Goal: Task Accomplishment & Management: Use online tool/utility

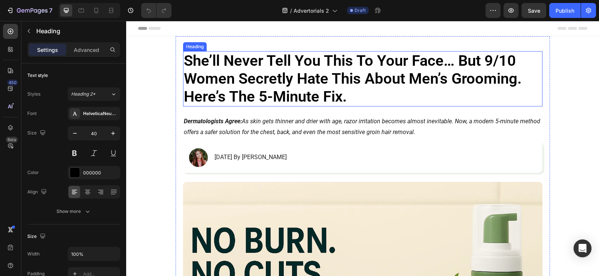
click at [328, 74] on h1 "She’ll Never Tell You This To Your Face… But 9/10 Women Secretly Hate This Abou…" at bounding box center [362, 78] width 359 height 55
click at [328, 74] on p "She’ll Never Tell You This To Your Face… But 9/10 Women Secretly Hate This Abou…" at bounding box center [363, 79] width 358 height 54
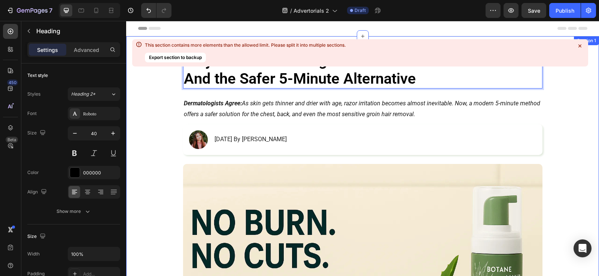
click at [578, 46] on icon at bounding box center [579, 45] width 7 height 7
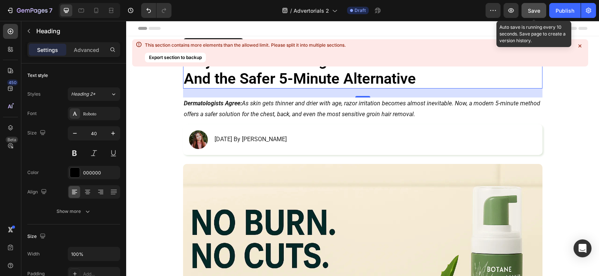
click at [528, 14] on div "Save" at bounding box center [533, 11] width 12 height 8
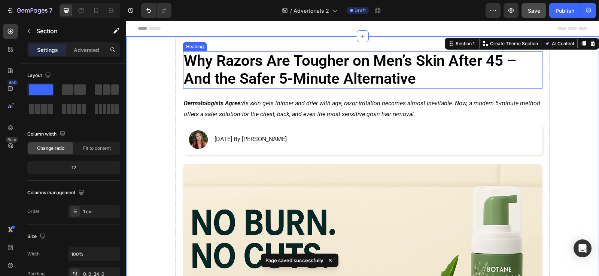
click at [300, 64] on p "Why Razors Are Tougher on Men’s Skin After 45 – And the Safer 5-Minute Alternat…" at bounding box center [363, 70] width 358 height 36
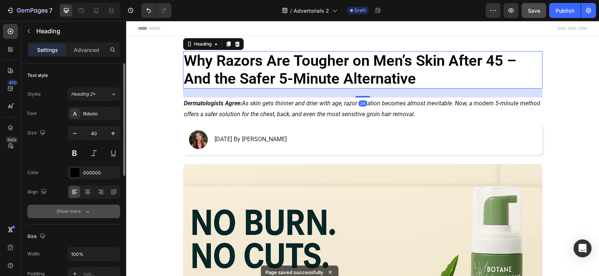
click at [99, 208] on button "Show more" at bounding box center [73, 211] width 93 height 13
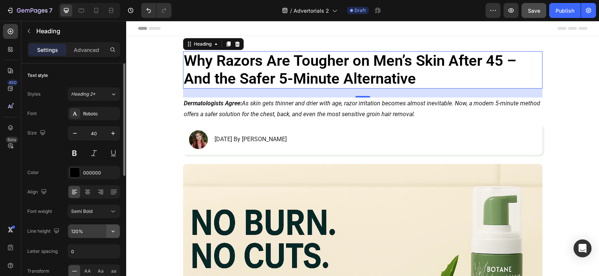
click at [114, 233] on icon "button" at bounding box center [112, 231] width 7 height 7
click at [9, 169] on div "450 Beta" at bounding box center [10, 123] width 15 height 199
click at [113, 234] on icon "button" at bounding box center [112, 231] width 7 height 7
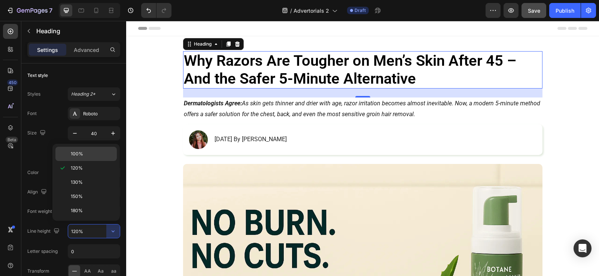
click at [89, 156] on p "100%" at bounding box center [92, 154] width 43 height 7
type input "100%"
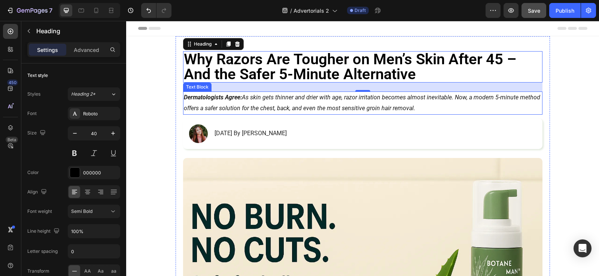
click at [295, 98] on p "Dermatologists Agree: As skin gets thinner and drier with age, razor irritation…" at bounding box center [363, 103] width 358 height 22
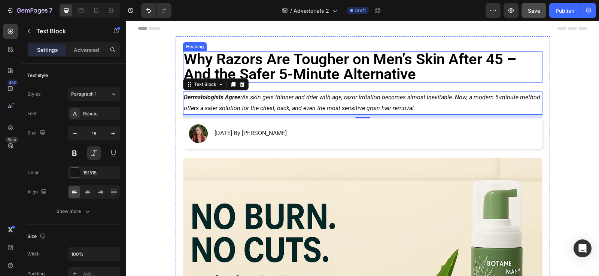
click at [319, 69] on p "Why Razors Are Tougher on Men’s Skin After 45 – And the Safer 5-Minute Alternat…" at bounding box center [363, 67] width 358 height 30
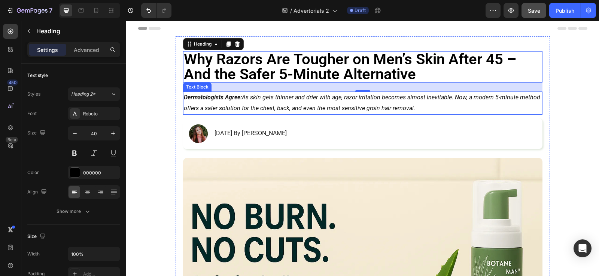
click at [342, 103] on p "Dermatologists Agree: As skin gets thinner and drier with age, razor irritation…" at bounding box center [363, 103] width 358 height 22
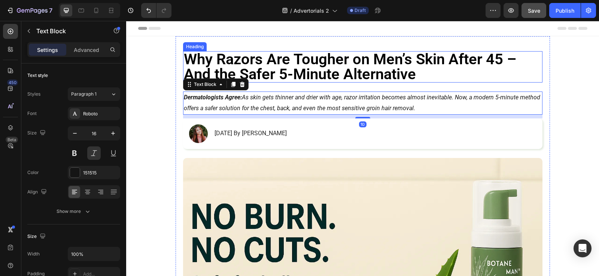
click at [359, 74] on p "Why Razors Are Tougher on Men’s Skin After 45 – And the Safer 5-Minute Alternat…" at bounding box center [363, 67] width 358 height 30
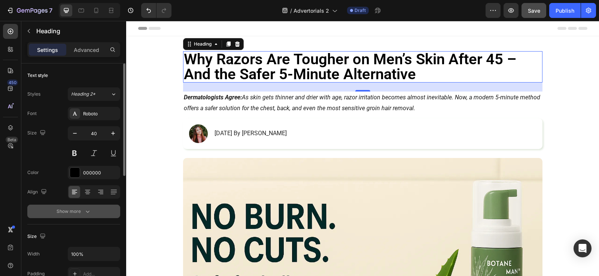
click at [85, 207] on button "Show more" at bounding box center [73, 211] width 93 height 13
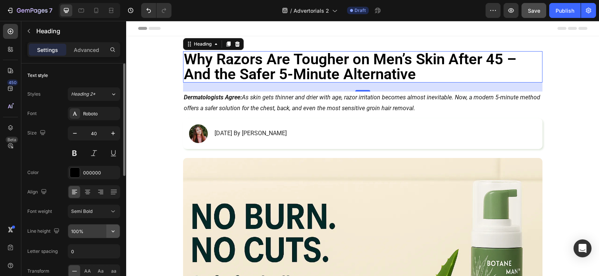
click at [115, 229] on icon "button" at bounding box center [112, 231] width 7 height 7
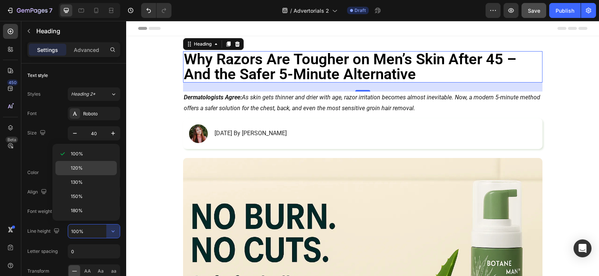
click at [83, 171] on p "120%" at bounding box center [92, 168] width 43 height 7
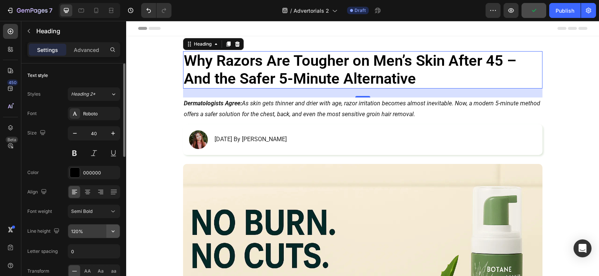
click at [111, 232] on icon "button" at bounding box center [112, 231] width 7 height 7
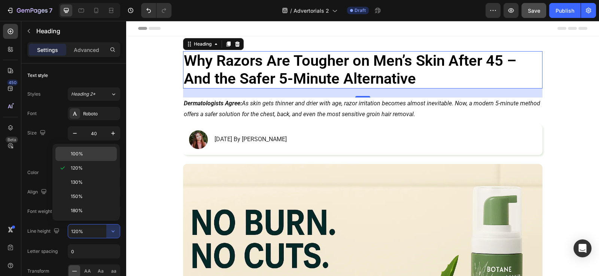
click at [94, 156] on p "100%" at bounding box center [92, 154] width 43 height 7
type input "100%"
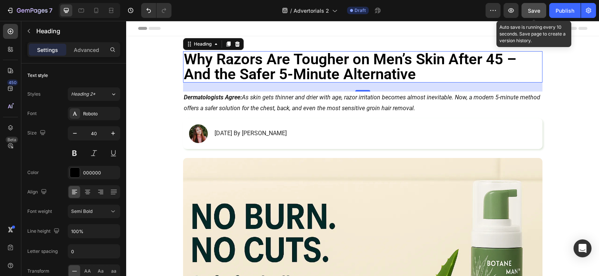
click at [540, 10] on span "Save" at bounding box center [533, 10] width 12 height 6
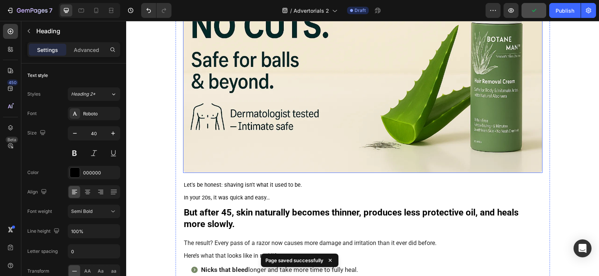
scroll to position [337, 0]
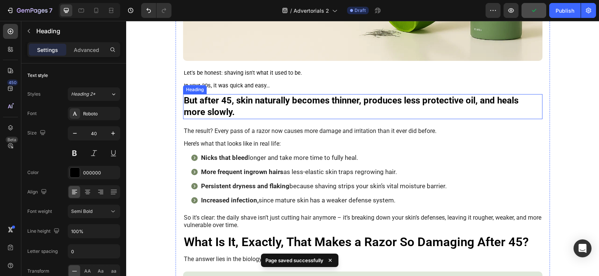
click at [287, 104] on h2 "But after 45, skin naturally becomes thinner, produces less protective oil, and…" at bounding box center [362, 106] width 359 height 25
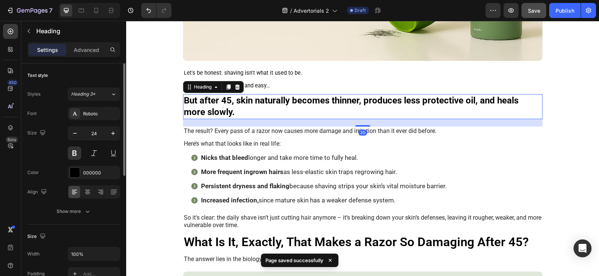
click at [83, 207] on button "Show more" at bounding box center [73, 211] width 93 height 13
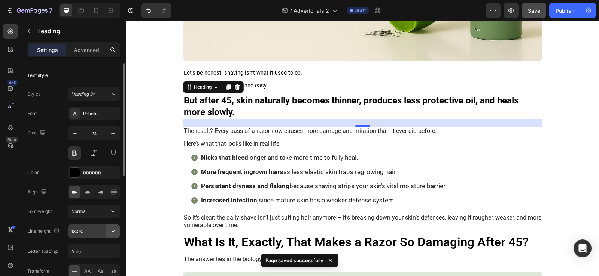
click at [114, 226] on button "button" at bounding box center [112, 231] width 13 height 13
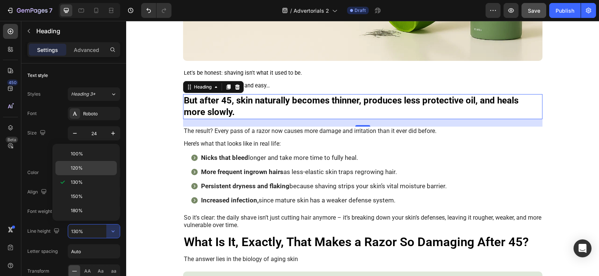
click at [104, 167] on p "120%" at bounding box center [92, 168] width 43 height 7
type input "120%"
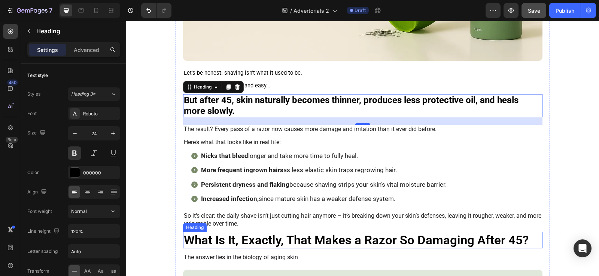
click at [293, 242] on h3 "What Is It, Exactly, That Makes a Razor So Damaging After 45?" at bounding box center [362, 240] width 359 height 16
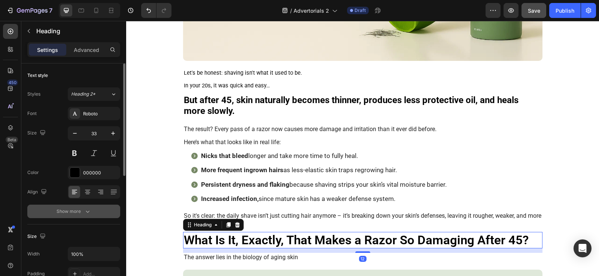
click at [89, 207] on button "Show more" at bounding box center [73, 211] width 93 height 13
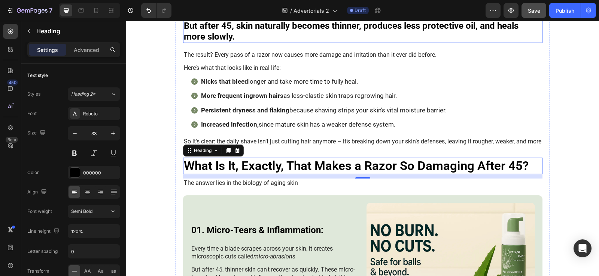
scroll to position [412, 0]
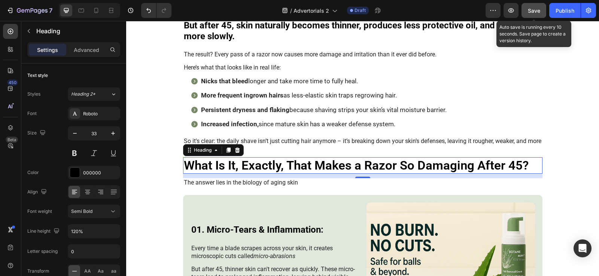
click at [533, 7] on div "Save" at bounding box center [533, 11] width 12 height 8
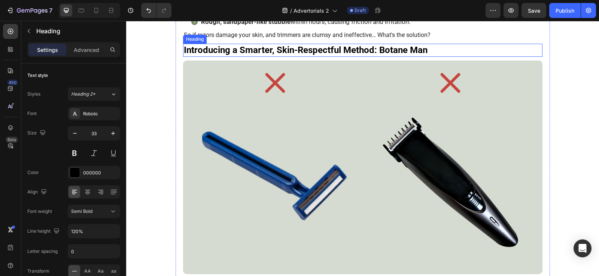
scroll to position [1384, 0]
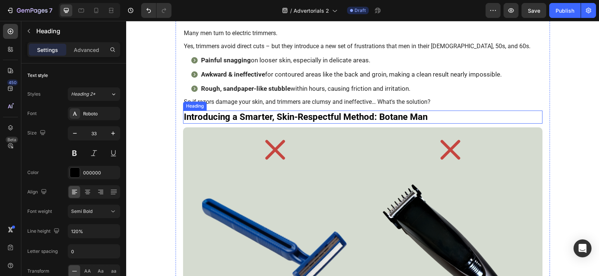
click at [461, 117] on h3 "Introducing a Smarter, Skin-Respectful Method: Botane Man" at bounding box center [362, 117] width 359 height 13
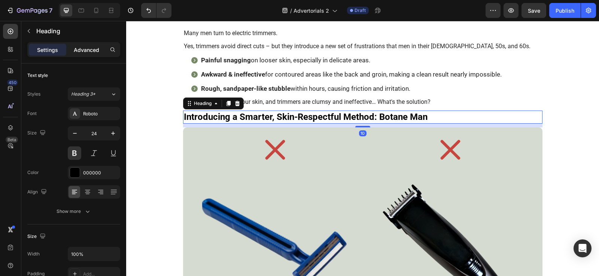
click at [95, 48] on p "Advanced" at bounding box center [86, 50] width 25 height 8
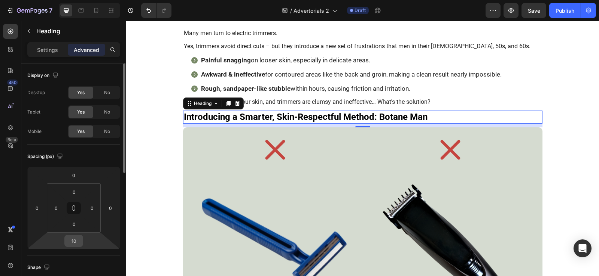
click at [76, 239] on input "10" at bounding box center [73, 241] width 15 height 11
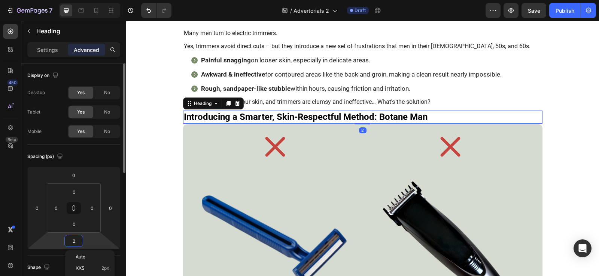
type input "20"
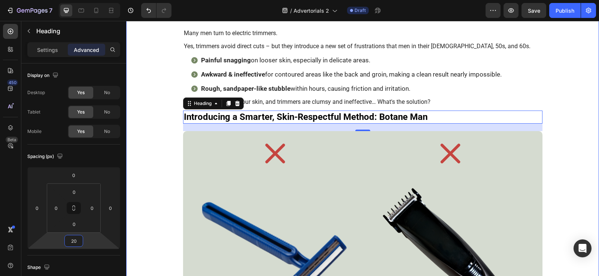
click at [165, 148] on div "Why Razors Are Tougher on Men’s Skin After 45 – And the Safer 5-Minute Alternat…" at bounding box center [362, 227] width 472 height 3150
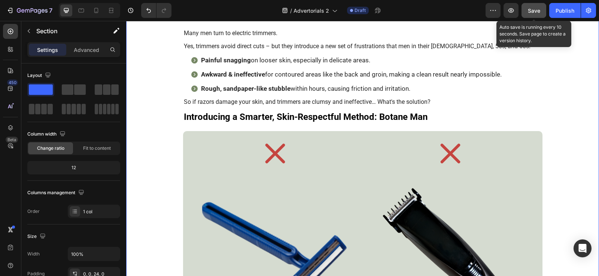
click at [531, 8] on span "Save" at bounding box center [533, 10] width 12 height 6
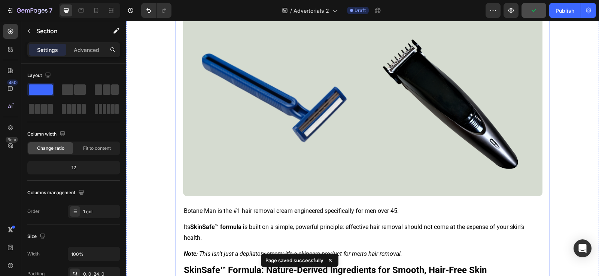
scroll to position [1534, 0]
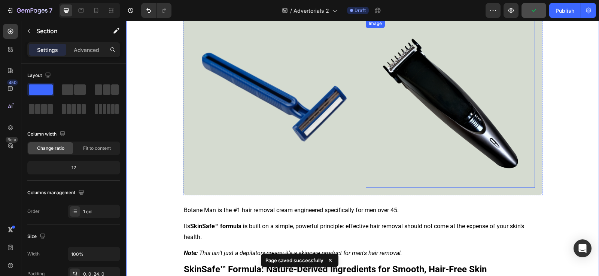
click at [502, 103] on img at bounding box center [449, 103] width 169 height 169
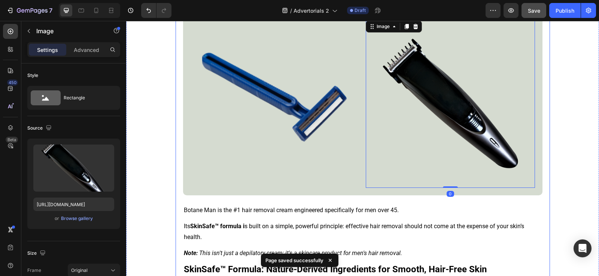
click at [396, 204] on div "Why Razors Are Tougher on Men’s Skin After 45 – And the Safer 5-Minute Alternat…" at bounding box center [362, 84] width 359 height 3135
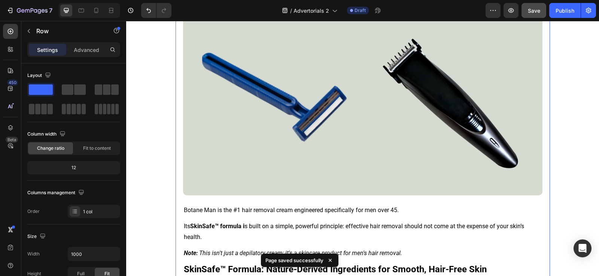
click at [392, 202] on div "Why Razors Are Tougher on Men’s Skin After 45 – And the Safer 5-Minute Alternat…" at bounding box center [362, 84] width 359 height 3135
click at [377, 197] on div "Why Razors Are Tougher on Men’s Skin After 45 – And the Safer 5-Minute Alternat…" at bounding box center [362, 84] width 359 height 3135
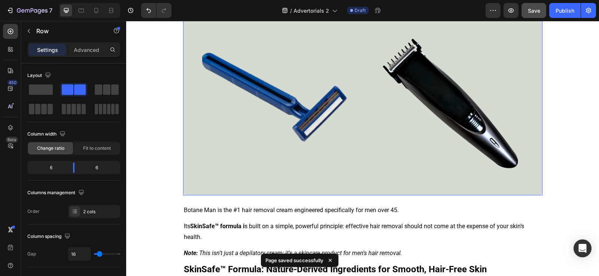
click at [365, 193] on div "Icon Image Icon Image Row 0" at bounding box center [362, 89] width 359 height 214
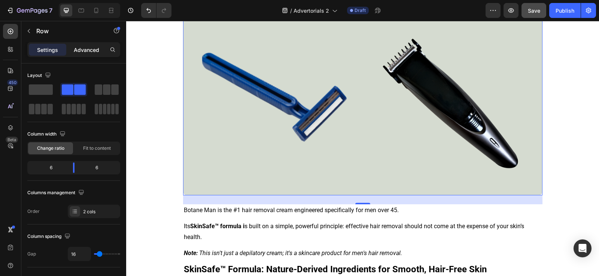
click at [89, 45] on div "Advanced" at bounding box center [86, 50] width 37 height 12
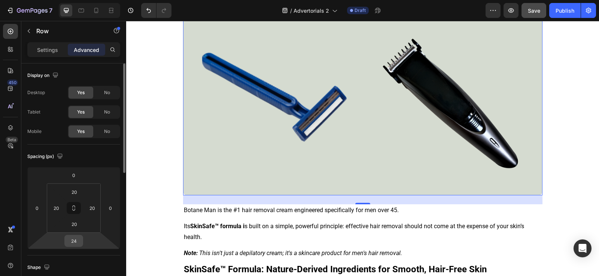
click at [75, 242] on input "24" at bounding box center [73, 241] width 15 height 11
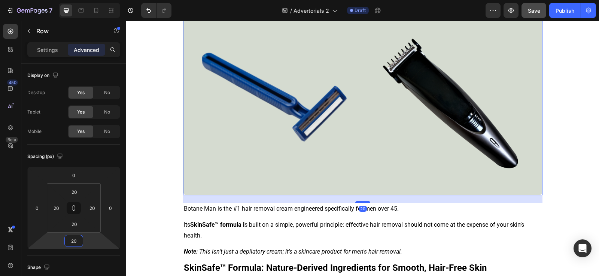
type input "20"
click at [11, 185] on div "450 Beta" at bounding box center [10, 123] width 15 height 199
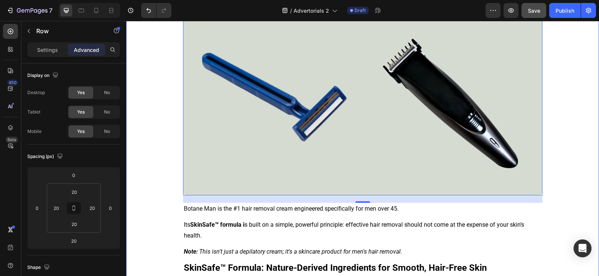
click at [152, 170] on div "Why Razors Are Tougher on Men’s Skin After 45 – And the Safer 5-Minute Alternat…" at bounding box center [362, 76] width 472 height 3149
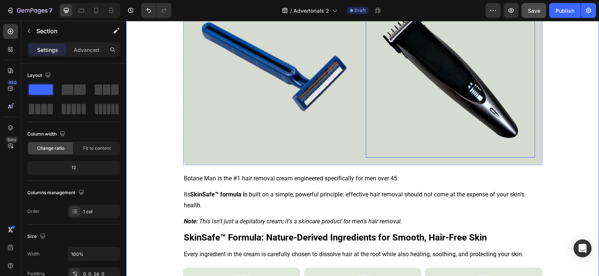
scroll to position [1609, 0]
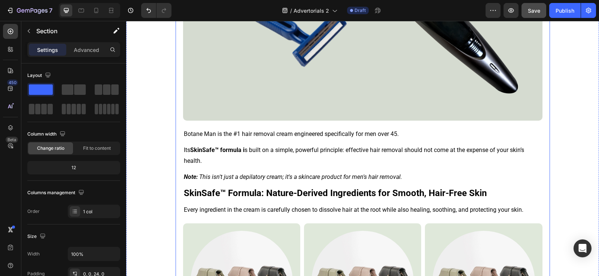
click at [542, 132] on div "Why Razors Are Tougher on Men’s Skin After 45 – And the Safer 5-Minute Alternat…" at bounding box center [362, 2] width 374 height 3149
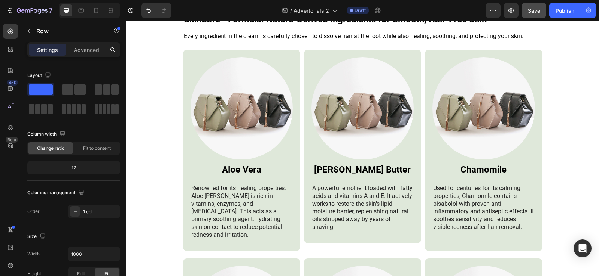
scroll to position [1796, 0]
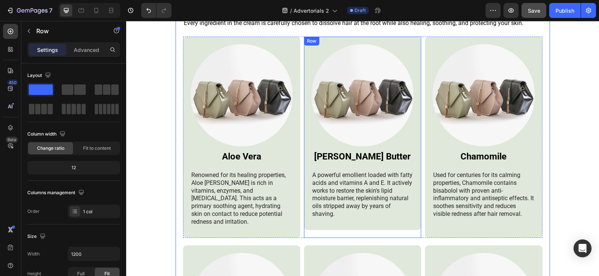
click at [414, 156] on div "Image [PERSON_NAME] Butter Heading A powerful emollient loaded with fatty acids…" at bounding box center [362, 133] width 117 height 193
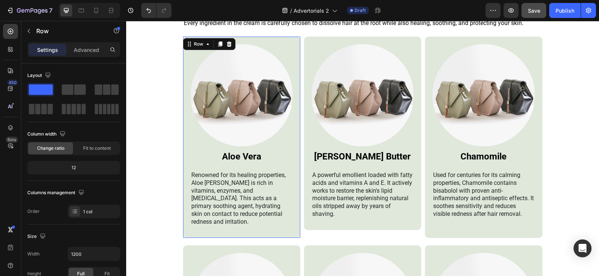
click at [295, 144] on div "Image Aloe [PERSON_NAME] Heading Renowned for its healing properties, Aloe [PER…" at bounding box center [241, 137] width 117 height 201
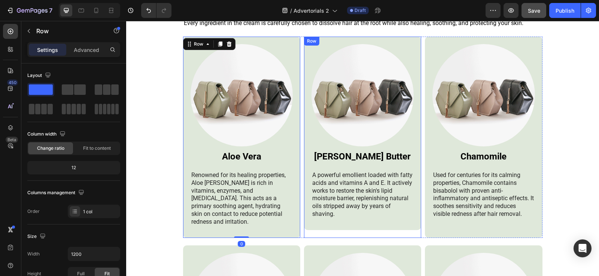
click at [414, 158] on div "Image [PERSON_NAME] Butter Heading A powerful emollient loaded with fatty acids…" at bounding box center [362, 133] width 117 height 193
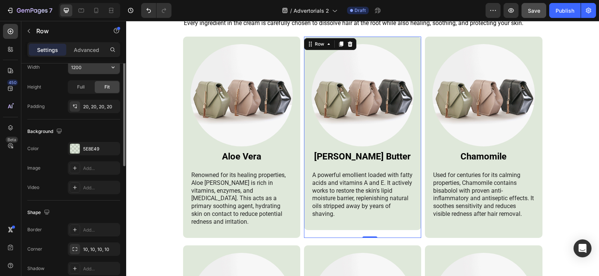
scroll to position [112, 0]
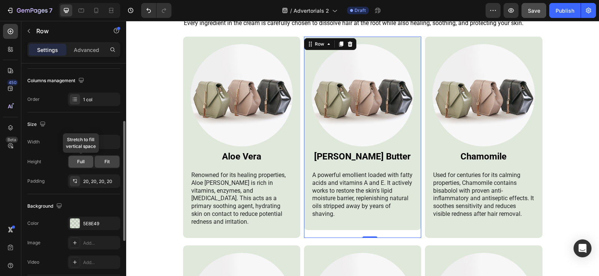
click at [82, 161] on span "Full" at bounding box center [80, 162] width 7 height 7
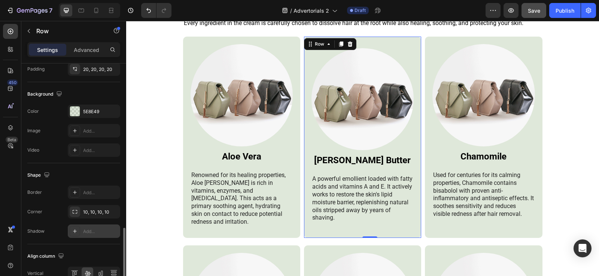
scroll to position [264, 0]
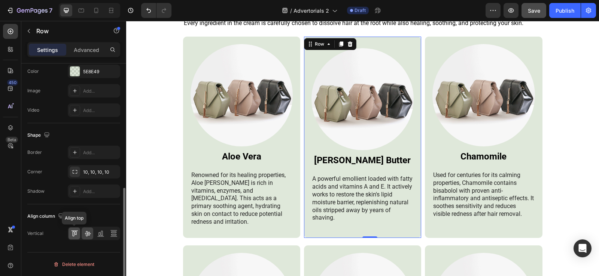
click at [73, 236] on icon at bounding box center [74, 233] width 7 height 7
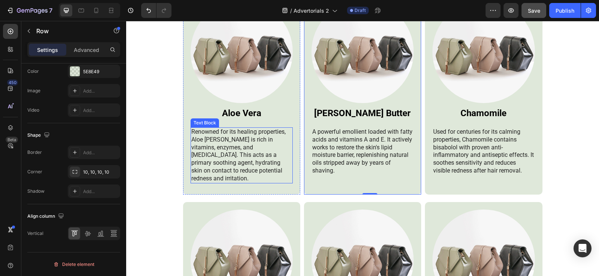
scroll to position [1908, 0]
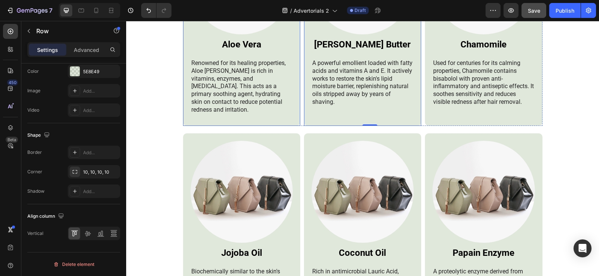
click at [293, 111] on div "Image Aloe [PERSON_NAME] Heading Renowned for its healing properties, Aloe [PER…" at bounding box center [241, 24] width 117 height 201
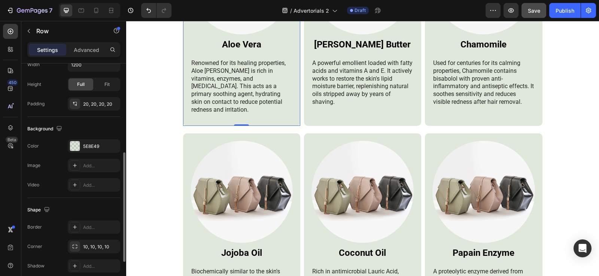
scroll to position [115, 0]
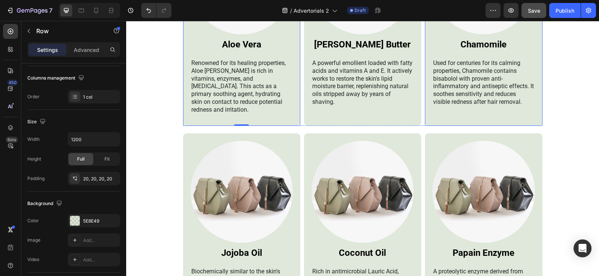
click at [425, 114] on div "Image Chamomile Heading Used for centuries for its calming properties, Chamomil…" at bounding box center [483, 24] width 117 height 201
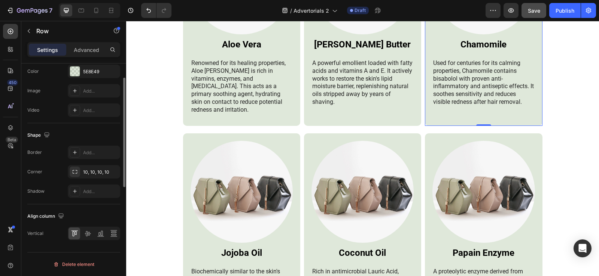
scroll to position [152, 0]
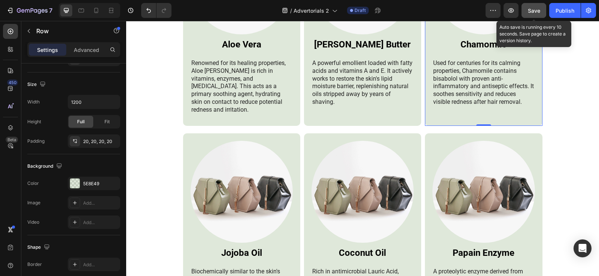
click at [529, 11] on span "Save" at bounding box center [533, 10] width 12 height 6
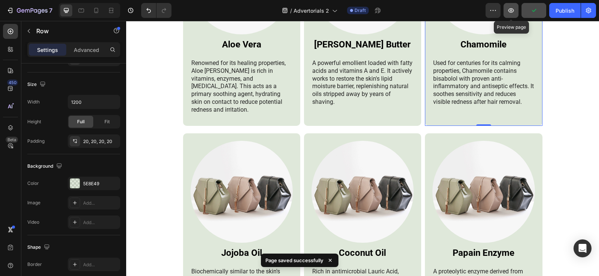
click at [513, 10] on icon "button" at bounding box center [510, 10] width 7 height 7
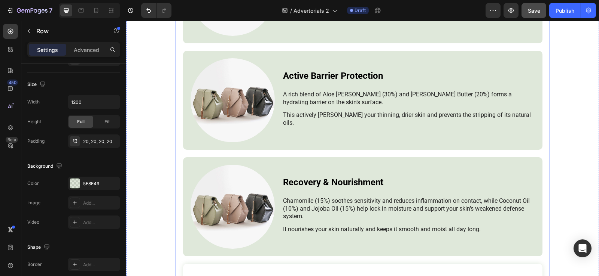
scroll to position [2245, 0]
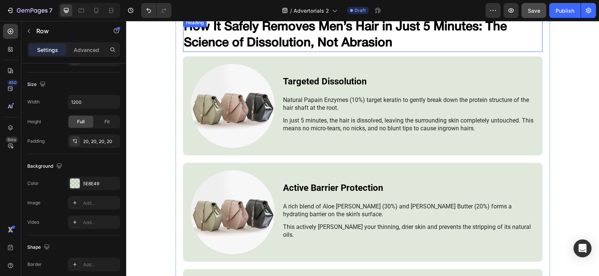
click at [244, 34] on h2 "How It Safely Removes Men’s Hair in Just 5 Minutes: The Science of Dissolution,…" at bounding box center [362, 35] width 359 height 34
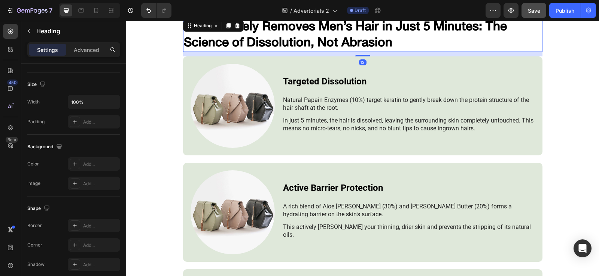
scroll to position [0, 0]
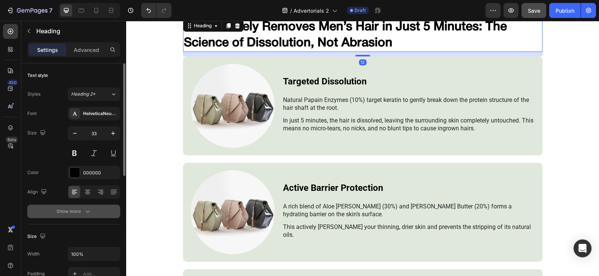
click at [91, 211] on icon "button" at bounding box center [87, 211] width 7 height 7
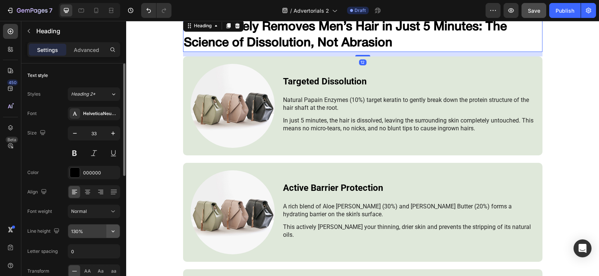
click at [115, 233] on icon "button" at bounding box center [112, 231] width 7 height 7
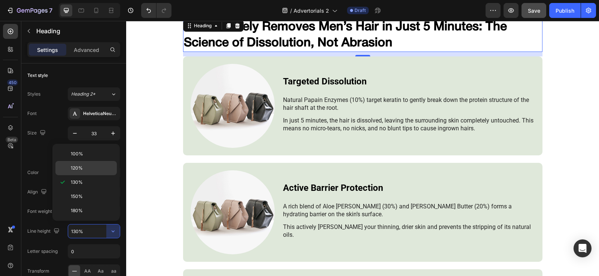
click at [82, 171] on span "120%" at bounding box center [77, 168] width 12 height 7
type input "120%"
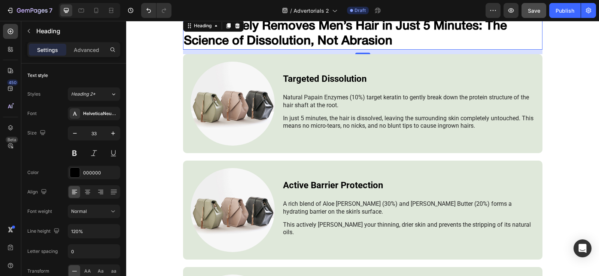
scroll to position [2244, 0]
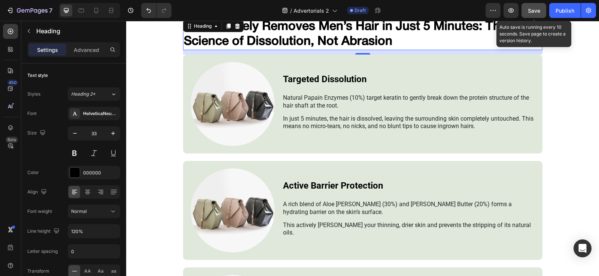
click at [537, 12] on span "Save" at bounding box center [533, 10] width 12 height 6
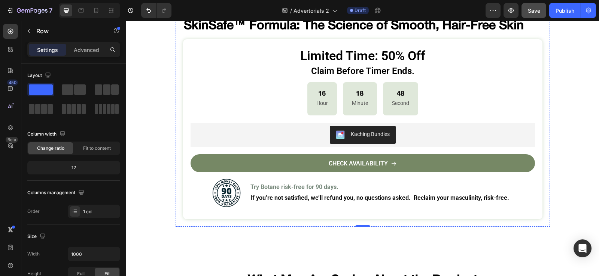
scroll to position [2955, 0]
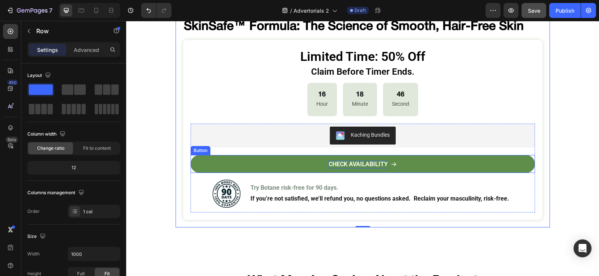
click at [382, 161] on p "CHECK AVAILABILITY" at bounding box center [357, 165] width 59 height 8
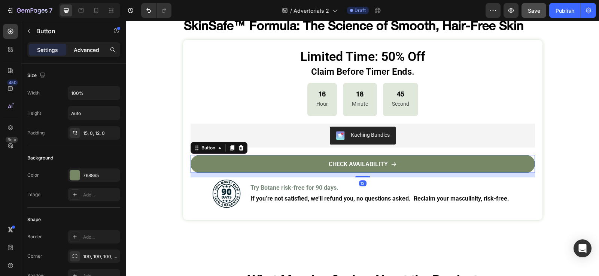
click at [91, 46] on p "Advanced" at bounding box center [86, 50] width 25 height 8
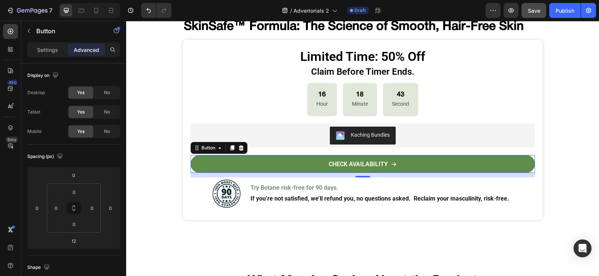
click at [193, 156] on link "CHECK AVAILABILITY" at bounding box center [362, 164] width 344 height 18
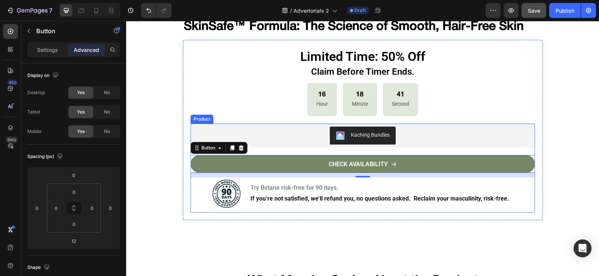
click at [292, 144] on div "Kaching Bundles Kaching Bundles CHECK AVAILABILITY Button 12 Image Try Botane r…" at bounding box center [362, 168] width 344 height 89
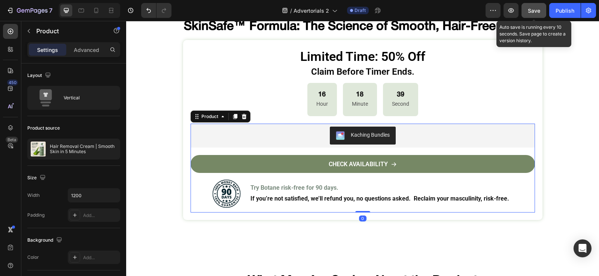
click at [536, 12] on span "Save" at bounding box center [533, 10] width 12 height 6
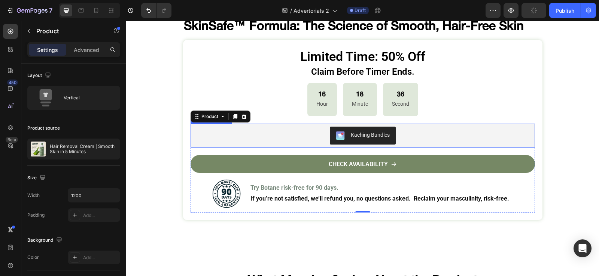
click at [253, 130] on div "Kaching Bundles" at bounding box center [362, 136] width 338 height 18
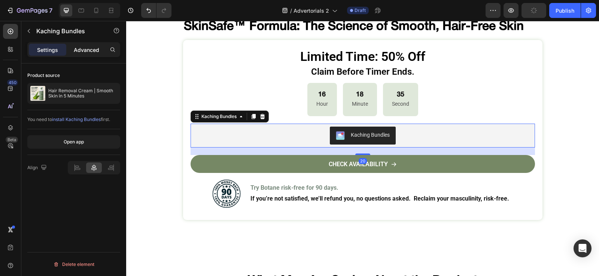
click at [79, 48] on p "Advanced" at bounding box center [86, 50] width 25 height 8
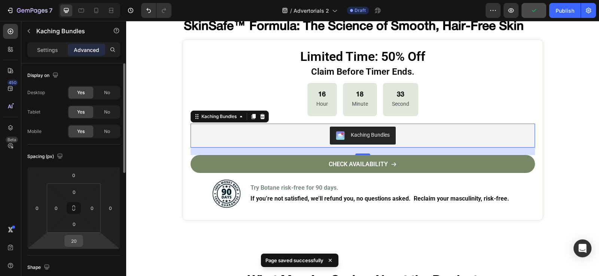
click at [78, 241] on input "20" at bounding box center [73, 241] width 15 height 11
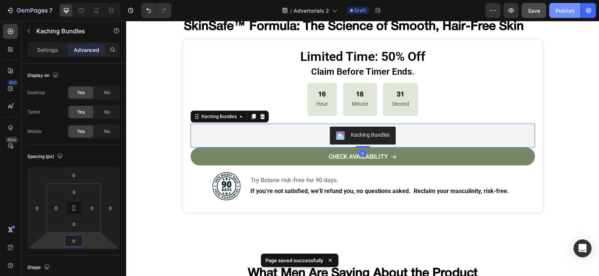
type input "0"
click at [568, 8] on div "Publish" at bounding box center [564, 11] width 19 height 8
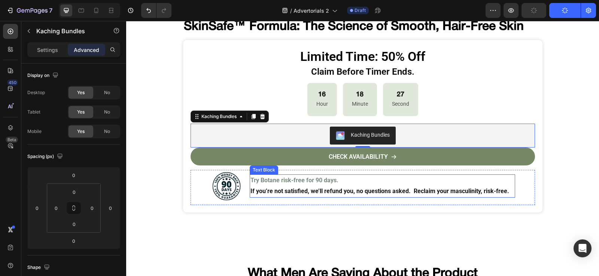
click at [335, 188] on strong "If you’re not satisfied, we’ll refund you, no questions asked. Reclaim your mas…" at bounding box center [379, 191] width 258 height 7
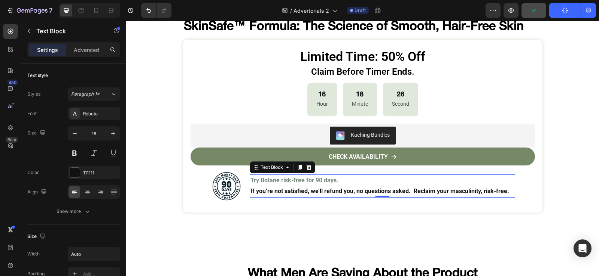
drag, startPoint x: 407, startPoint y: 179, endPoint x: 414, endPoint y: 184, distance: 8.8
click at [413, 186] on p "If you’re not satisfied, we’ll refund you, no questions asked. Reclaim your mas…" at bounding box center [379, 191] width 258 height 11
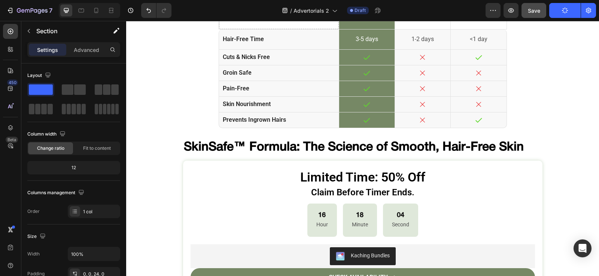
scroll to position [2935, 0]
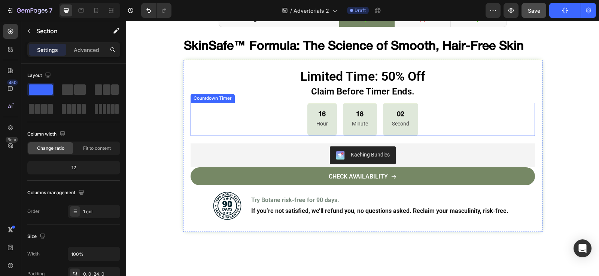
click at [325, 117] on div "16 Hour" at bounding box center [322, 119] width 30 height 33
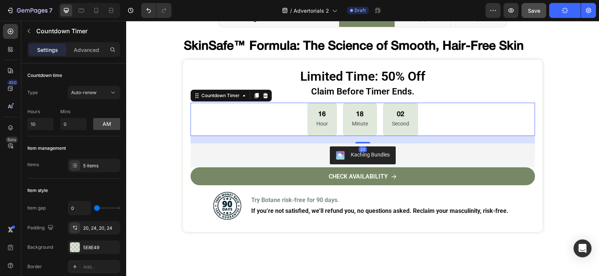
click at [321, 119] on p "Hour" at bounding box center [322, 123] width 12 height 9
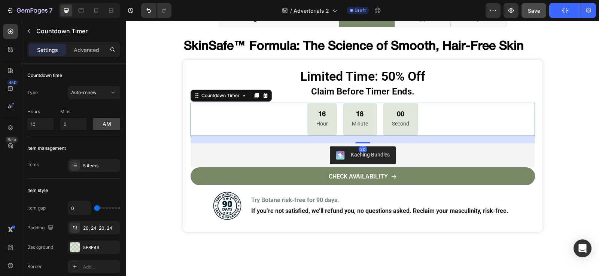
click at [321, 119] on p "Hour" at bounding box center [322, 123] width 12 height 9
click at [299, 113] on div "16 Hour 17 Minute 59 Second" at bounding box center [362, 119] width 344 height 33
click at [319, 119] on p "Hour" at bounding box center [322, 123] width 12 height 9
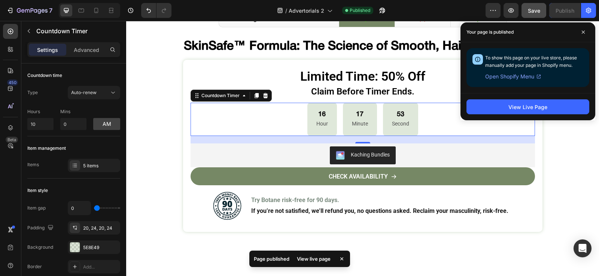
click at [316, 119] on p "Hour" at bounding box center [322, 123] width 12 height 9
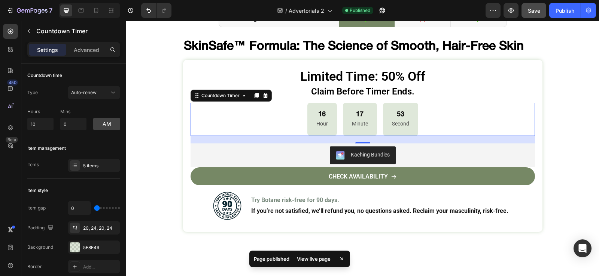
click at [316, 119] on p "Hour" at bounding box center [322, 123] width 12 height 9
click at [320, 119] on p "Hour" at bounding box center [322, 123] width 12 height 9
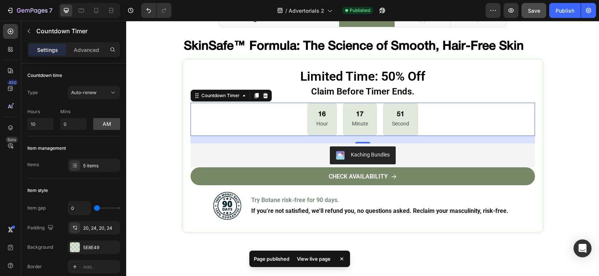
click at [325, 117] on div "16 Hour" at bounding box center [322, 119] width 30 height 33
click at [322, 119] on p "Hour" at bounding box center [322, 123] width 12 height 9
click at [319, 119] on p "Hour" at bounding box center [322, 123] width 12 height 9
click at [316, 119] on p "Hour" at bounding box center [322, 123] width 12 height 9
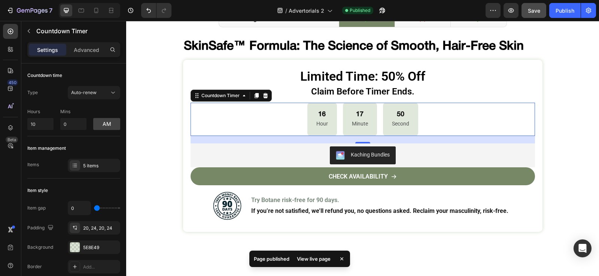
click at [292, 108] on div "16 Hour 17 Minute 50 Second" at bounding box center [362, 119] width 344 height 33
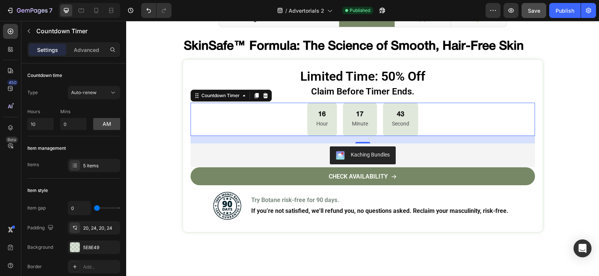
click at [327, 105] on div "16 Hour" at bounding box center [322, 119] width 30 height 33
drag, startPoint x: 327, startPoint y: 105, endPoint x: 260, endPoint y: 147, distance: 78.9
click at [327, 105] on div "16 Hour" at bounding box center [322, 119] width 30 height 33
click at [95, 93] on span "Auto-renew" at bounding box center [83, 93] width 25 height 6
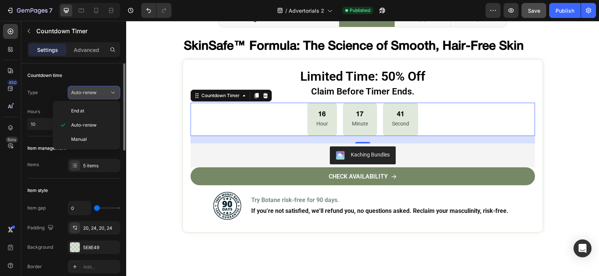
click at [96, 93] on span "Auto-renew" at bounding box center [83, 93] width 25 height 6
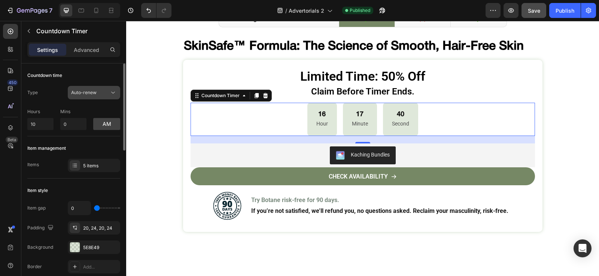
click at [96, 93] on span "Auto-renew" at bounding box center [83, 93] width 25 height 6
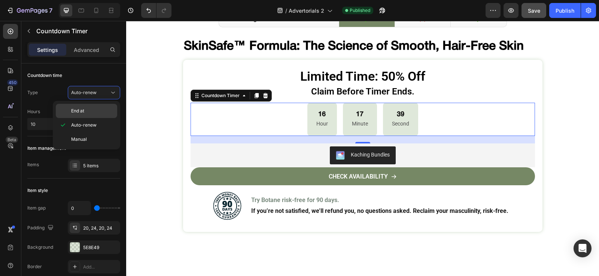
click at [87, 112] on p "End at" at bounding box center [92, 111] width 43 height 7
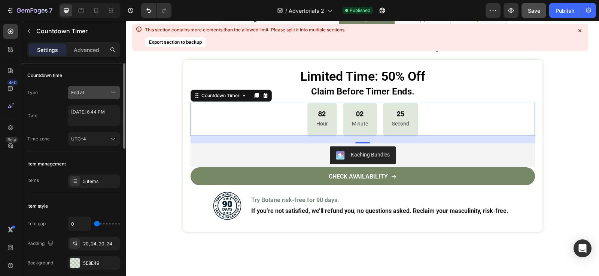
click at [108, 93] on div "End at" at bounding box center [90, 92] width 38 height 7
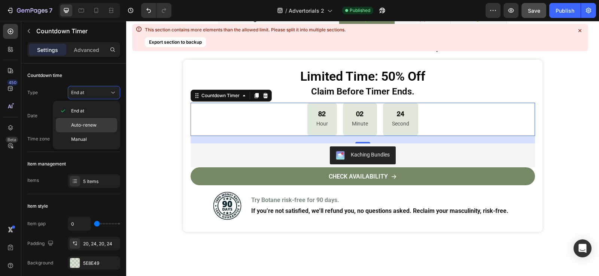
click at [101, 128] on p "Auto-renew" at bounding box center [92, 125] width 43 height 7
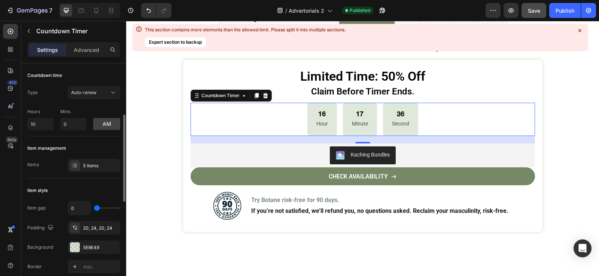
scroll to position [37, 0]
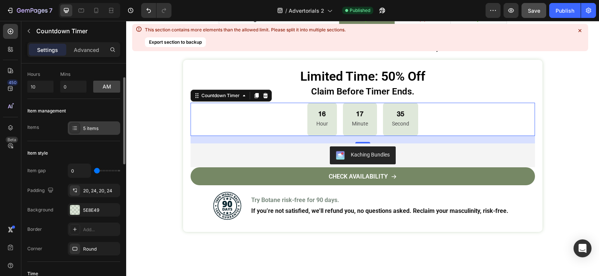
click at [87, 130] on div "5 items" at bounding box center [100, 128] width 35 height 7
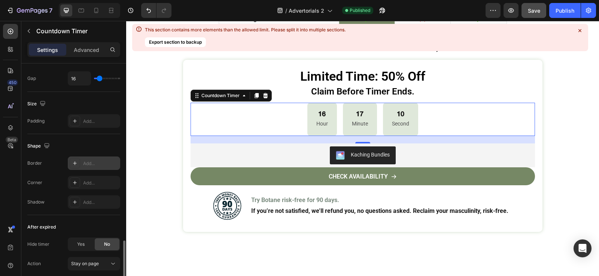
scroll to position [374, 0]
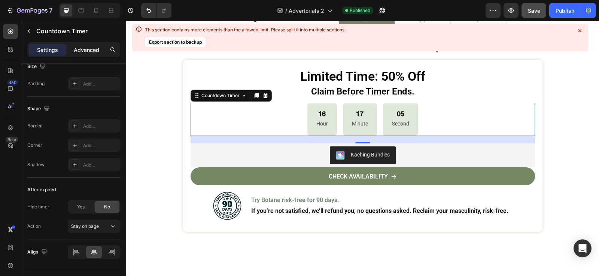
click at [92, 52] on p "Advanced" at bounding box center [86, 50] width 25 height 8
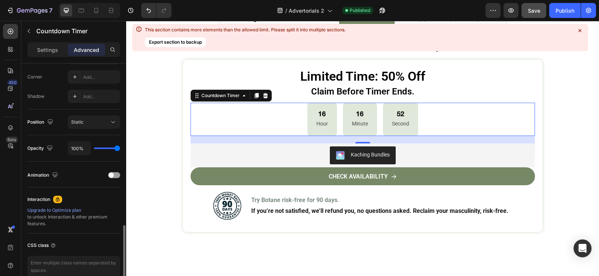
scroll to position [265, 0]
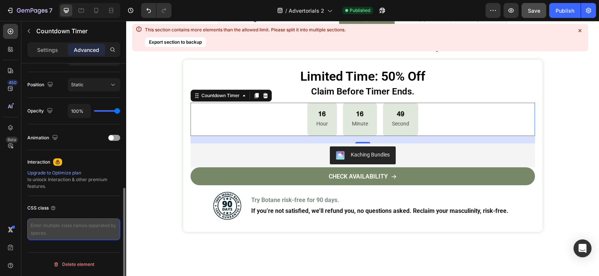
click at [70, 227] on textarea at bounding box center [73, 230] width 93 height 22
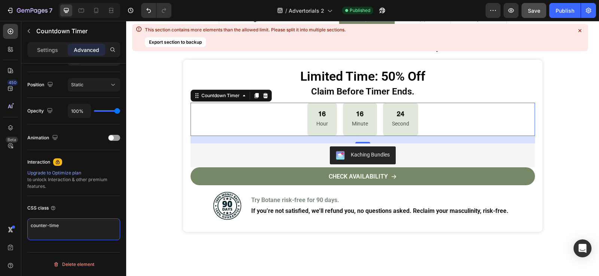
type textarea "counter-time"
click at [542, 1] on div "7 Version history / Advertorials 2 Published Preview Save Publish" at bounding box center [299, 10] width 599 height 21
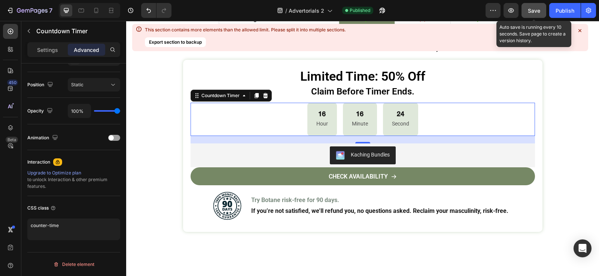
click at [542, 6] on button "Save" at bounding box center [533, 10] width 25 height 15
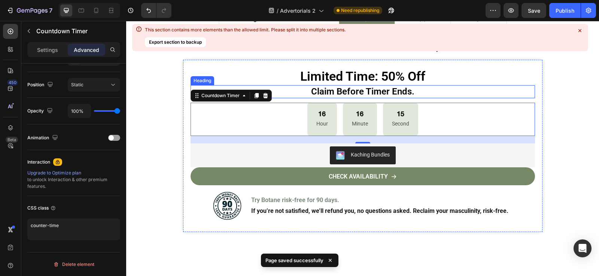
click at [363, 86] on h3 "Claim Before Timer Ends." at bounding box center [362, 91] width 344 height 13
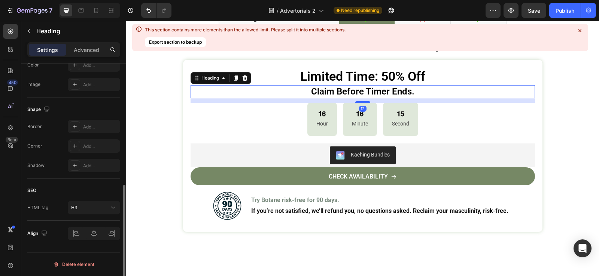
scroll to position [0, 0]
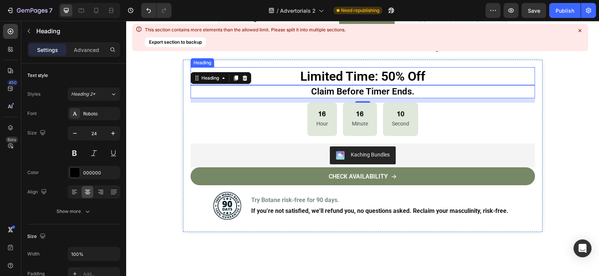
click at [344, 67] on h3 "Limited Time: 50% Off" at bounding box center [362, 76] width 344 height 18
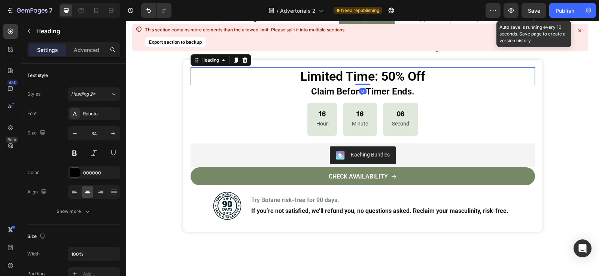
click at [537, 10] on span "Save" at bounding box center [533, 10] width 12 height 6
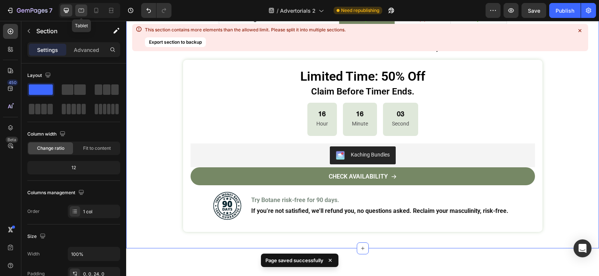
click at [82, 11] on icon at bounding box center [80, 10] width 7 height 7
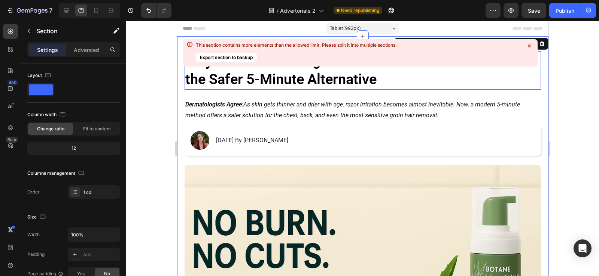
click at [529, 46] on icon at bounding box center [528, 46] width 3 height 3
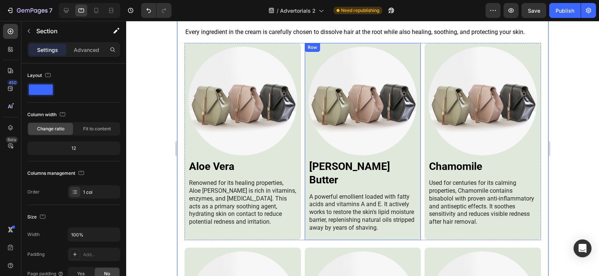
scroll to position [1758, 0]
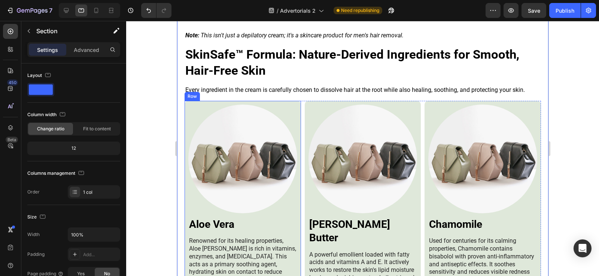
click at [296, 101] on div "Image Aloe [PERSON_NAME] Heading Renowned for its healing properties, Aloe [PER…" at bounding box center [242, 199] width 116 height 197
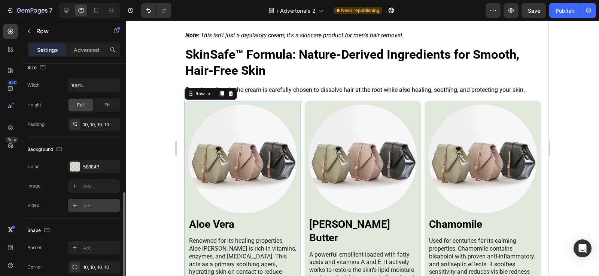
scroll to position [245, 0]
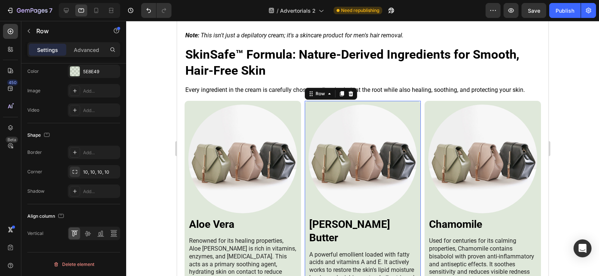
click at [416, 101] on div "Image [PERSON_NAME] Butter Heading A powerful emollient loaded with fatty acids…" at bounding box center [362, 199] width 116 height 197
click at [516, 101] on div "Image Chamomile Heading Used for centuries for its calming properties, Chamomil…" at bounding box center [482, 199] width 116 height 197
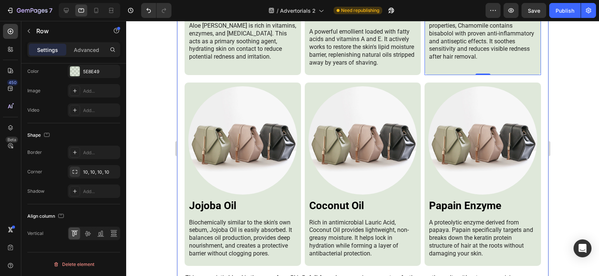
scroll to position [1945, 0]
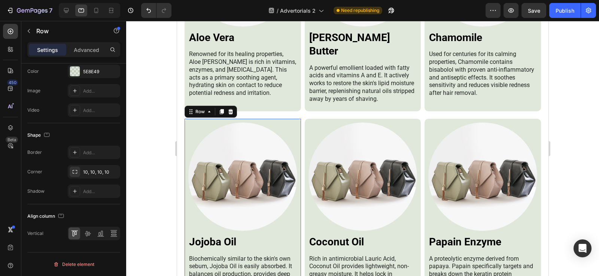
click at [296, 119] on div "Image Jojoba Oil Heading Biochemically similar to the skin's own sebum, Jojoba …" at bounding box center [242, 211] width 116 height 184
click at [342, 119] on div "Image Coconut Oil Heading Rich in antimicrobial Lauric Acid, Coconut Oil provid…" at bounding box center [362, 211] width 116 height 184
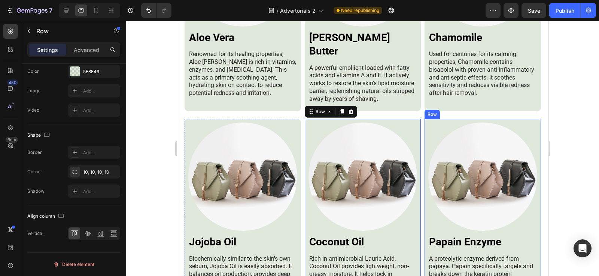
click at [455, 119] on div "Image Papain Enzyme Heading A proteolytic enzyme derived from papaya. Papain sp…" at bounding box center [482, 211] width 116 height 184
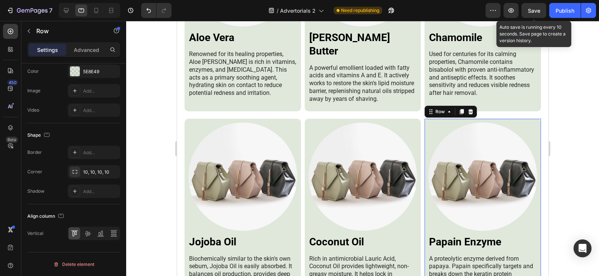
drag, startPoint x: 537, startPoint y: 12, endPoint x: 362, endPoint y: 2, distance: 174.6
click at [537, 12] on span "Save" at bounding box center [533, 10] width 12 height 6
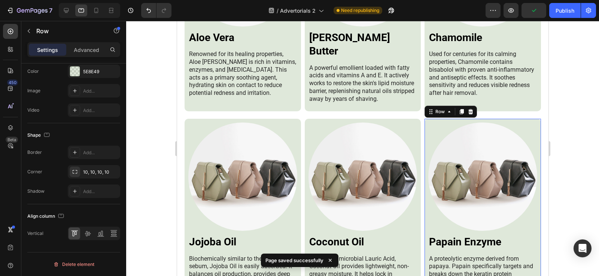
click at [565, 85] on div at bounding box center [362, 149] width 472 height 256
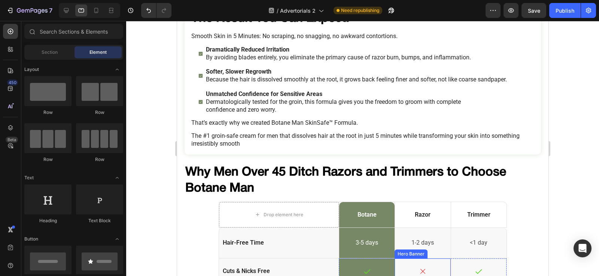
scroll to position [2506, 0]
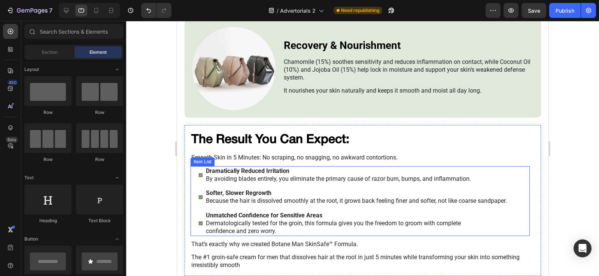
click at [195, 166] on div "Dramatically Reduced Irritation By avoiding blades entirely, you eliminate the …" at bounding box center [359, 201] width 339 height 70
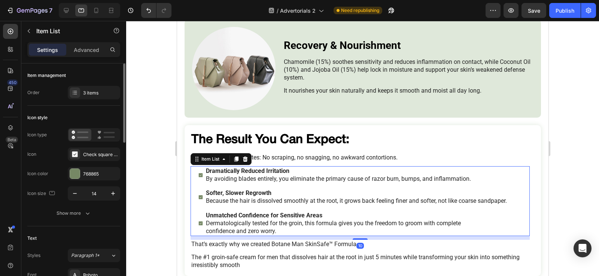
click at [81, 217] on button "Show more" at bounding box center [73, 213] width 93 height 13
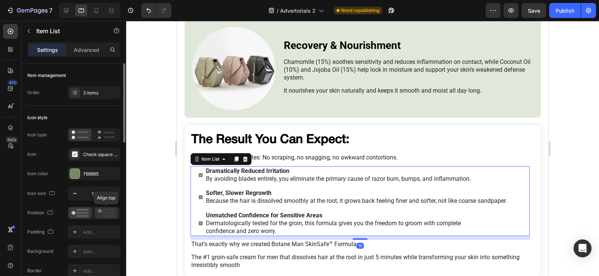
click at [102, 216] on icon at bounding box center [106, 213] width 17 height 8
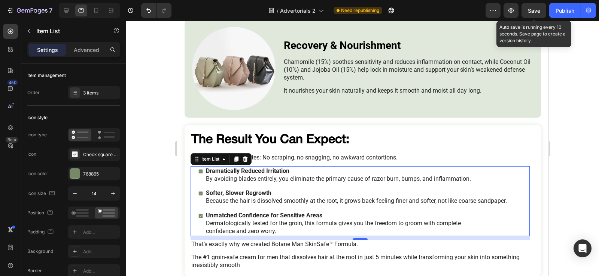
click at [532, 11] on span "Save" at bounding box center [533, 10] width 12 height 6
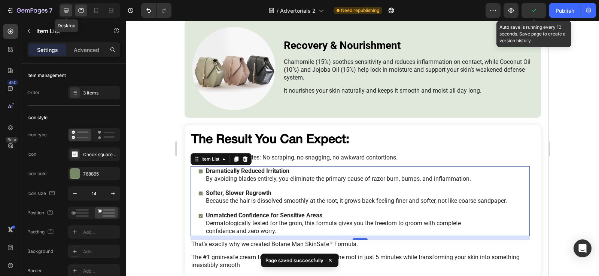
click at [71, 7] on div at bounding box center [66, 10] width 12 height 12
type input "27"
type input "17"
type input "10"
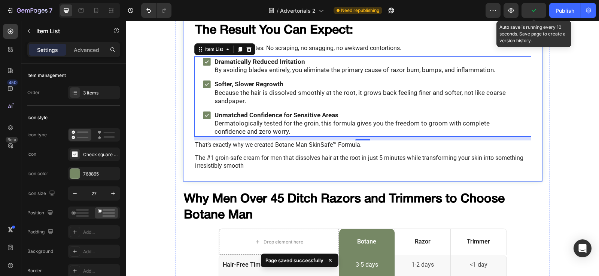
scroll to position [2610, 0]
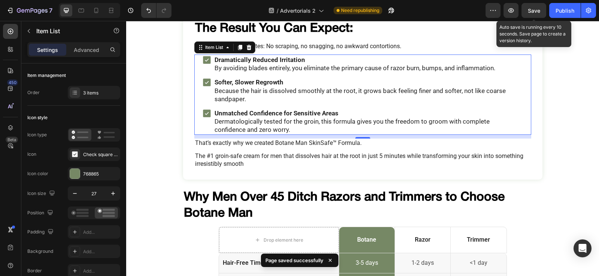
click at [202, 115] on div "Unmatched Confidence for Sensitive Areas Dermatologically tested for the groin,…" at bounding box center [366, 121] width 329 height 27
click at [77, 9] on icon at bounding box center [80, 10] width 7 height 7
type input "14"
type input "16"
type input "12"
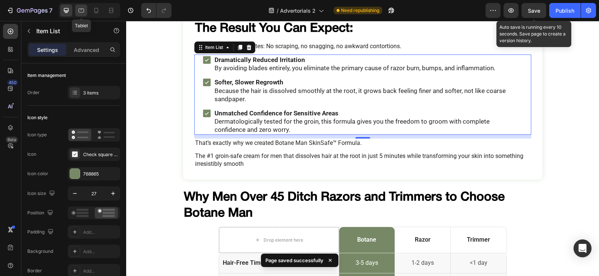
type input "12"
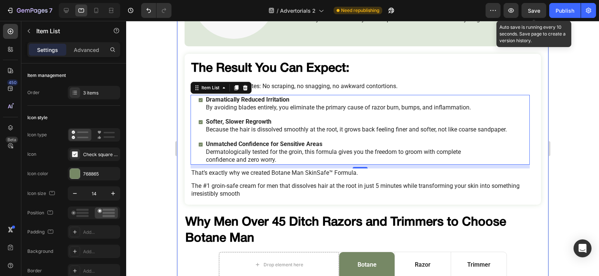
scroll to position [2594, 0]
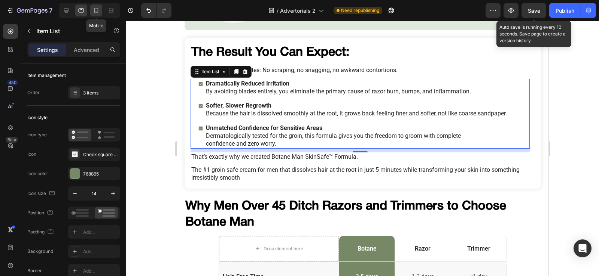
click at [94, 10] on icon at bounding box center [95, 10] width 7 height 7
type input "16"
type input "12"
type input "10"
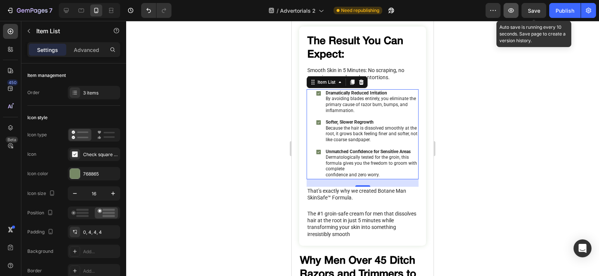
scroll to position [3711, 0]
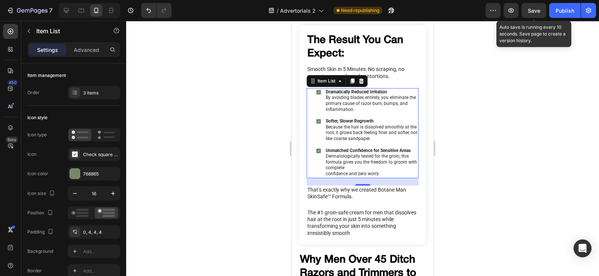
drag, startPoint x: 530, startPoint y: 10, endPoint x: 30, endPoint y: 25, distance: 499.6
click at [530, 10] on span "Save" at bounding box center [533, 10] width 12 height 6
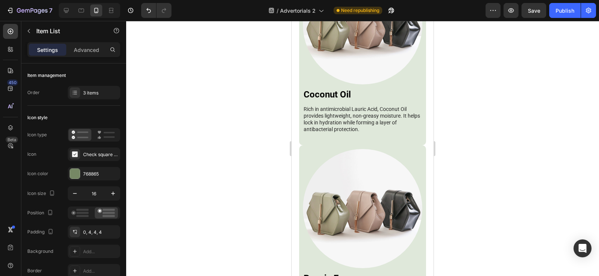
scroll to position [2664, 0]
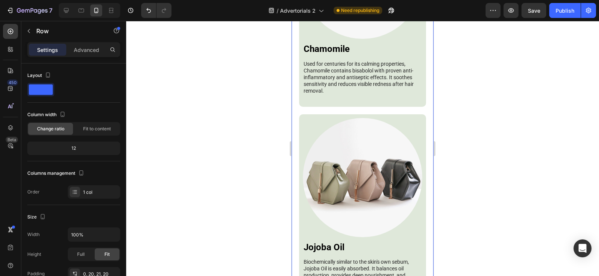
scroll to position [2477, 0]
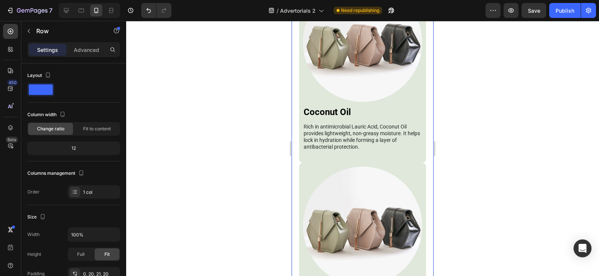
scroll to position [2664, 0]
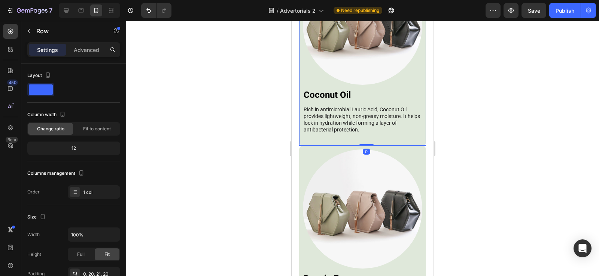
click at [397, 106] on div "Image Coconut Oil Heading Rich in antimicrobial Lauric Acid, Coconut Oil provid…" at bounding box center [362, 54] width 119 height 177
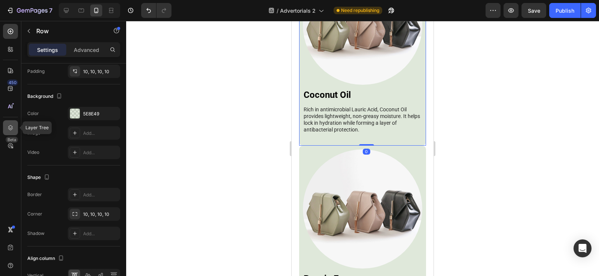
click at [5, 129] on div at bounding box center [10, 127] width 15 height 15
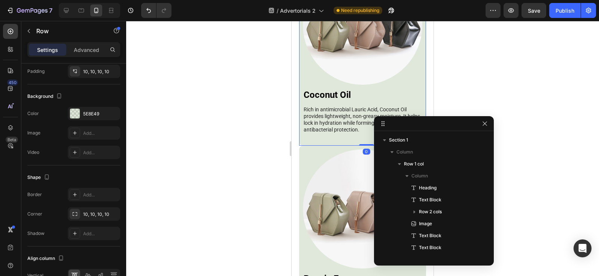
scroll to position [417, 0]
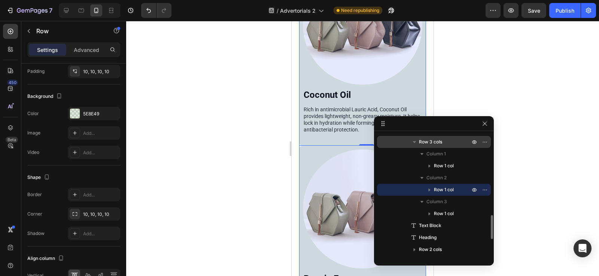
click at [434, 143] on span "Row 3 cols" at bounding box center [430, 141] width 23 height 7
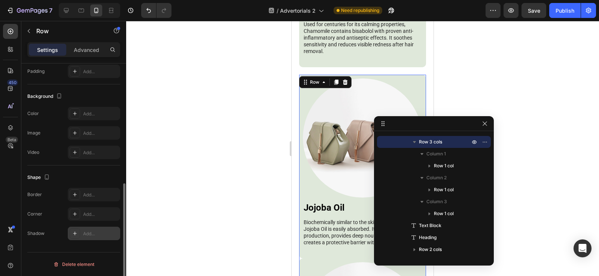
scroll to position [59, 0]
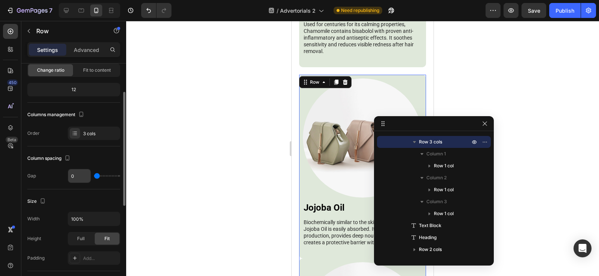
click at [76, 180] on input "0" at bounding box center [79, 175] width 22 height 13
type input "1"
type input "10"
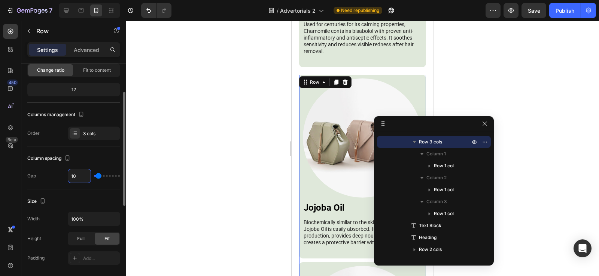
type input "1"
type input "0"
type input "2"
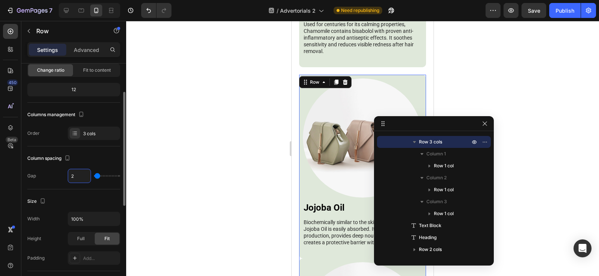
type input "20"
click at [61, 176] on div "Gap 20" at bounding box center [73, 176] width 93 height 14
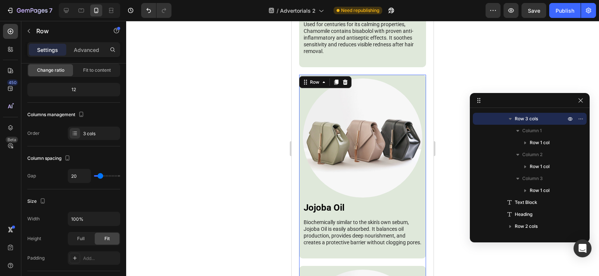
drag, startPoint x: 462, startPoint y: 122, endPoint x: 558, endPoint y: 98, distance: 98.6
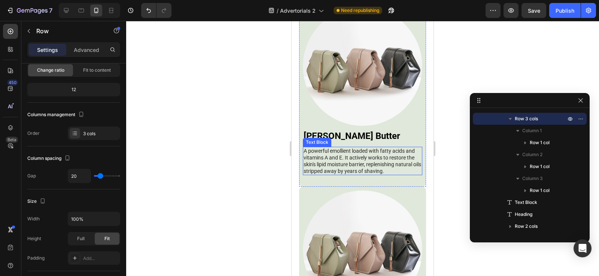
scroll to position [2067, 0]
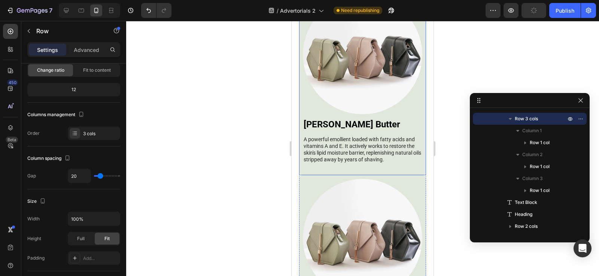
click at [411, 147] on div "Image [PERSON_NAME] Butter Heading A powerful emollient loaded with fatty acids…" at bounding box center [362, 83] width 119 height 177
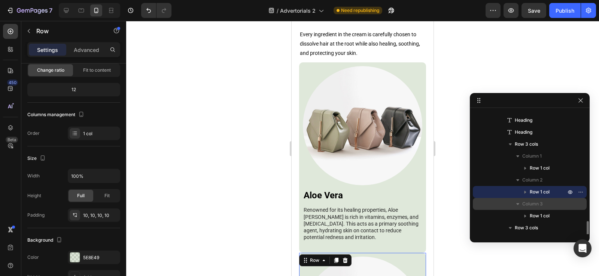
scroll to position [417, 0]
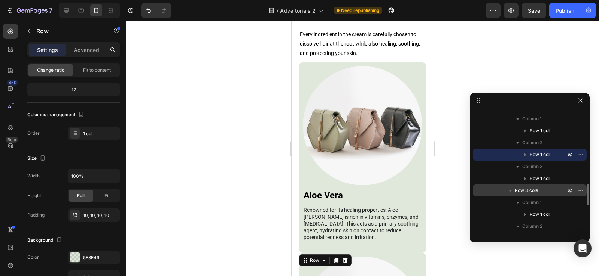
click at [536, 190] on span "Row 3 cols" at bounding box center [525, 190] width 23 height 7
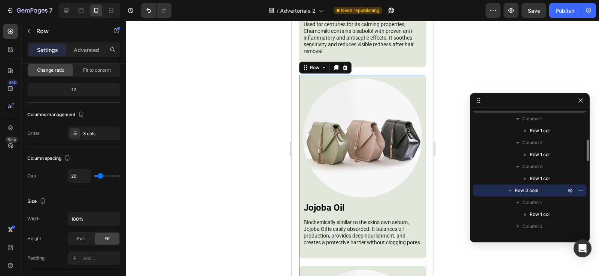
scroll to position [380, 0]
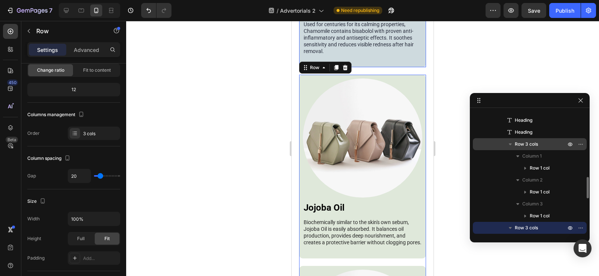
click at [528, 146] on span "Row 3 cols" at bounding box center [525, 144] width 23 height 7
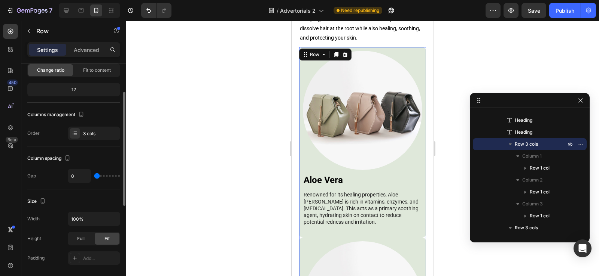
scroll to position [1810, 0]
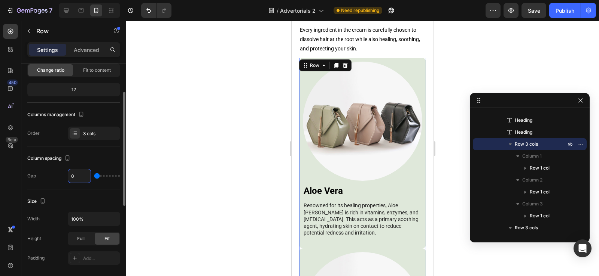
click at [74, 178] on input "0" at bounding box center [79, 175] width 22 height 13
type input "2"
type input "20"
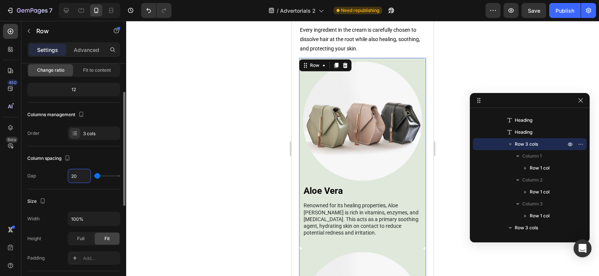
type input "20"
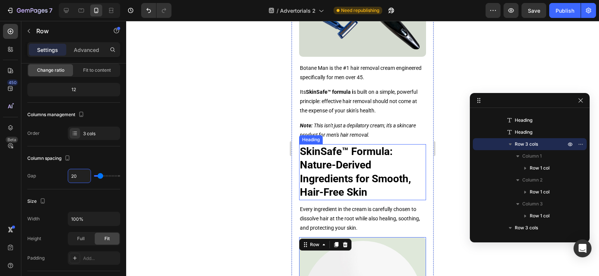
scroll to position [1623, 0]
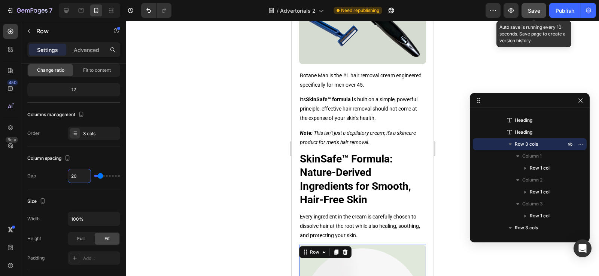
click at [532, 6] on button "Save" at bounding box center [533, 10] width 25 height 15
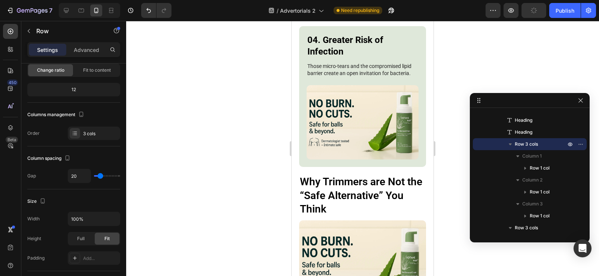
scroll to position [1099, 0]
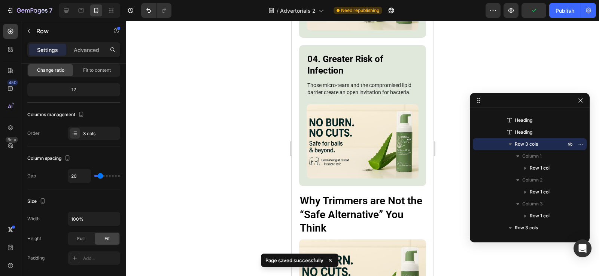
click at [317, 200] on h3 "Why Trimmers are Not the “Safe Alternative” You Think" at bounding box center [362, 215] width 127 height 42
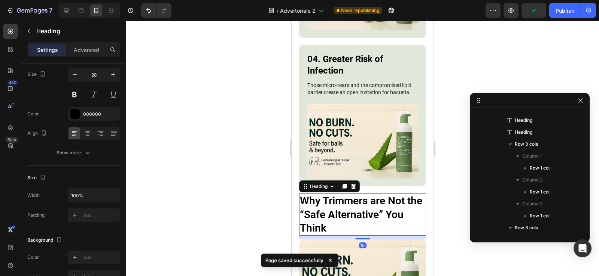
scroll to position [0, 0]
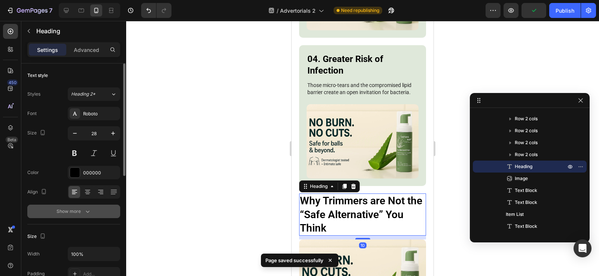
click at [82, 209] on div "Show more" at bounding box center [73, 211] width 35 height 7
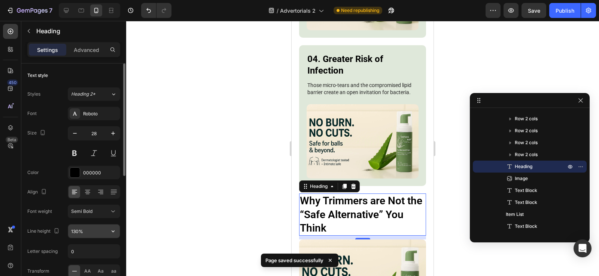
click at [120, 236] on div "130%" at bounding box center [94, 231] width 52 height 14
click at [115, 236] on button "button" at bounding box center [112, 231] width 13 height 13
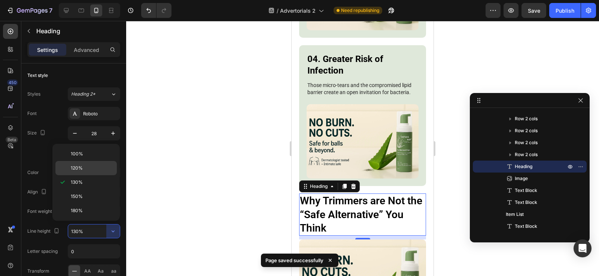
click at [76, 163] on div "120%" at bounding box center [85, 168] width 61 height 14
type input "120%"
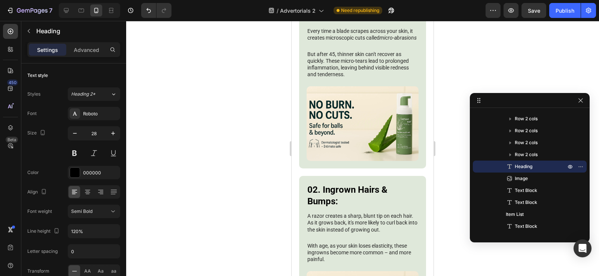
scroll to position [575, 0]
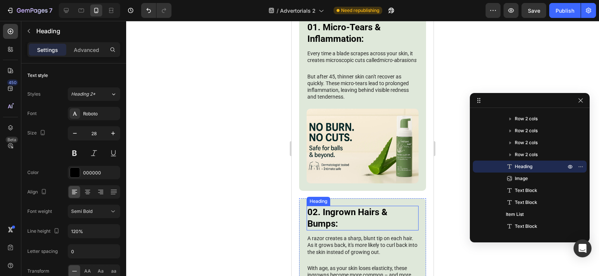
click at [333, 219] on h3 "02. Ingrown Hairs & Bumps:" at bounding box center [362, 218] width 112 height 25
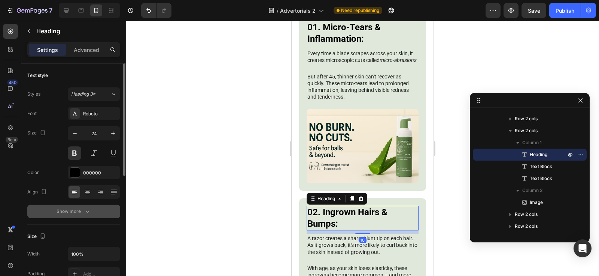
click at [85, 205] on button "Show more" at bounding box center [73, 211] width 93 height 13
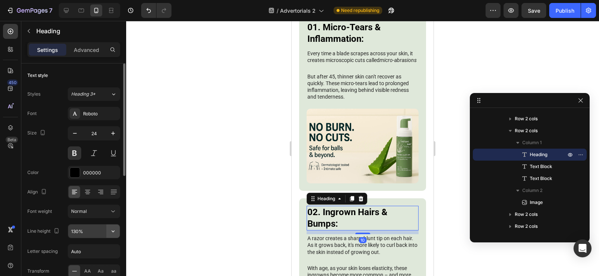
click at [116, 234] on icon "button" at bounding box center [112, 231] width 7 height 7
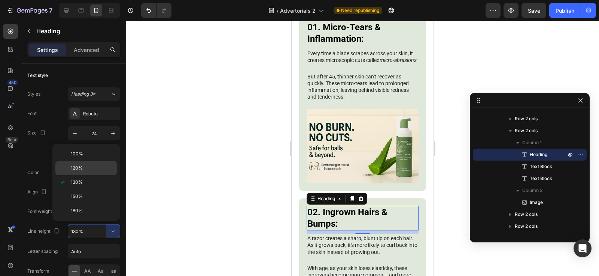
click at [81, 165] on span "120%" at bounding box center [77, 168] width 12 height 7
type input "120%"
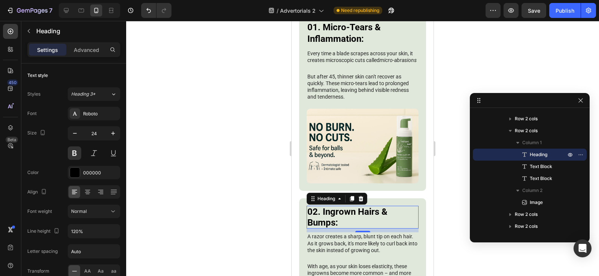
scroll to position [426, 0]
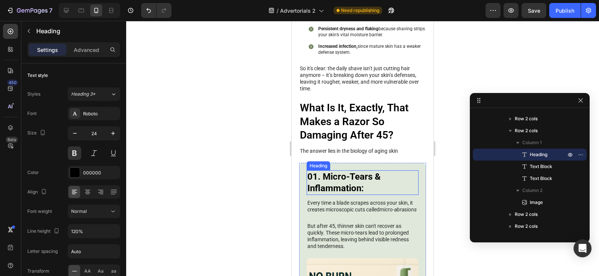
click at [348, 177] on h3 "01. Micro-Tears & Inflammation:" at bounding box center [362, 183] width 112 height 25
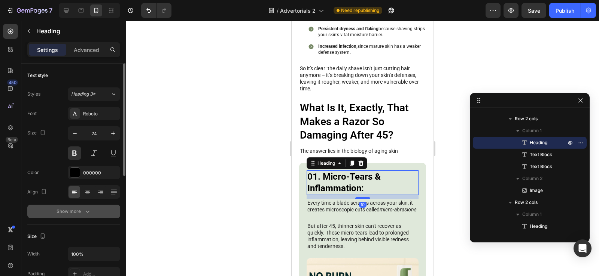
click at [78, 210] on div "Show more" at bounding box center [73, 211] width 35 height 7
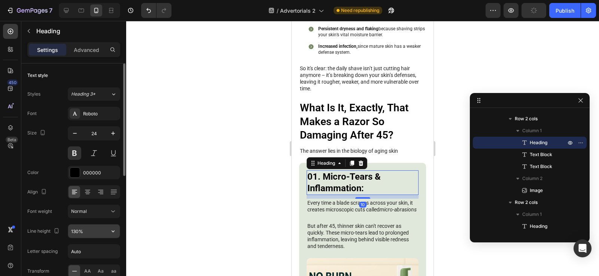
click at [110, 230] on icon "button" at bounding box center [112, 231] width 7 height 7
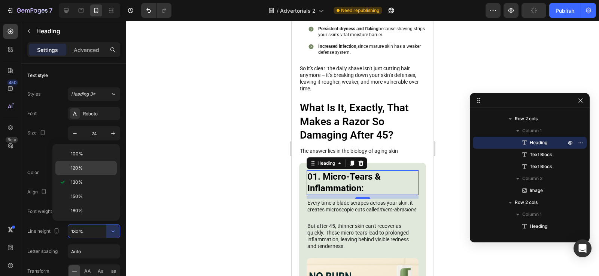
drag, startPoint x: 71, startPoint y: 171, endPoint x: 120, endPoint y: 178, distance: 49.9
click at [71, 171] on span "120%" at bounding box center [77, 168] width 12 height 7
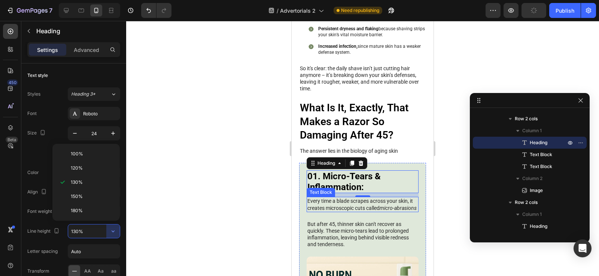
type input "120%"
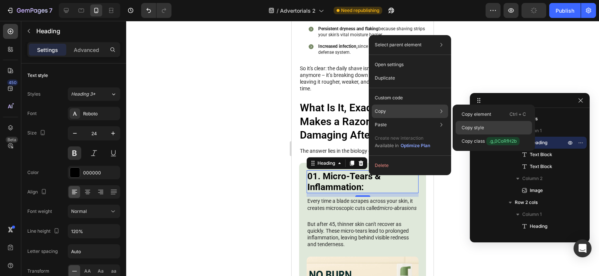
click at [477, 126] on p "Copy style" at bounding box center [472, 128] width 22 height 7
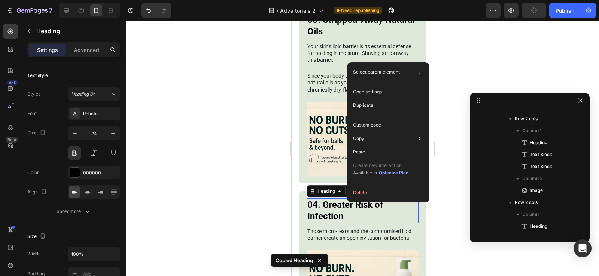
scroll to position [357, 0]
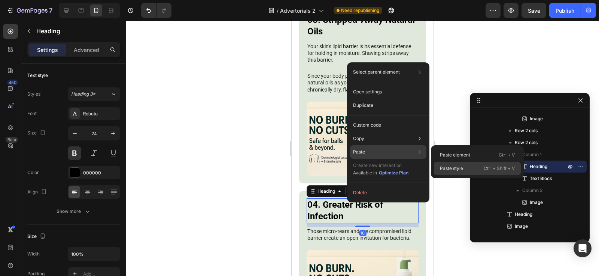
click at [444, 166] on p "Paste style" at bounding box center [451, 168] width 23 height 7
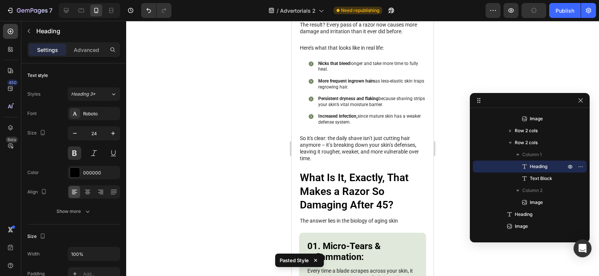
scroll to position [351, 0]
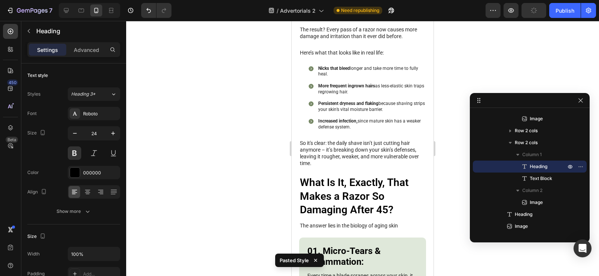
click at [365, 189] on h3 "What Is It, Exactly, That Makes a Razor So Damaging After 45?" at bounding box center [362, 196] width 127 height 42
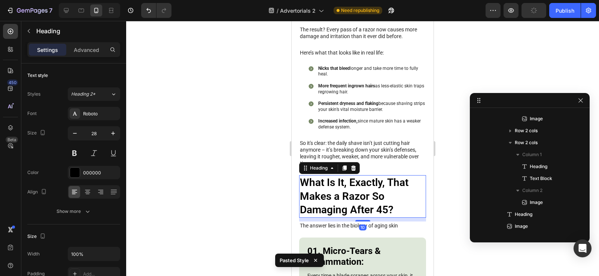
scroll to position [130, 0]
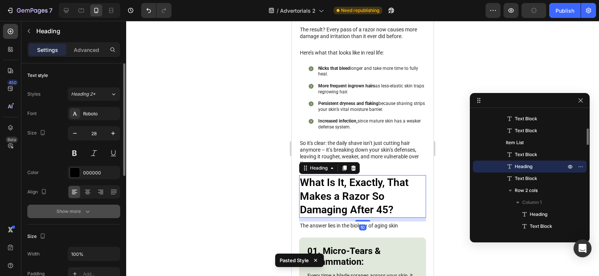
click at [87, 211] on icon "button" at bounding box center [87, 211] width 7 height 7
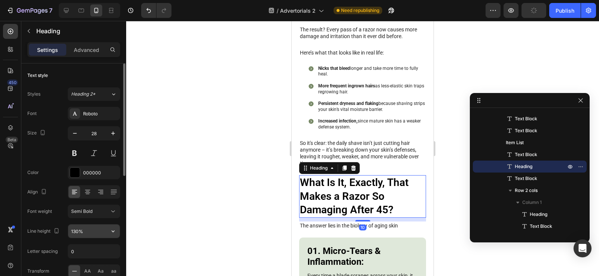
click at [116, 232] on icon "button" at bounding box center [112, 231] width 7 height 7
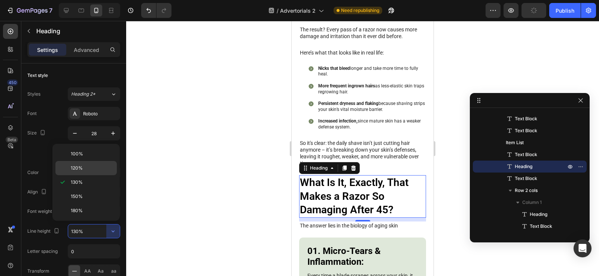
click at [81, 165] on div "120%" at bounding box center [85, 168] width 61 height 14
type input "120%"
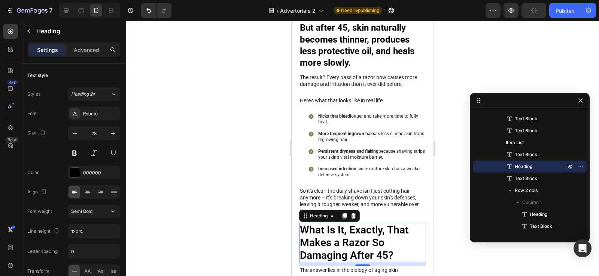
scroll to position [239, 0]
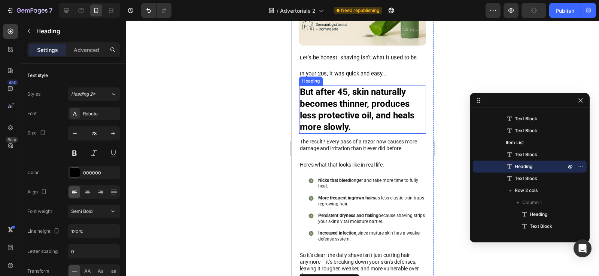
click at [350, 117] on h2 "But after 45, skin naturally becomes thinner, produces less protective oil, and…" at bounding box center [362, 110] width 127 height 48
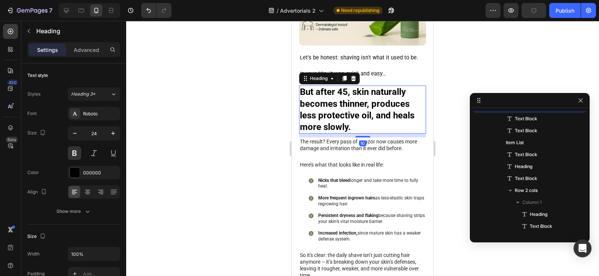
scroll to position [70, 0]
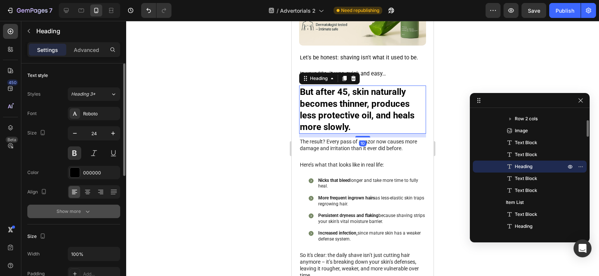
click at [92, 212] on button "Show more" at bounding box center [73, 211] width 93 height 13
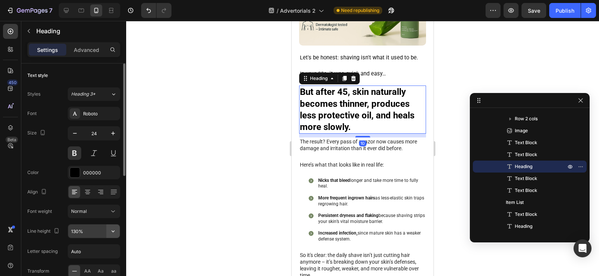
click at [113, 233] on icon "button" at bounding box center [112, 231] width 7 height 7
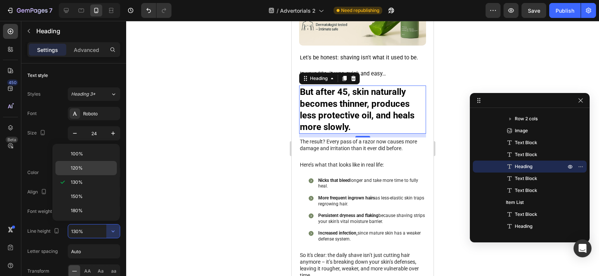
click at [91, 166] on p "120%" at bounding box center [92, 168] width 43 height 7
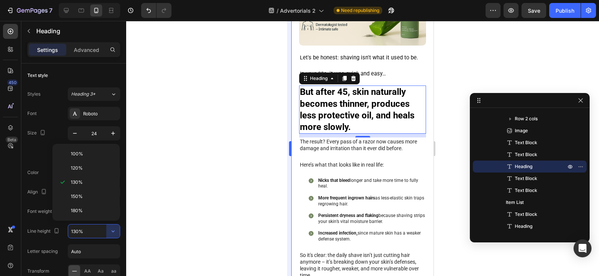
type input "120%"
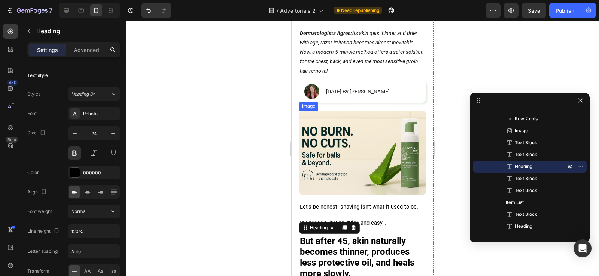
scroll to position [14, 0]
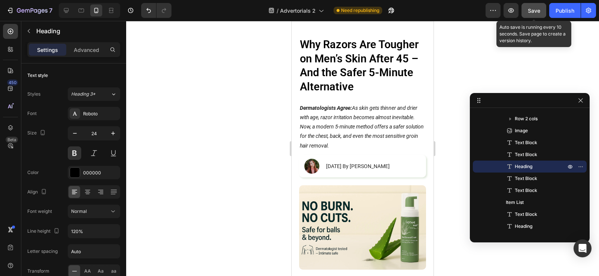
click at [526, 9] on button "Save" at bounding box center [533, 10] width 25 height 15
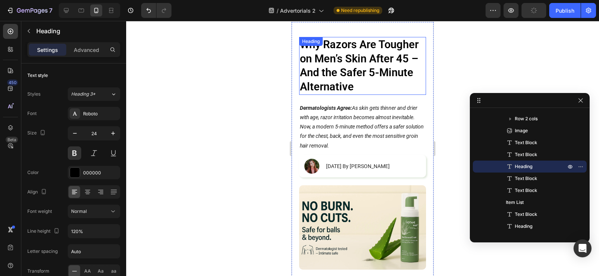
click at [333, 71] on h1 "Why Razors Are Tougher on Men’s Skin After 45 – And the Safer 5-Minute Alternat…" at bounding box center [362, 66] width 127 height 58
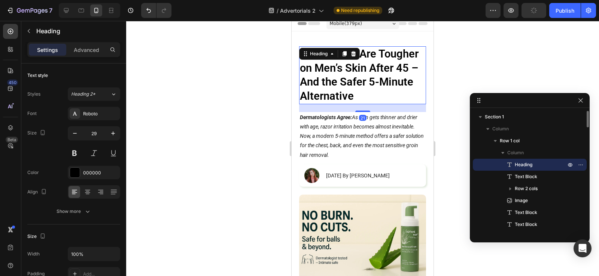
scroll to position [0, 0]
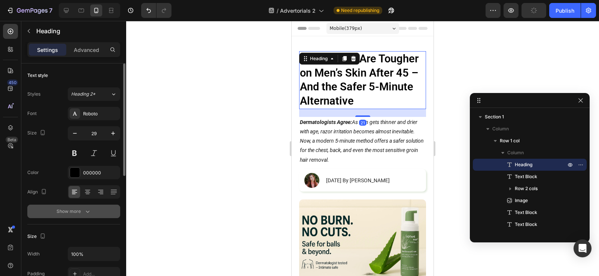
click at [80, 215] on div "Show more" at bounding box center [73, 211] width 35 height 7
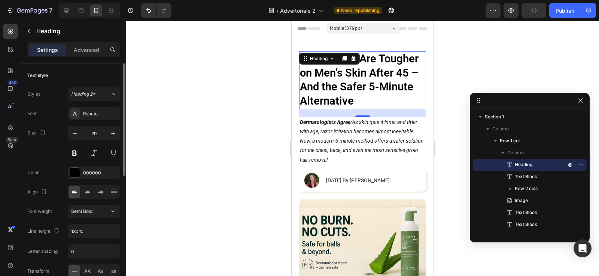
click at [80, 215] on div "Semi Bold" at bounding box center [94, 211] width 46 height 7
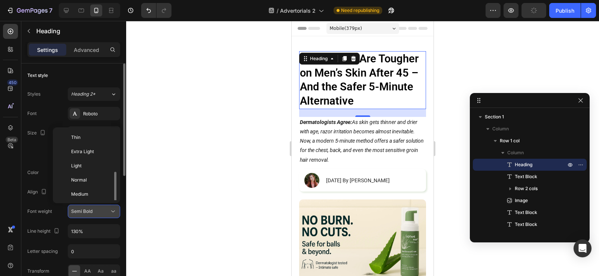
scroll to position [27, 0]
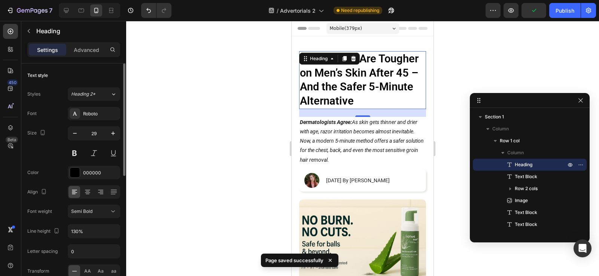
click at [67, 209] on div "Font weight Semi Bold" at bounding box center [73, 211] width 93 height 13
drag, startPoint x: 105, startPoint y: 225, endPoint x: 110, endPoint y: 227, distance: 5.1
click at [107, 226] on div "130%" at bounding box center [94, 231] width 52 height 13
click at [120, 232] on div "130%" at bounding box center [94, 231] width 52 height 14
click at [115, 232] on icon "button" at bounding box center [112, 231] width 7 height 7
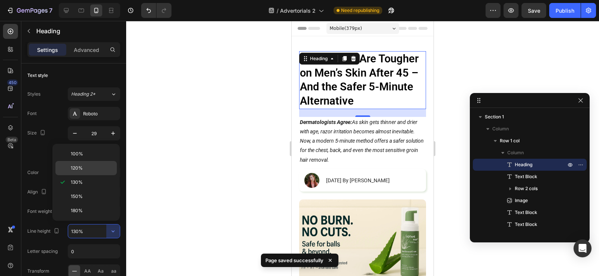
click at [80, 171] on span "120%" at bounding box center [77, 168] width 12 height 7
type input "120%"
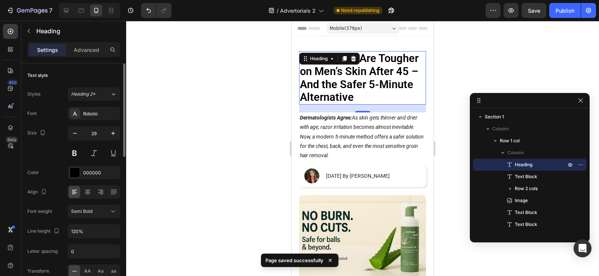
click at [47, 160] on div "Font Roboto Size 29 Color 000000 Align Font weight Semi Bold Line height 120% L…" at bounding box center [73, 212] width 93 height 210
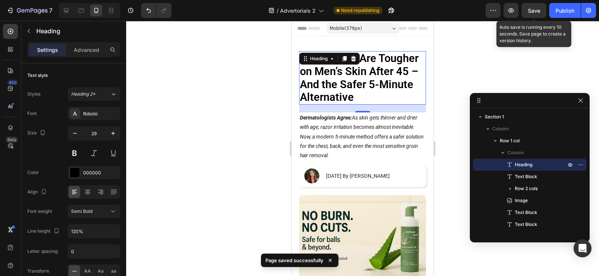
click at [537, 9] on span "Save" at bounding box center [533, 10] width 12 height 6
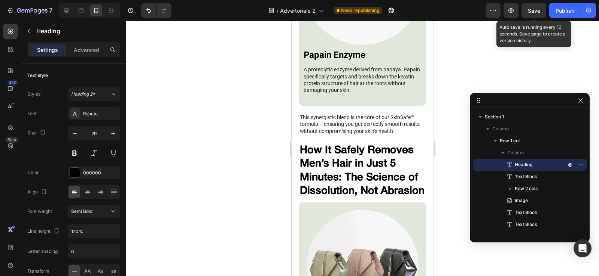
scroll to position [2881, 0]
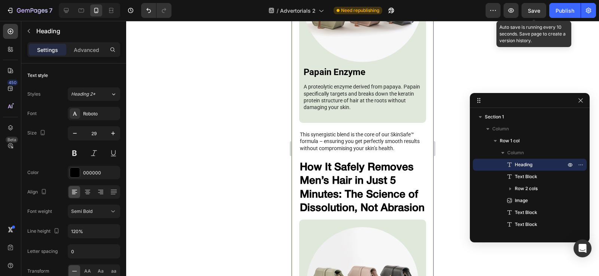
click at [368, 131] on p "This synergistic blend is the core of our SkinSafe™ formula – ensuring you get …" at bounding box center [362, 141] width 125 height 21
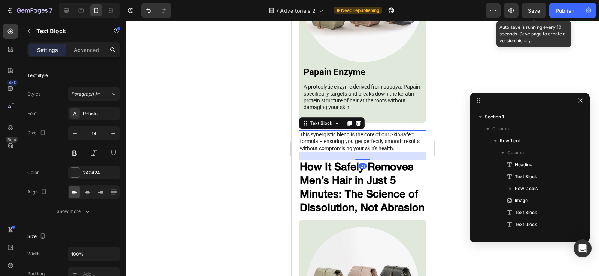
scroll to position [728, 0]
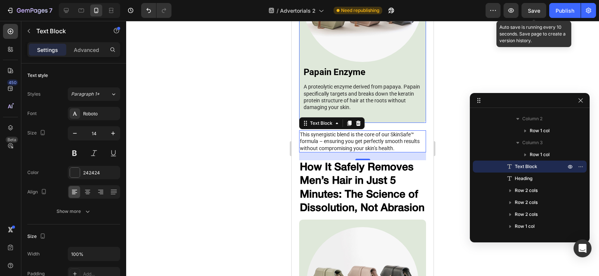
click at [390, 84] on div "Image Papain Enzyme Heading A proteolytic enzyme derived from papaya. Papain sp…" at bounding box center [362, 31] width 127 height 184
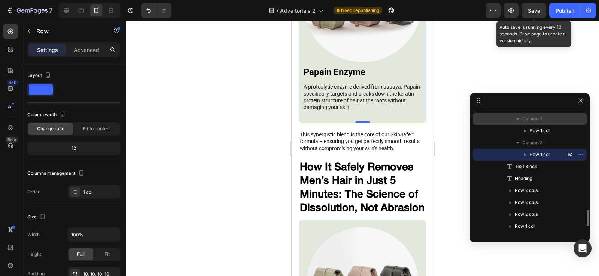
scroll to position [654, 0]
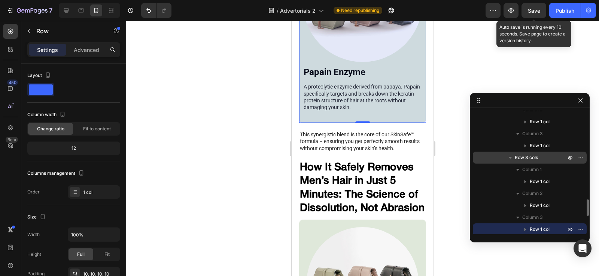
click at [531, 160] on span "Row 3 cols" at bounding box center [525, 157] width 23 height 7
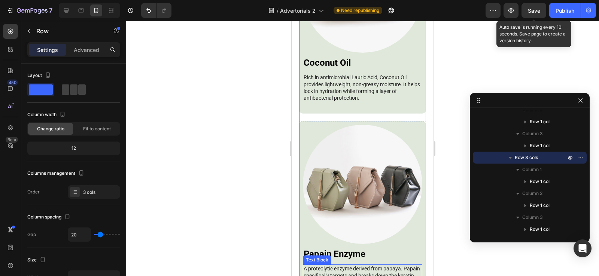
scroll to position [2848, 0]
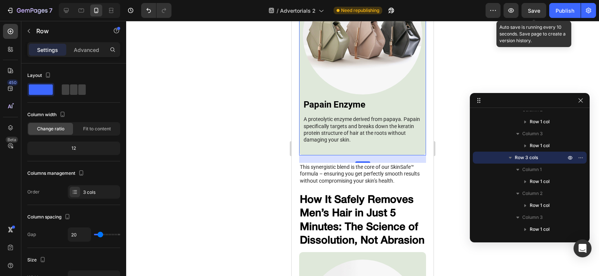
click at [360, 156] on div "20" at bounding box center [362, 159] width 127 height 7
click at [79, 50] on p "Advanced" at bounding box center [86, 50] width 25 height 8
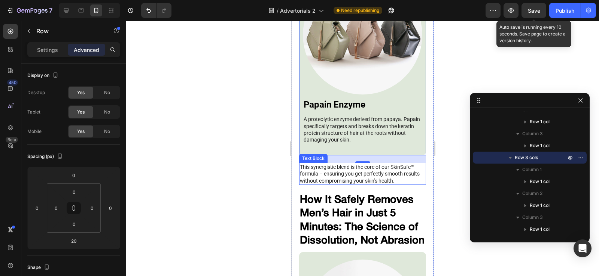
click at [380, 164] on p "This synergistic blend is the core of our SkinSafe™ formula – ensuring you get …" at bounding box center [362, 174] width 125 height 21
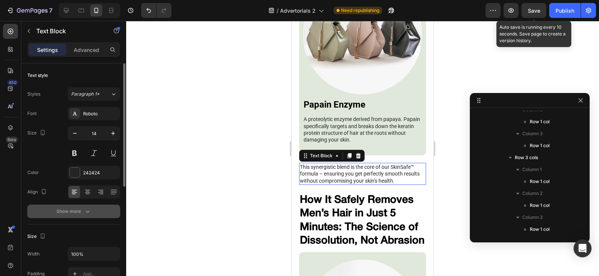
scroll to position [728, 0]
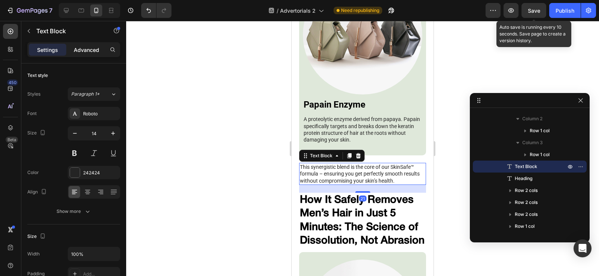
click at [77, 49] on p "Advanced" at bounding box center [86, 50] width 25 height 8
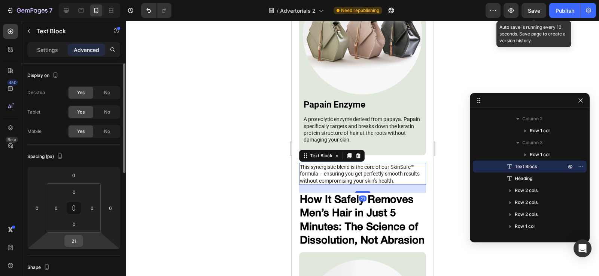
click at [77, 244] on input "21" at bounding box center [73, 241] width 15 height 11
type input "20"
click at [530, 9] on span "Save" at bounding box center [533, 10] width 12 height 6
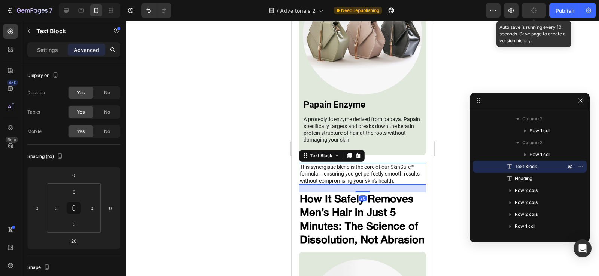
click at [451, 76] on div at bounding box center [362, 149] width 472 height 256
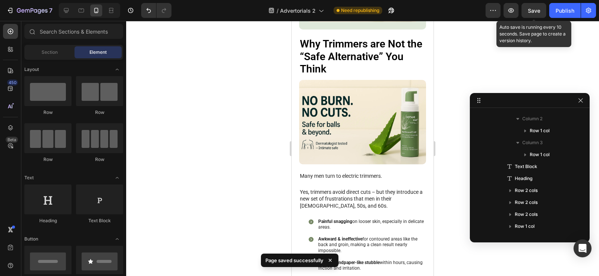
scroll to position [1202, 0]
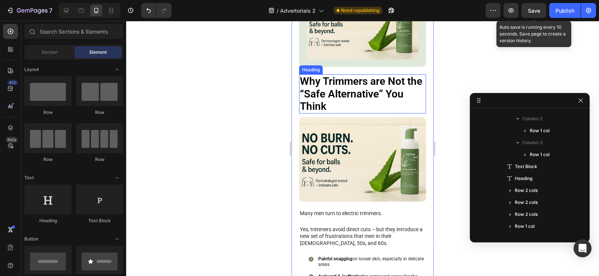
click at [329, 97] on h3 "Why Trimmers are Not the “Safe Alternative” You Think" at bounding box center [362, 93] width 127 height 39
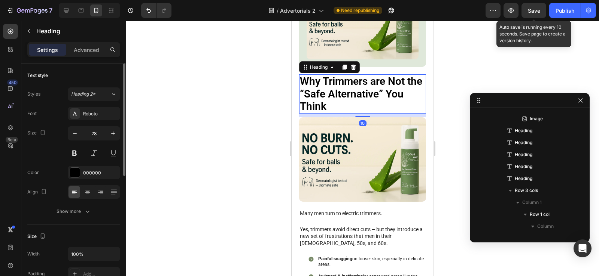
scroll to position [525, 0]
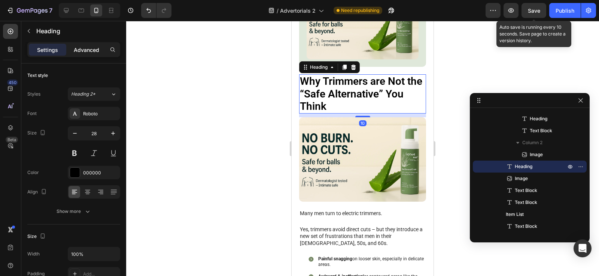
click at [86, 47] on p "Advanced" at bounding box center [86, 50] width 25 height 8
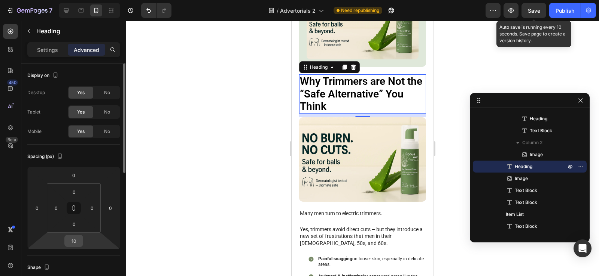
click at [79, 245] on input "10" at bounding box center [73, 241] width 15 height 11
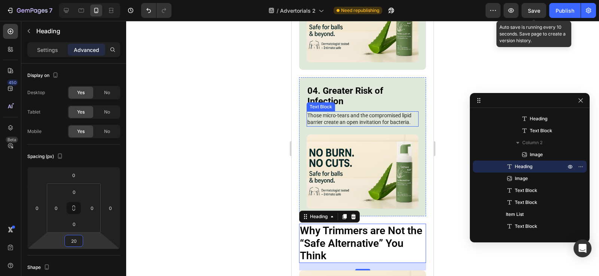
scroll to position [940, 0]
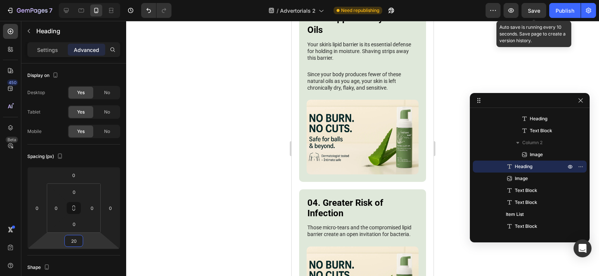
click at [528, 11] on span "Save" at bounding box center [533, 10] width 12 height 6
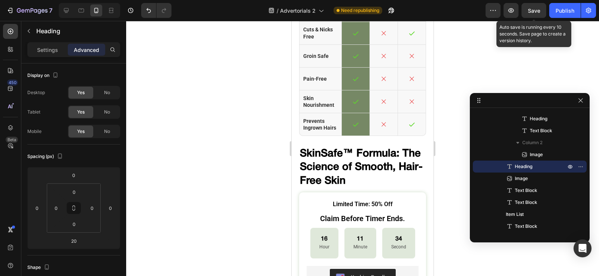
scroll to position [4190, 0]
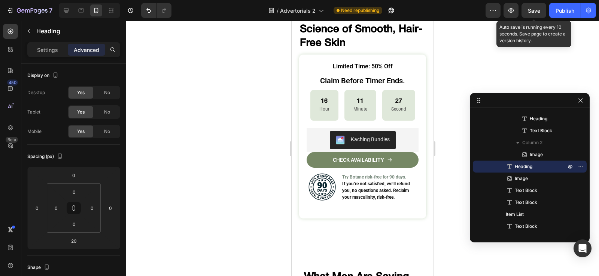
click at [535, 7] on span "Save" at bounding box center [533, 10] width 12 height 6
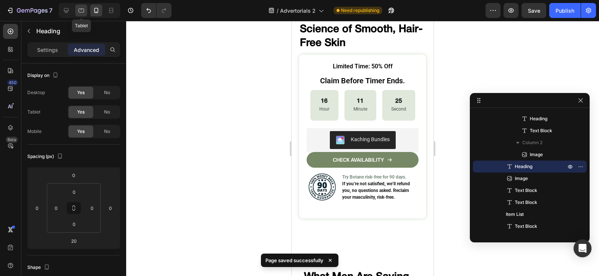
click at [80, 7] on icon at bounding box center [80, 10] width 7 height 7
type input "12"
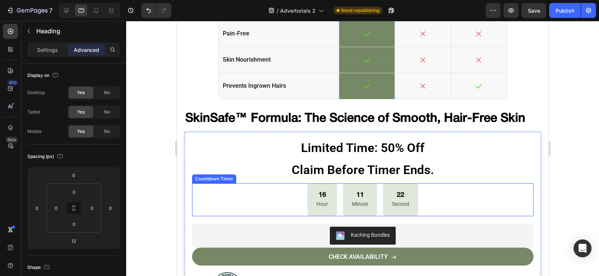
scroll to position [3031, 0]
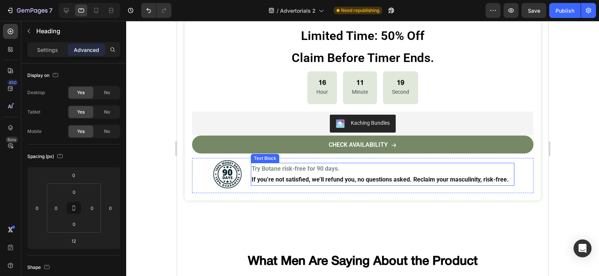
click at [334, 176] on strong "If you’re not satisfied, we’ll refund you, no questions asked. Reclaim your mas…" at bounding box center [379, 179] width 257 height 7
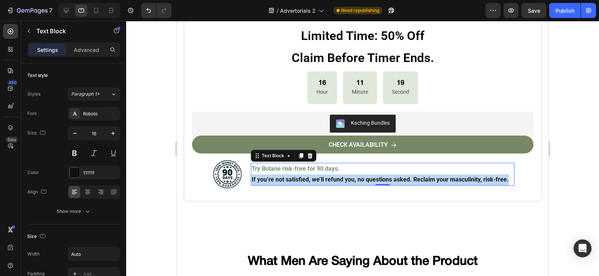
click at [334, 176] on strong "If you’re not satisfied, we’ll refund you, no questions asked. Reclaim your mas…" at bounding box center [379, 179] width 257 height 7
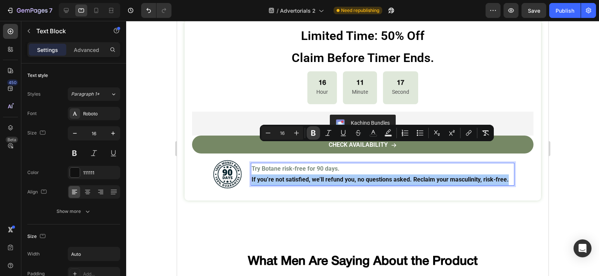
click at [311, 132] on icon "Editor contextual toolbar" at bounding box center [312, 132] width 7 height 7
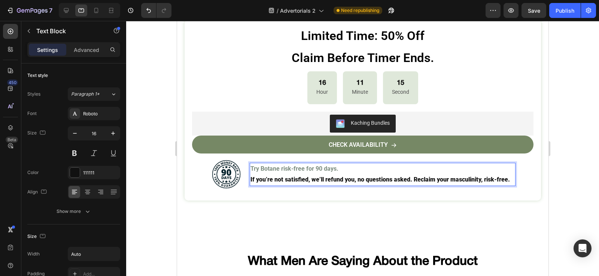
click at [310, 175] on p "If you’re not satisfied, we’ll refund you, no questions asked. Reclaim your mas…" at bounding box center [379, 180] width 259 height 11
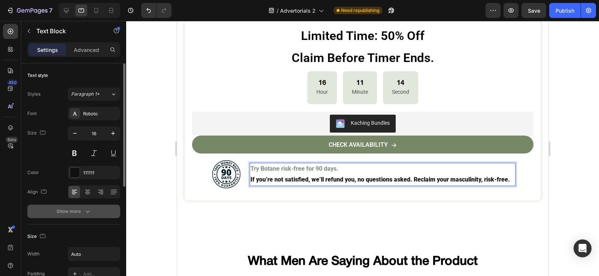
click at [91, 205] on button "Show more" at bounding box center [73, 211] width 93 height 13
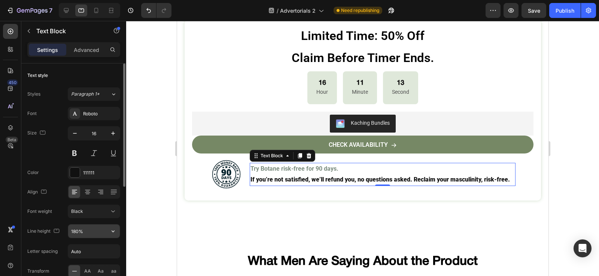
click at [111, 236] on button "button" at bounding box center [112, 231] width 13 height 13
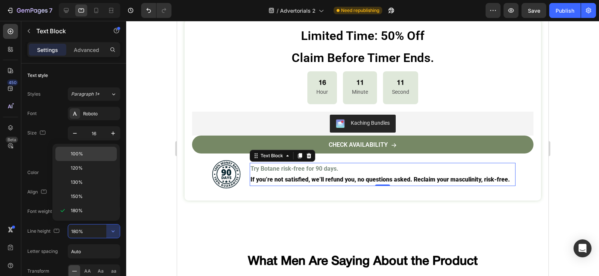
click at [77, 153] on span "100%" at bounding box center [77, 154] width 12 height 7
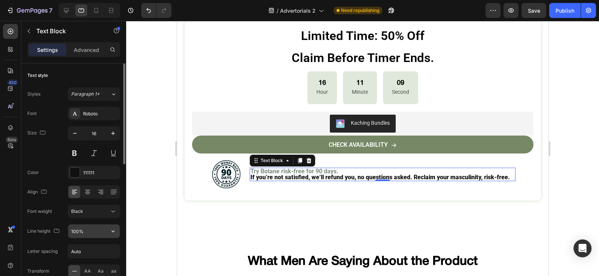
click at [103, 234] on input "100%" at bounding box center [94, 231] width 52 height 13
click at [111, 231] on icon "button" at bounding box center [112, 231] width 7 height 7
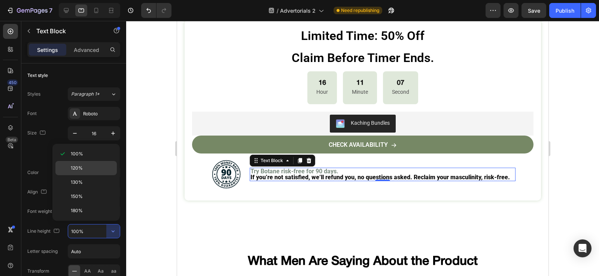
click at [86, 169] on p "120%" at bounding box center [92, 168] width 43 height 7
type input "120%"
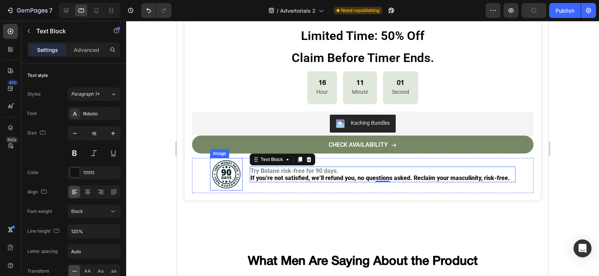
click at [214, 158] on img at bounding box center [225, 174] width 33 height 33
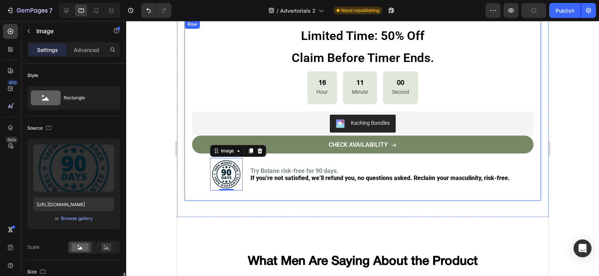
scroll to position [150, 0]
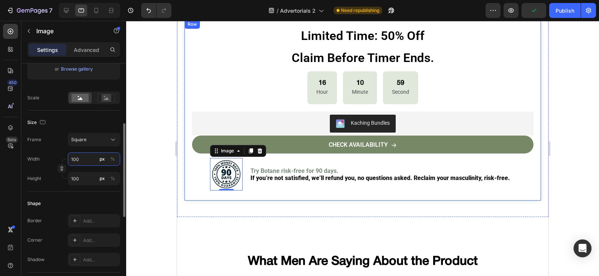
click at [78, 163] on input "100" at bounding box center [94, 159] width 52 height 13
type input "6"
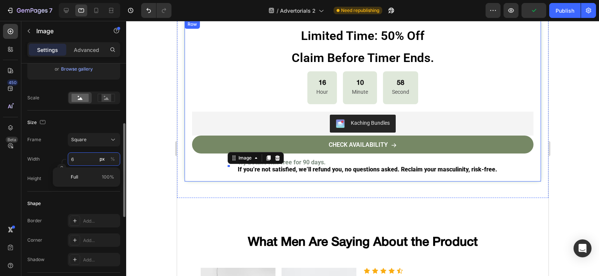
type input "60"
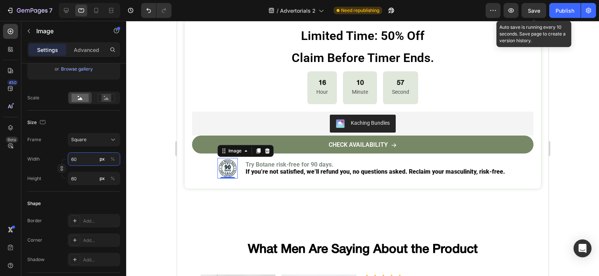
type input "60"
click at [532, 12] on span "Save" at bounding box center [533, 10] width 12 height 6
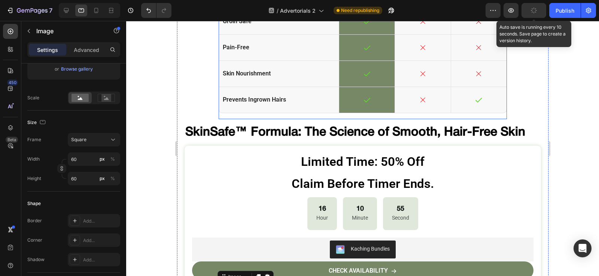
scroll to position [2993, 0]
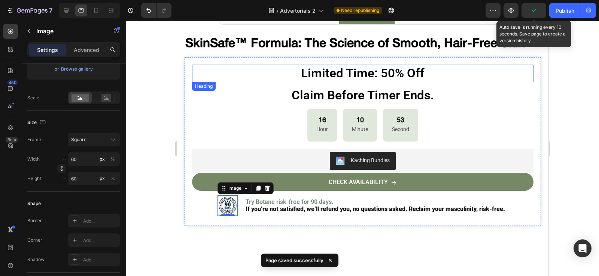
click at [377, 65] on h3 "Limited Time: 50% Off" at bounding box center [362, 74] width 341 height 18
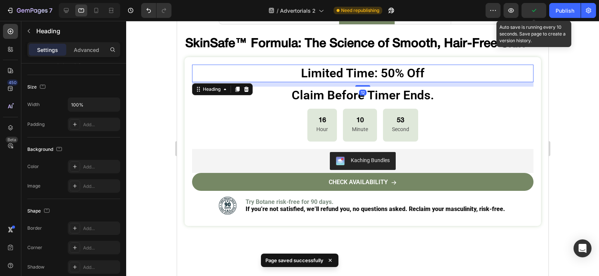
scroll to position [0, 0]
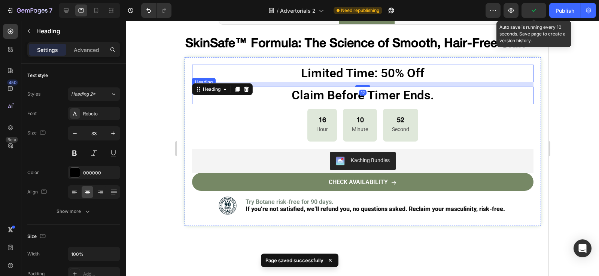
click at [314, 87] on h3 "Claim Before Timer Ends." at bounding box center [362, 96] width 341 height 18
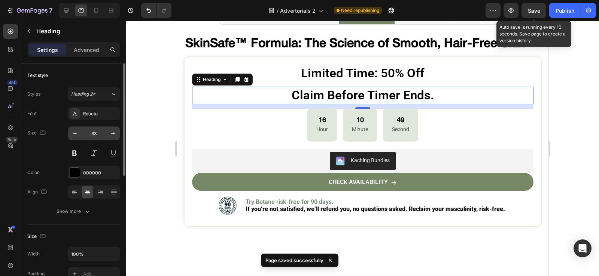
click at [94, 134] on input "33" at bounding box center [94, 133] width 25 height 13
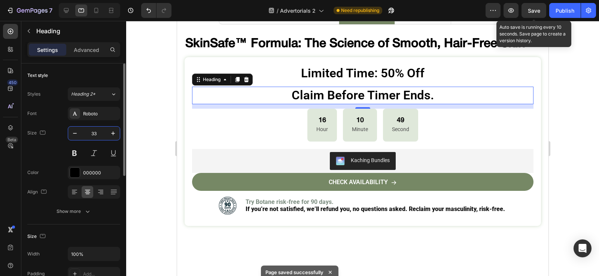
click at [94, 134] on input "33" at bounding box center [94, 133] width 25 height 13
type input "20"
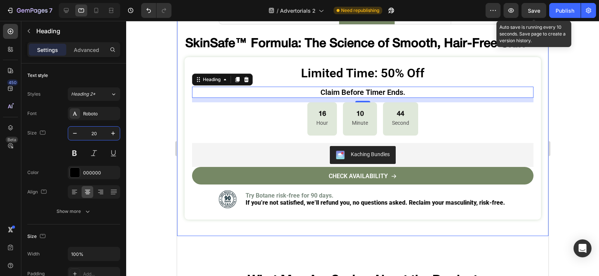
click at [161, 103] on div at bounding box center [362, 149] width 472 height 256
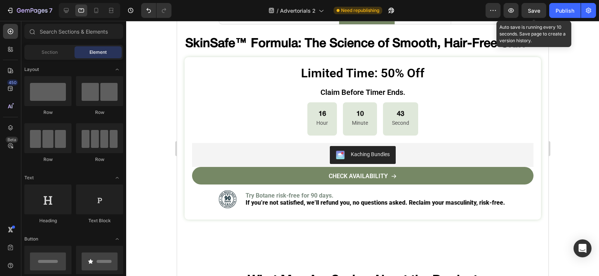
click at [528, 12] on span "Save" at bounding box center [533, 10] width 12 height 6
click at [95, 9] on icon at bounding box center [95, 10] width 7 height 7
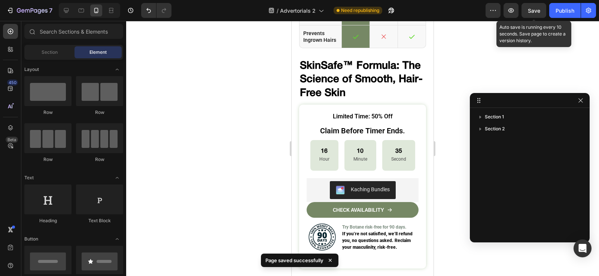
scroll to position [4076, 0]
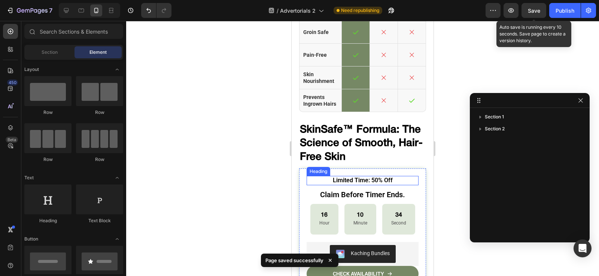
click at [373, 176] on h3 "Limited Time: 50% Off" at bounding box center [362, 180] width 112 height 9
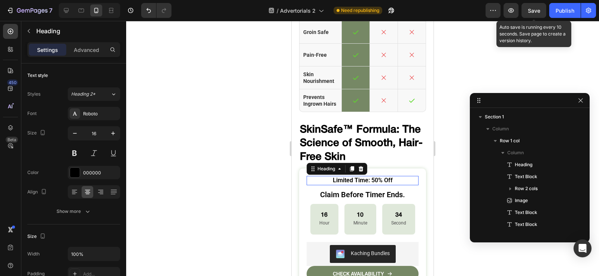
scroll to position [499, 0]
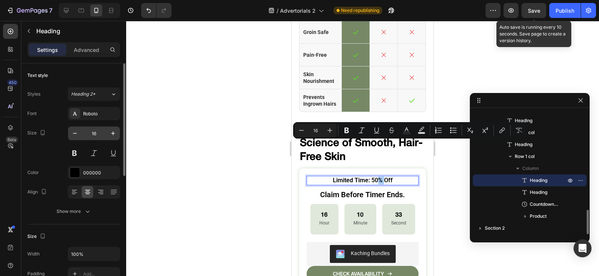
click at [96, 131] on input "16" at bounding box center [94, 133] width 25 height 13
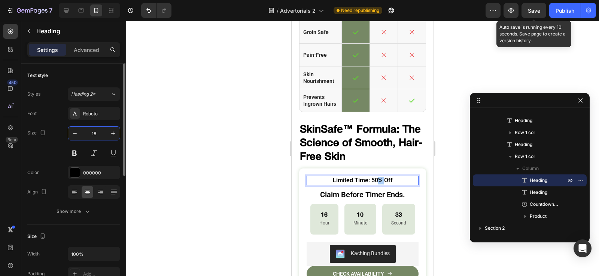
click at [96, 131] on input "16" at bounding box center [94, 133] width 25 height 13
type input "28"
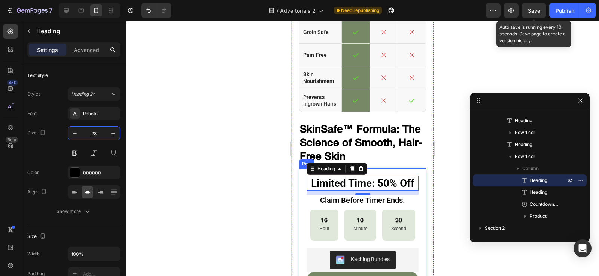
click at [330, 195] on h3 "Claim Before Timer Ends." at bounding box center [362, 200] width 112 height 11
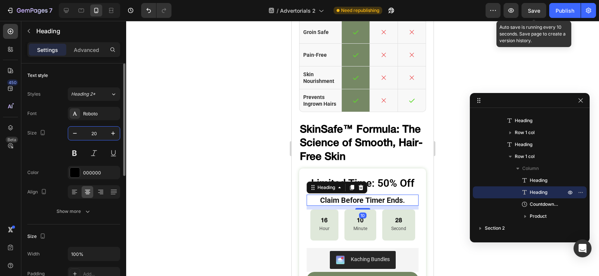
click at [91, 133] on input "20" at bounding box center [94, 133] width 25 height 13
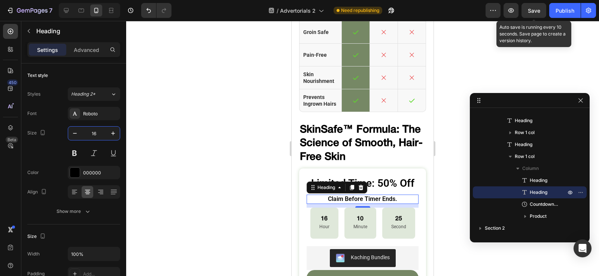
type input "16"
click at [529, 14] on div "Save" at bounding box center [533, 11] width 12 height 8
click at [203, 174] on div at bounding box center [362, 149] width 472 height 256
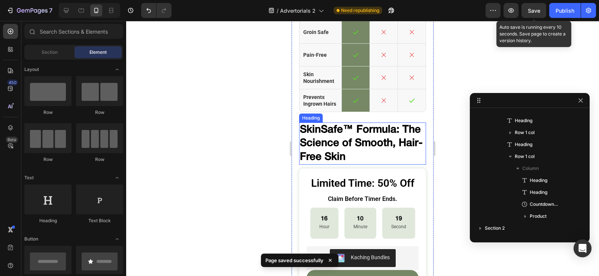
click at [370, 123] on h2 "SkinSafe™ Formula: The Science of Smooth, Hair-Free Skin" at bounding box center [362, 144] width 127 height 42
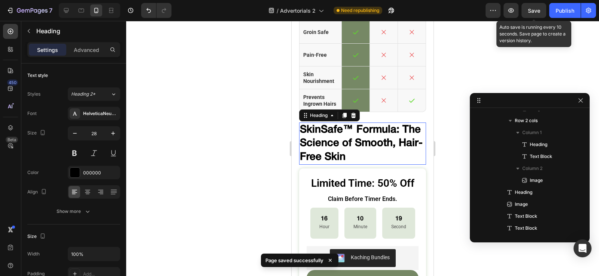
scroll to position [1399, 0]
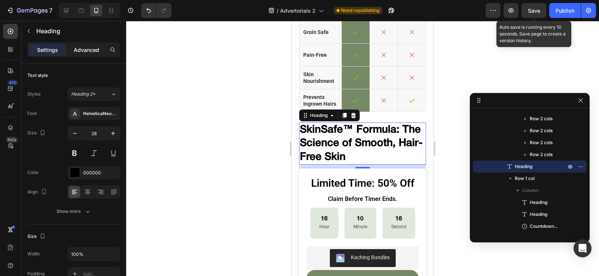
click at [83, 51] on p "Advanced" at bounding box center [86, 50] width 25 height 8
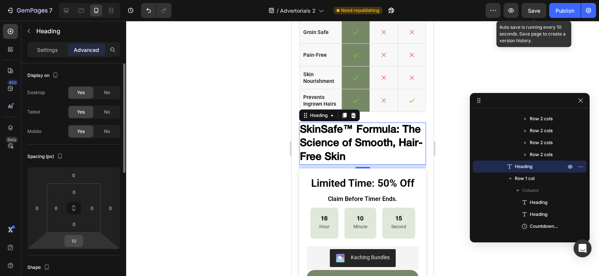
click at [75, 244] on input "10" at bounding box center [73, 241] width 15 height 11
click at [74, 244] on input "10" at bounding box center [73, 241] width 15 height 11
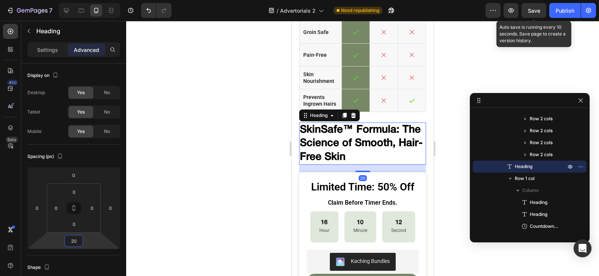
type input "20"
click at [532, 4] on button "Save" at bounding box center [533, 10] width 25 height 15
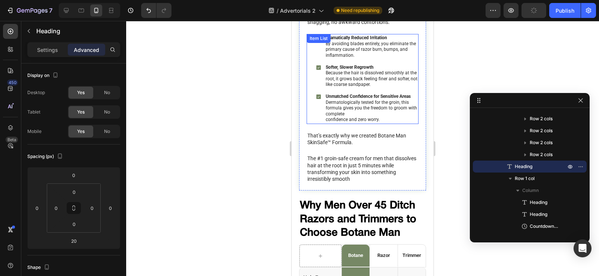
scroll to position [3851, 0]
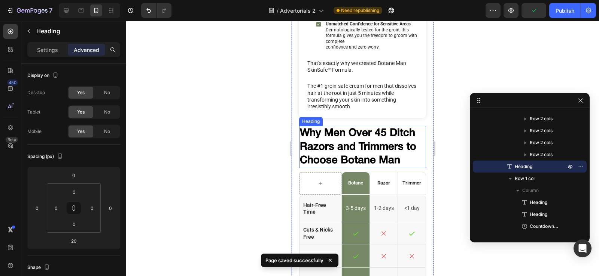
click at [382, 126] on h2 "Why Men Over 45 Ditch Razors and Trimmers to Choose Botane Man" at bounding box center [362, 147] width 127 height 42
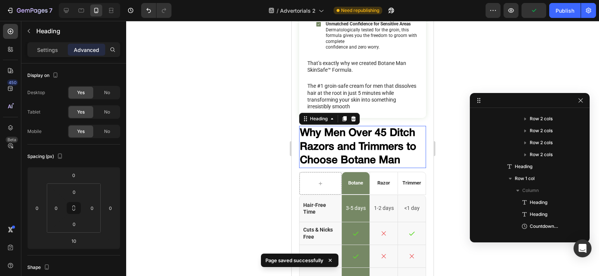
scroll to position [1279, 0]
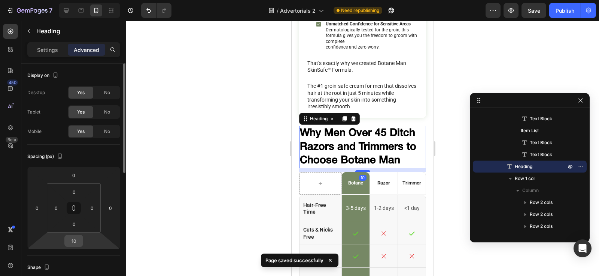
click at [74, 245] on input "10" at bounding box center [73, 241] width 15 height 11
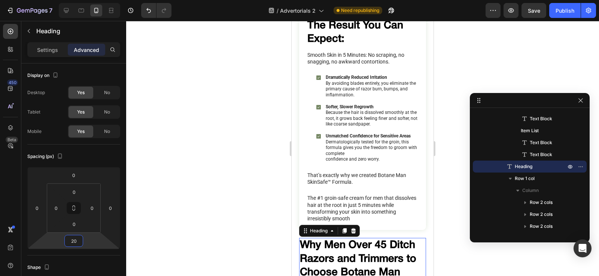
scroll to position [3627, 0]
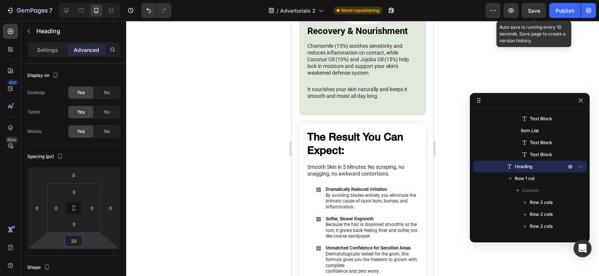
type input "20"
click at [534, 9] on span "Save" at bounding box center [533, 10] width 12 height 6
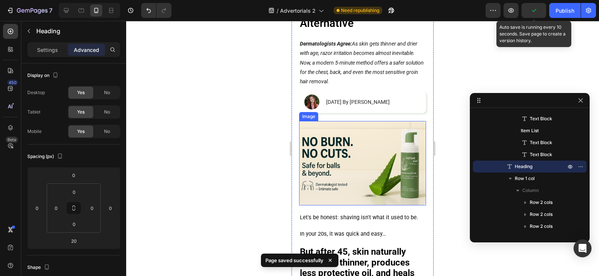
scroll to position [150, 0]
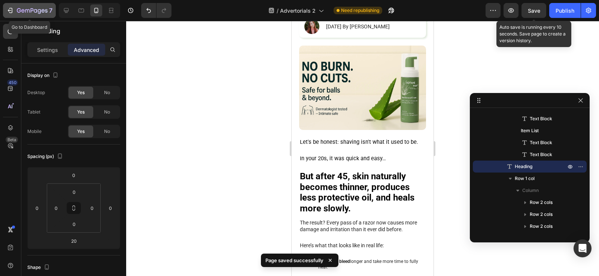
click at [9, 7] on icon "button" at bounding box center [9, 10] width 7 height 7
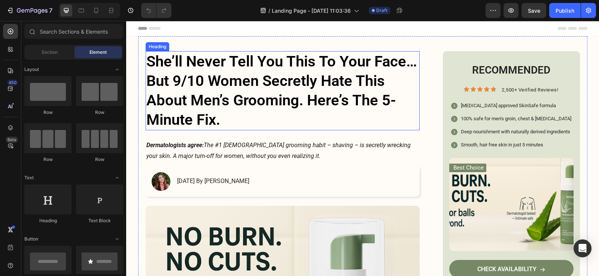
click at [290, 89] on h1 "She’ll Never Tell You This To Your Face… But 9/10 Women Secretly Hate This Abou…" at bounding box center [283, 90] width 274 height 79
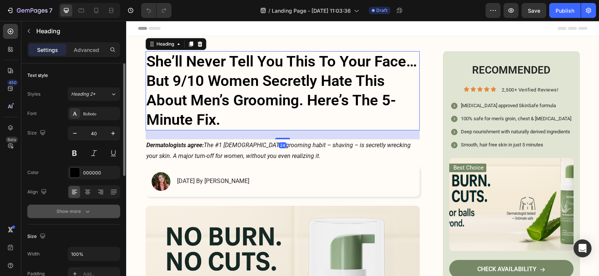
click at [72, 214] on div "Show more" at bounding box center [73, 211] width 35 height 7
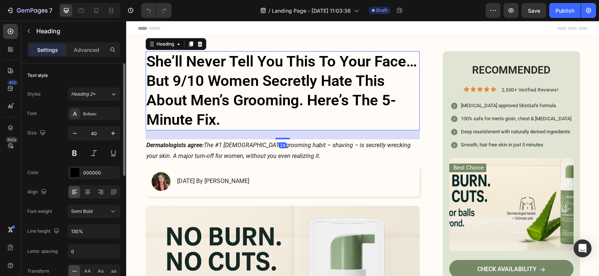
click at [113, 239] on div "Font Roboto Size 40 Color 000000 Align Font weight Semi Bold Line height 130% L…" at bounding box center [73, 212] width 93 height 210
click at [111, 233] on icon "button" at bounding box center [112, 231] width 7 height 7
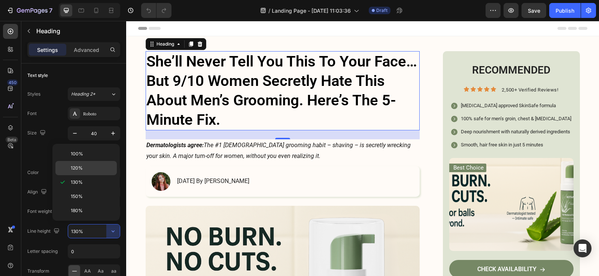
click at [82, 169] on span "120%" at bounding box center [77, 168] width 12 height 7
type input "120%"
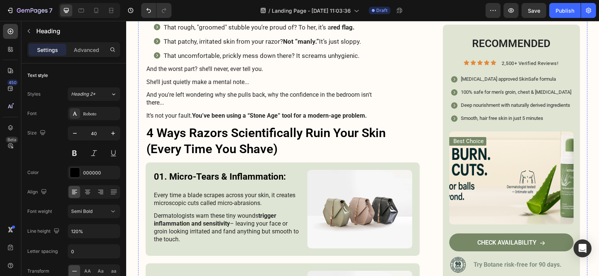
scroll to position [524, 0]
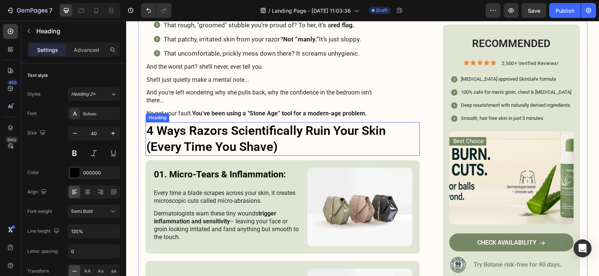
click at [245, 146] on h3 "4 Ways Razors Scientifically Ruin Your Skin (Every Time You Shave)" at bounding box center [283, 139] width 274 height 34
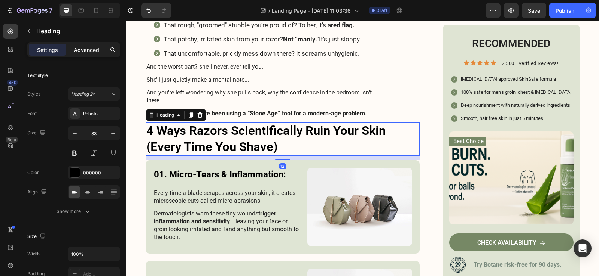
click at [90, 50] on p "Advanced" at bounding box center [86, 50] width 25 height 8
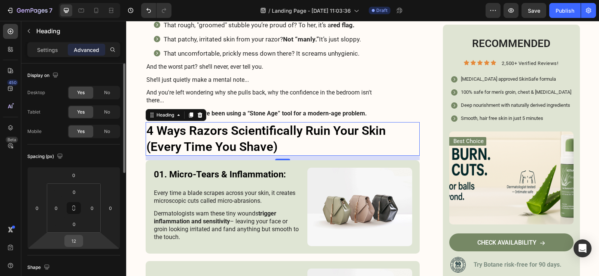
click at [75, 244] on input "12" at bounding box center [73, 241] width 15 height 11
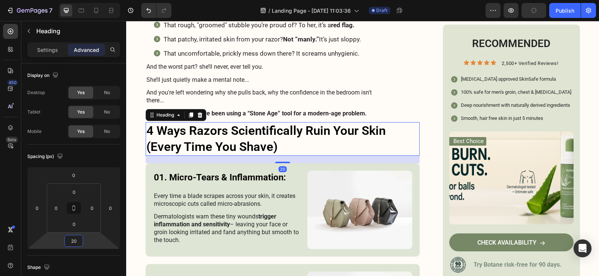
type input "20"
click at [3, 194] on div "450 Beta" at bounding box center [10, 123] width 15 height 199
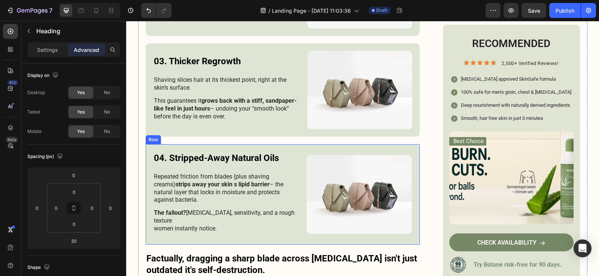
scroll to position [935, 0]
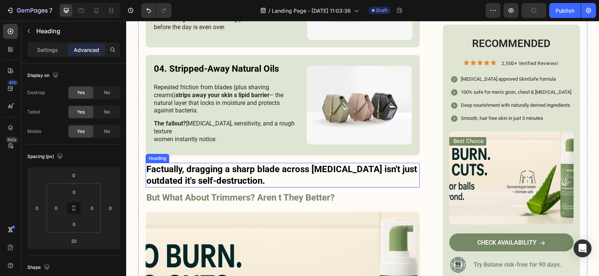
click at [231, 170] on h3 "Factually, dragging a sharp blade across sensitive skin isn't just outdated it'…" at bounding box center [283, 175] width 274 height 25
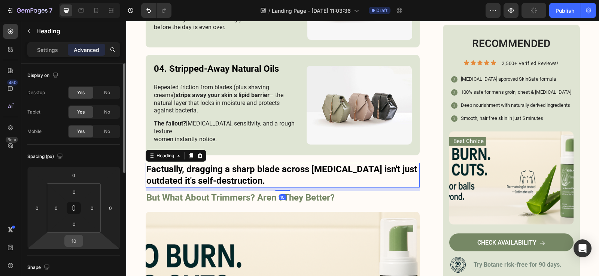
click at [76, 239] on input "10" at bounding box center [73, 241] width 15 height 11
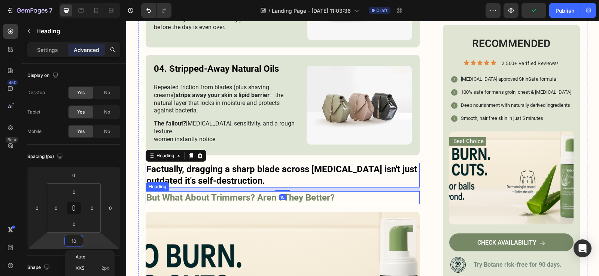
click at [169, 188] on div "10" at bounding box center [283, 190] width 274 height 4
click at [174, 192] on h3 "But What About Trimmers? Aren t They Better?" at bounding box center [283, 198] width 274 height 13
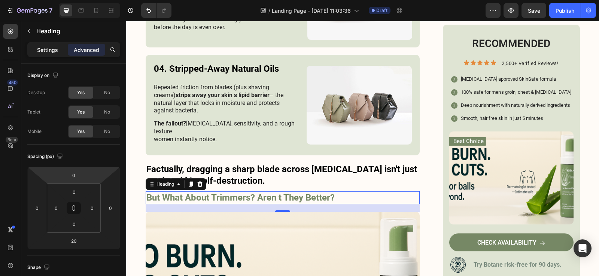
click at [47, 44] on div "Settings" at bounding box center [47, 50] width 37 height 12
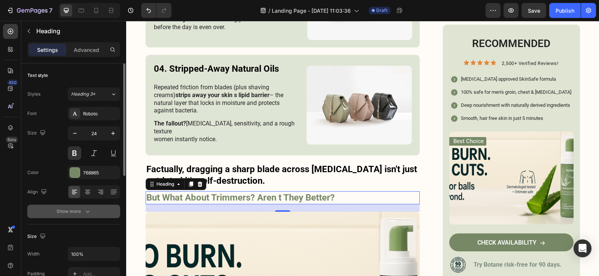
click at [78, 207] on button "Show more" at bounding box center [73, 211] width 93 height 13
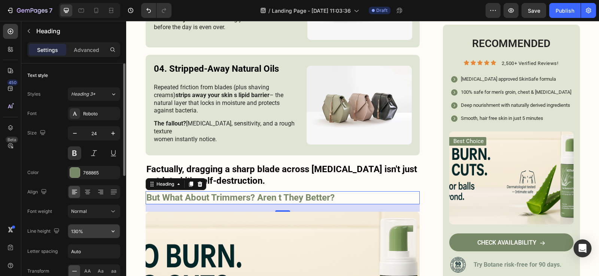
click at [116, 229] on icon "button" at bounding box center [112, 231] width 7 height 7
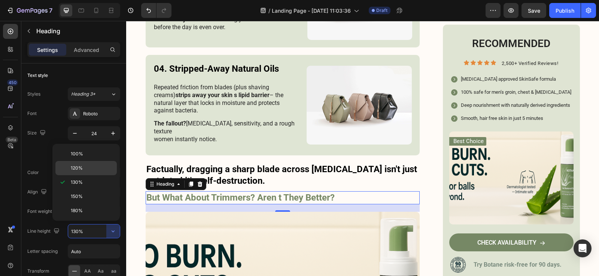
click at [87, 165] on div "120%" at bounding box center [85, 168] width 61 height 14
type input "120%"
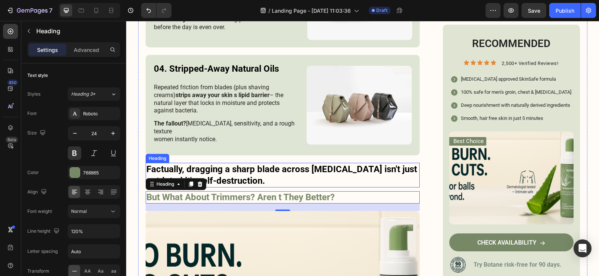
click at [190, 164] on h3 "Factually, dragging a sharp blade across sensitive skin isn't just outdated it'…" at bounding box center [283, 175] width 274 height 25
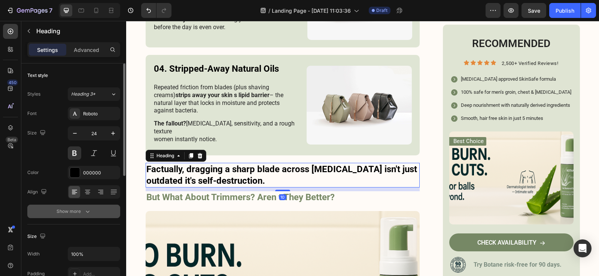
click at [87, 213] on icon "button" at bounding box center [87, 211] width 7 height 7
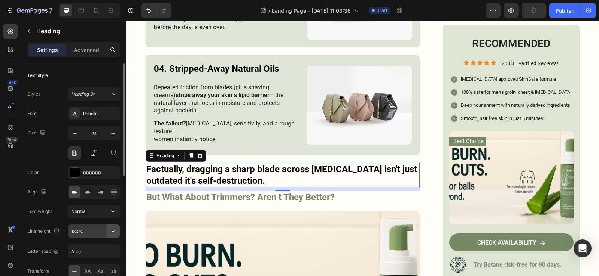
click at [114, 233] on icon "button" at bounding box center [112, 231] width 7 height 7
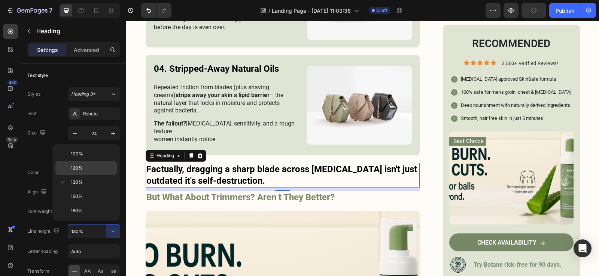
click at [79, 172] on div "120%" at bounding box center [85, 168] width 61 height 14
type input "120%"
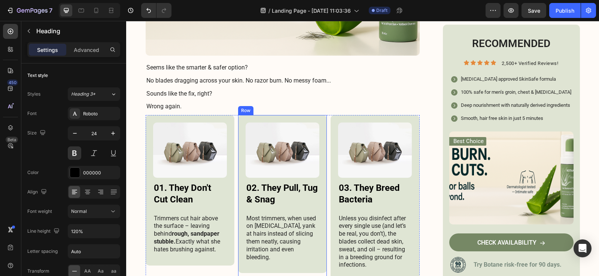
scroll to position [1272, 0]
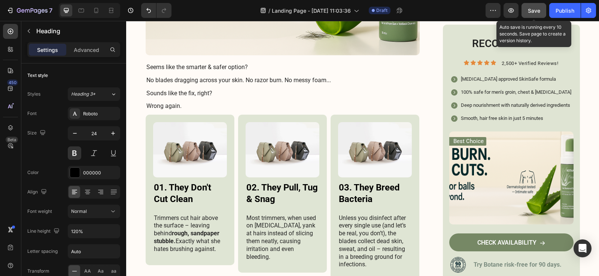
click at [526, 17] on button "Save" at bounding box center [533, 10] width 25 height 15
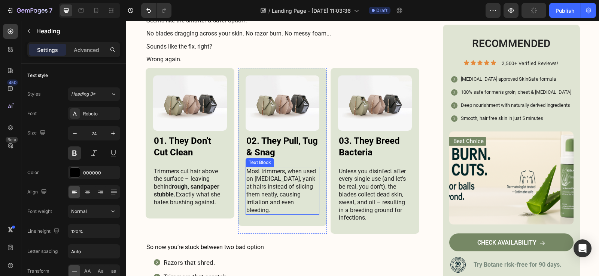
scroll to position [1384, 0]
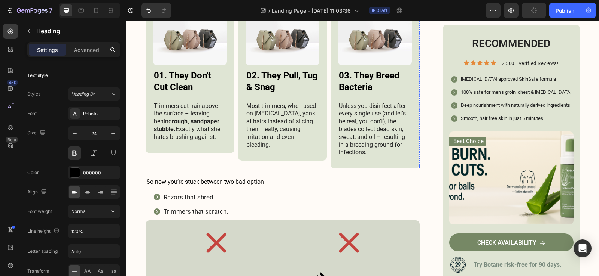
click at [220, 142] on div "Image 01. They Don't Cut Clean Heading Trimmers cut hair above the surface – le…" at bounding box center [190, 78] width 89 height 150
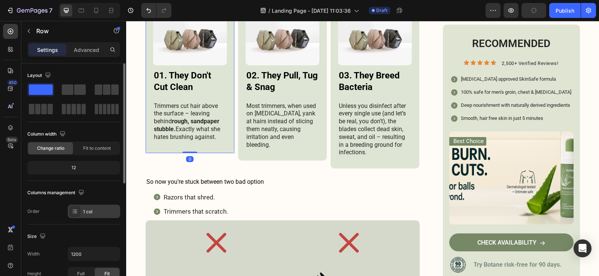
scroll to position [150, 0]
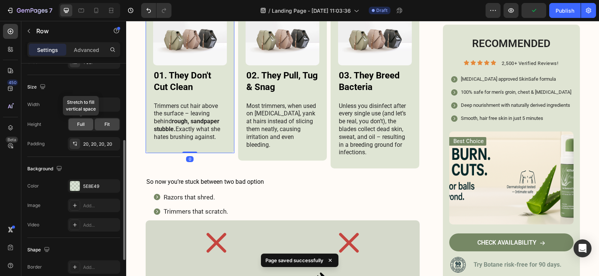
click at [80, 124] on span "Full" at bounding box center [80, 124] width 7 height 7
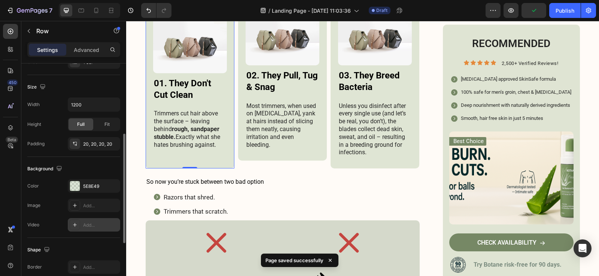
scroll to position [264, 0]
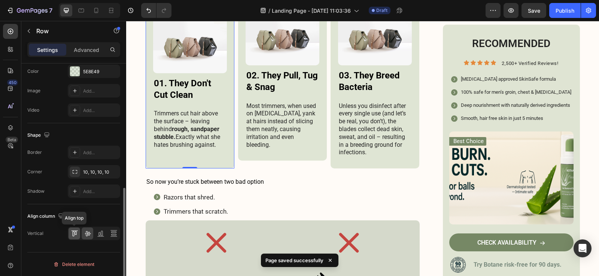
click at [74, 230] on icon at bounding box center [74, 233] width 7 height 7
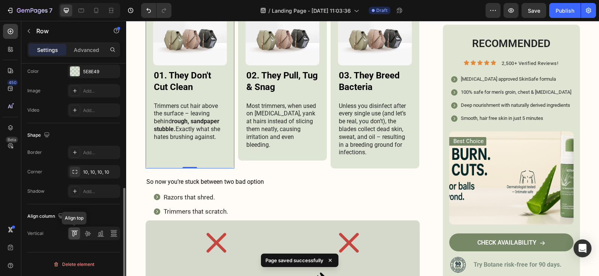
scroll to position [1377, 0]
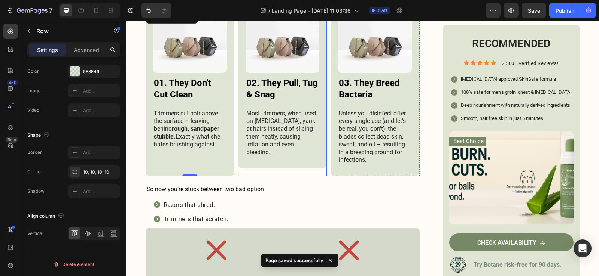
click at [247, 157] on div "Image 02. They Pull, Tug & Snag Heading Most trimmers, when used on sensitive s…" at bounding box center [282, 89] width 89 height 158
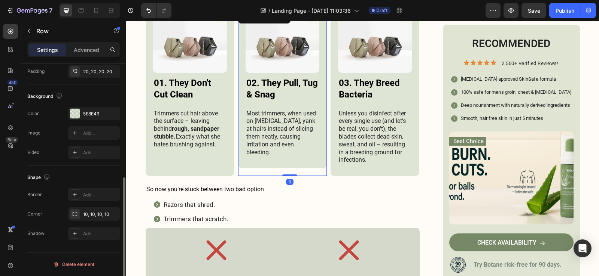
scroll to position [110, 0]
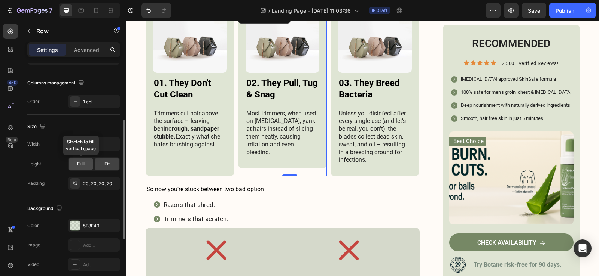
click at [83, 161] on span "Full" at bounding box center [80, 164] width 7 height 7
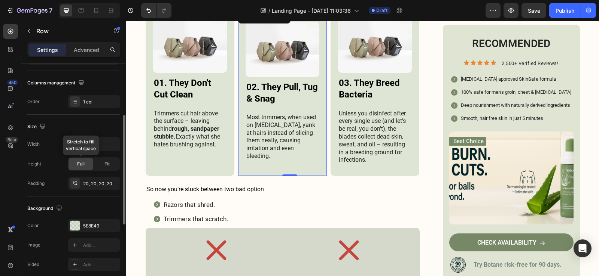
scroll to position [260, 0]
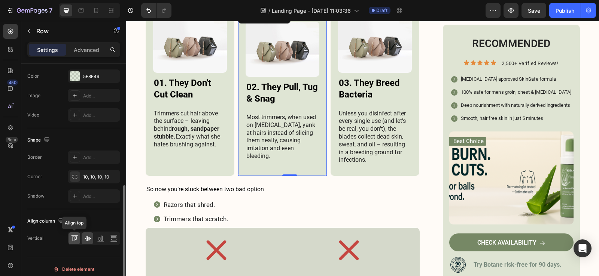
click at [75, 239] on icon at bounding box center [75, 238] width 2 height 4
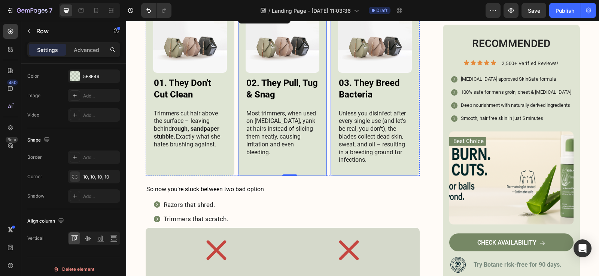
click at [332, 162] on div "Image 03. They Breed Bacteria Heading Unless you disinfect after every single u…" at bounding box center [374, 93] width 89 height 166
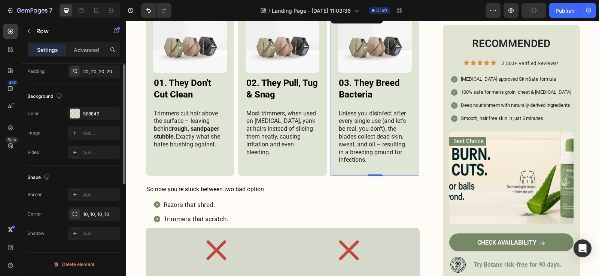
scroll to position [147, 0]
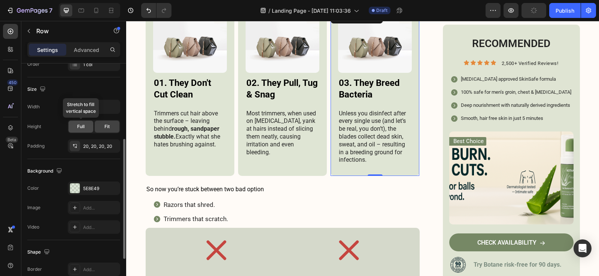
click at [87, 125] on div "Full" at bounding box center [80, 127] width 25 height 12
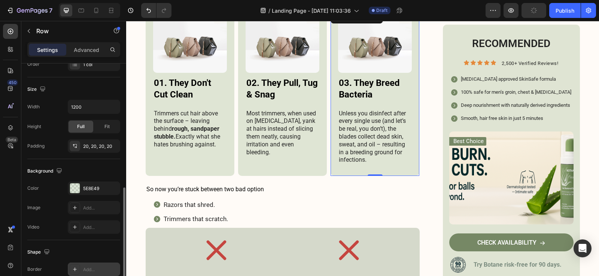
scroll to position [264, 0]
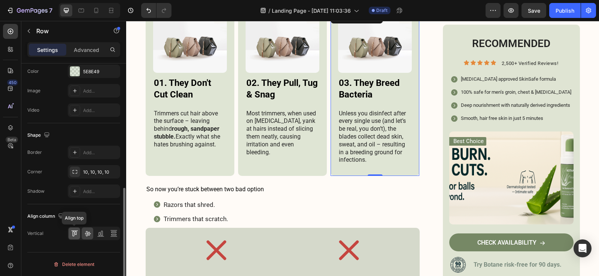
click at [71, 238] on div at bounding box center [74, 234] width 12 height 12
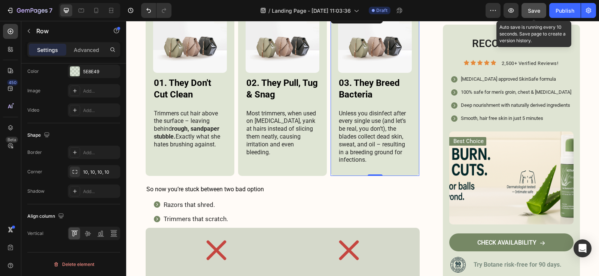
click at [542, 7] on button "Save" at bounding box center [533, 10] width 25 height 15
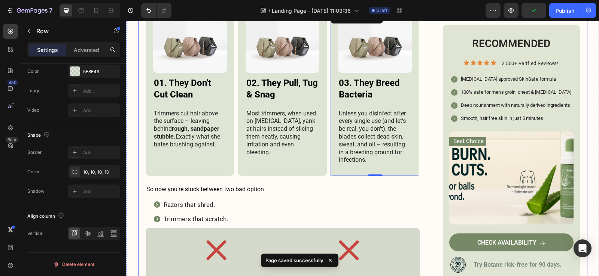
click at [434, 58] on div "She’ll Never Tell You This To Your Face… But 9/10 Women Secretly Hate This Abou…" at bounding box center [362, 115] width 449 height 2911
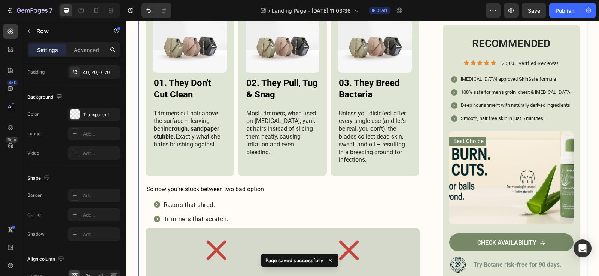
click at [44, 47] on p "Settings" at bounding box center [47, 50] width 21 height 8
click at [429, 103] on div "She’ll Never Tell You This To Your Face… But 9/10 Women Secretly Hate This Abou…" at bounding box center [362, 115] width 449 height 2911
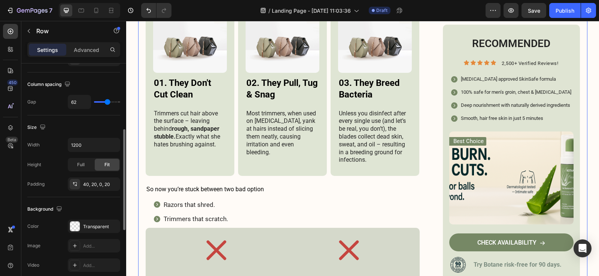
scroll to position [3, 0]
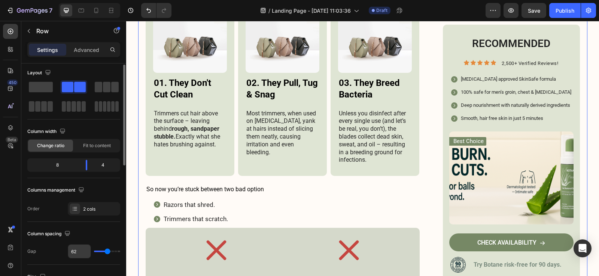
click at [74, 257] on input "62" at bounding box center [79, 251] width 22 height 13
type input "30"
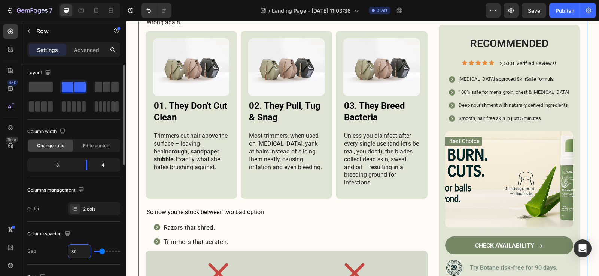
scroll to position [1400, 0]
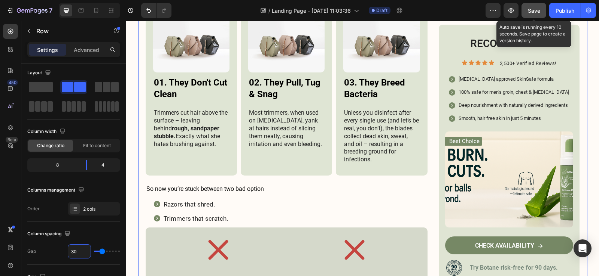
type input "30"
click at [528, 13] on span "Save" at bounding box center [533, 10] width 12 height 6
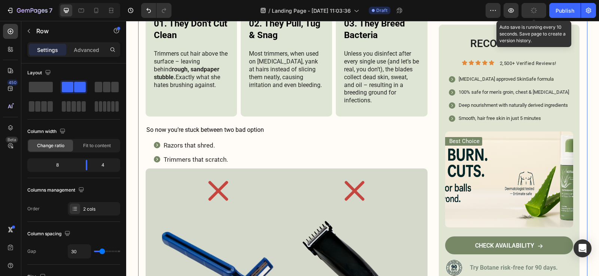
scroll to position [1512, 0]
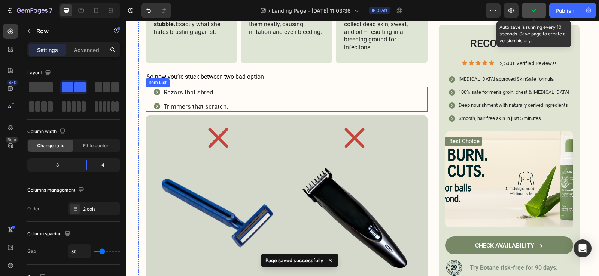
click at [304, 104] on div "Razors that shred. Trimmers that scratch." at bounding box center [290, 99] width 274 height 25
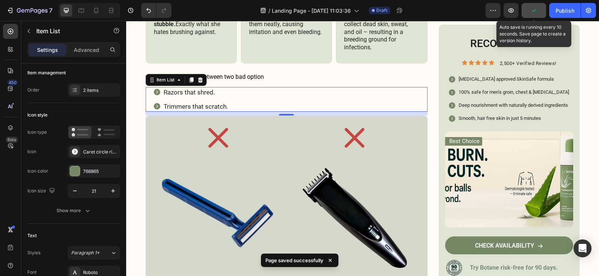
scroll to position [0, 0]
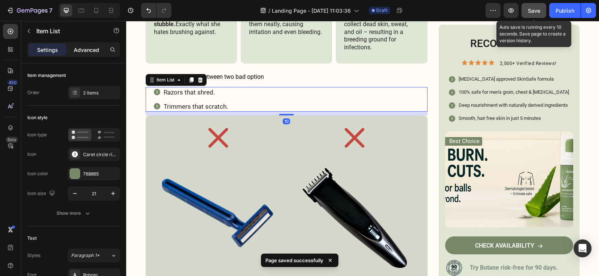
click at [88, 51] on p "Advanced" at bounding box center [86, 50] width 25 height 8
type input "100%"
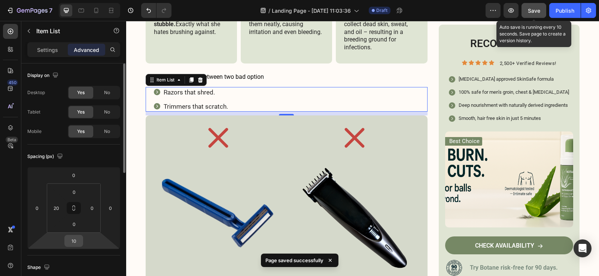
click at [74, 242] on input "10" at bounding box center [73, 241] width 15 height 11
click at [73, 241] on input "10" at bounding box center [73, 241] width 15 height 11
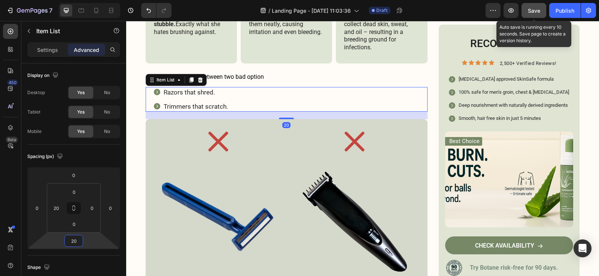
type input "20"
drag, startPoint x: 336, startPoint y: 49, endPoint x: 537, endPoint y: 15, distance: 203.8
click at [537, 15] on button "Save" at bounding box center [533, 10] width 25 height 15
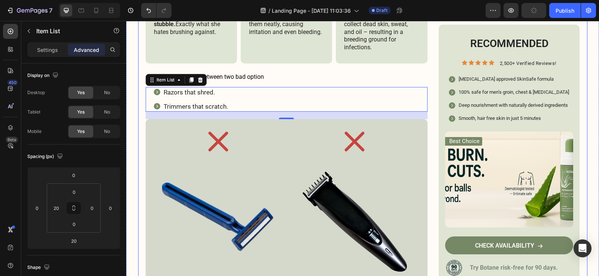
click at [429, 135] on div "She’ll Never Tell You This To Your Face… But 9/10 Women Secretly Hate This Abou…" at bounding box center [362, 3] width 449 height 2959
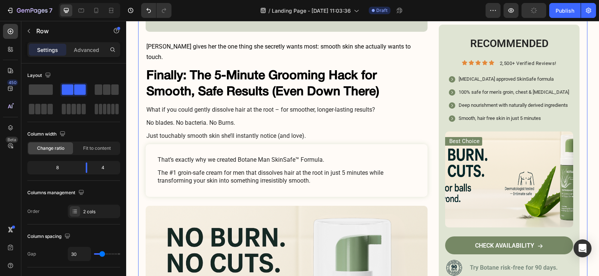
scroll to position [1811, 0]
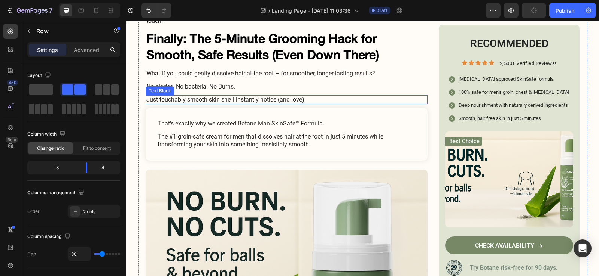
click at [305, 96] on p "Just touchably smooth skin she’ll instantly notice (and love)." at bounding box center [286, 100] width 280 height 8
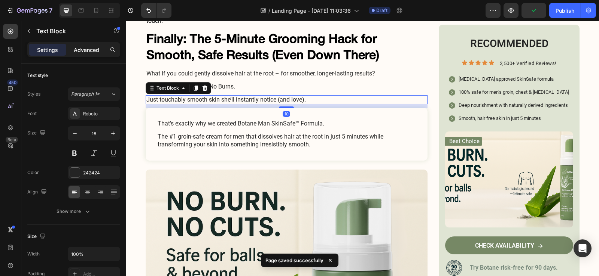
click at [93, 49] on p "Advanced" at bounding box center [86, 50] width 25 height 8
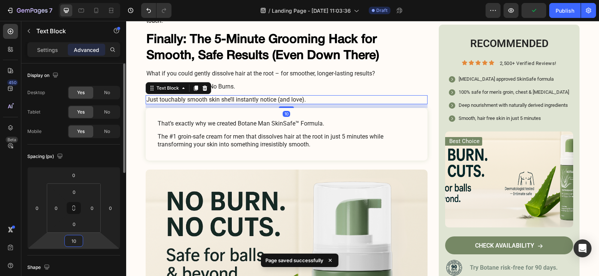
click at [75, 241] on input "10" at bounding box center [73, 241] width 15 height 11
click at [76, 241] on input "10" at bounding box center [73, 241] width 15 height 11
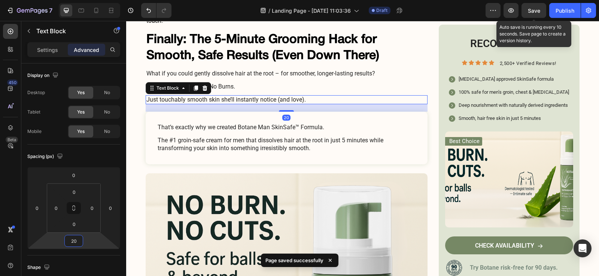
type input "20"
click at [539, 13] on span "Save" at bounding box center [533, 10] width 12 height 6
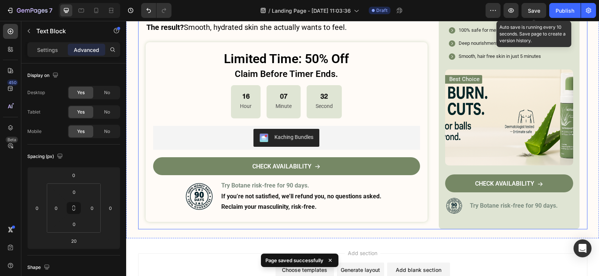
scroll to position [2713, 0]
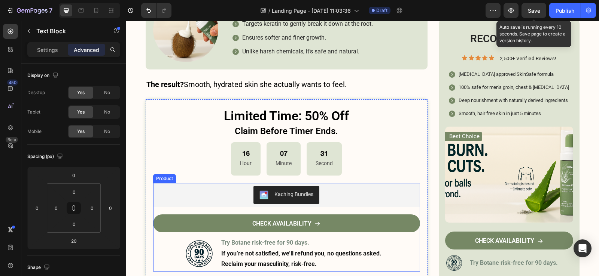
click at [344, 197] on div "Kaching Bundles Kaching Bundles CHECK AVAILABILITY Button Image Try Botane risk…" at bounding box center [286, 227] width 267 height 89
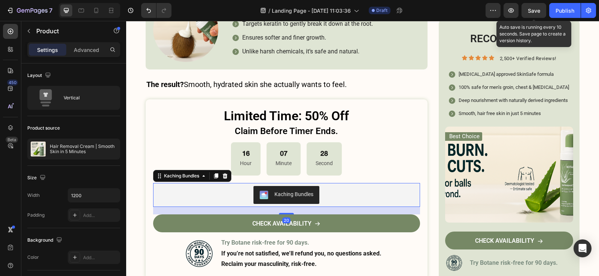
click at [173, 192] on div "Kaching Bundles" at bounding box center [286, 195] width 267 height 24
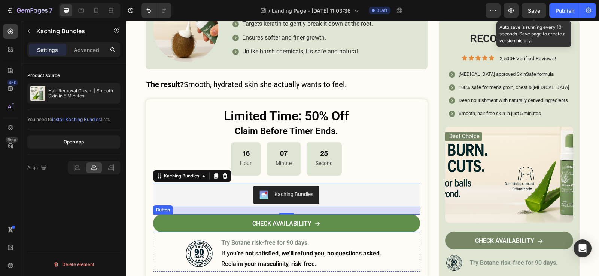
click at [201, 215] on link "CHECK AVAILABILITY" at bounding box center [286, 224] width 267 height 18
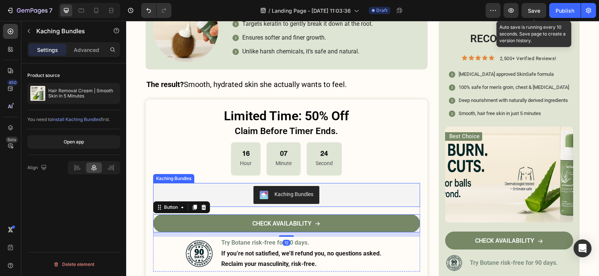
click at [221, 186] on div "Kaching Bundles" at bounding box center [286, 195] width 261 height 18
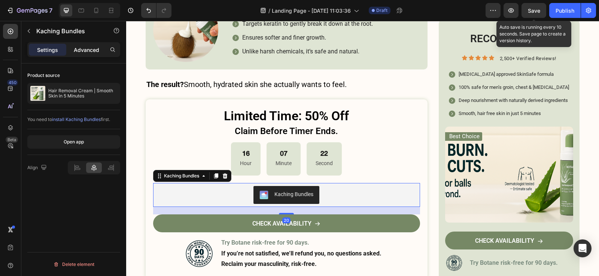
click at [82, 55] on div "Advanced" at bounding box center [86, 50] width 37 height 12
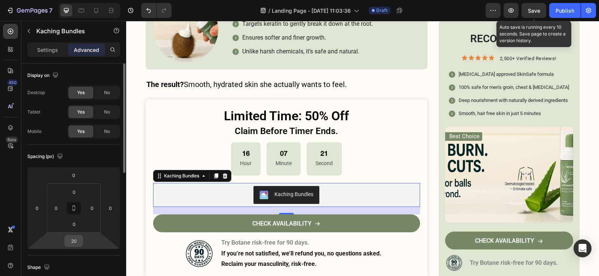
click at [77, 238] on input "20" at bounding box center [73, 241] width 15 height 11
type input "2"
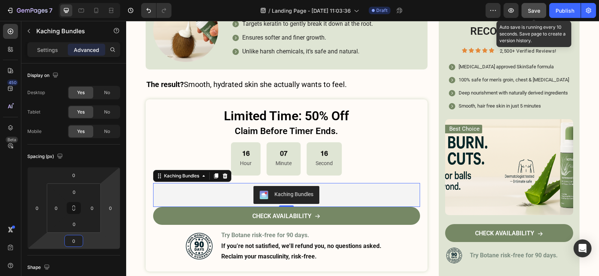
type input "0"
click at [525, 7] on button "Save" at bounding box center [533, 10] width 25 height 15
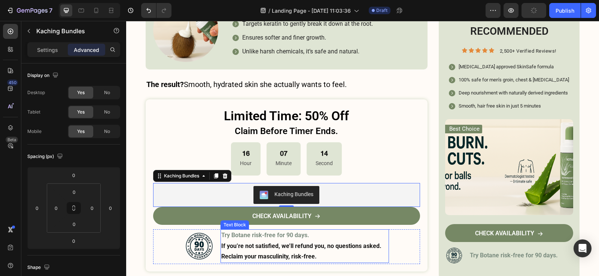
click at [321, 241] on p "If you’re not satisfied, we’ll refund you, no questions asked." at bounding box center [304, 246] width 167 height 11
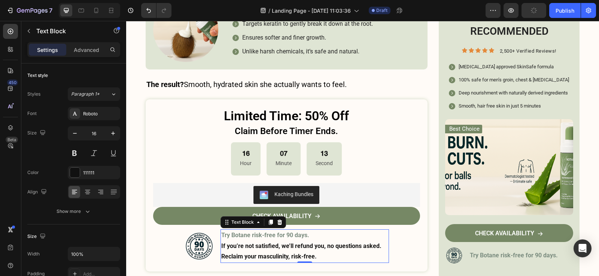
click at [221, 253] on strong "Reclaim your masculinity, risk-free." at bounding box center [268, 256] width 95 height 7
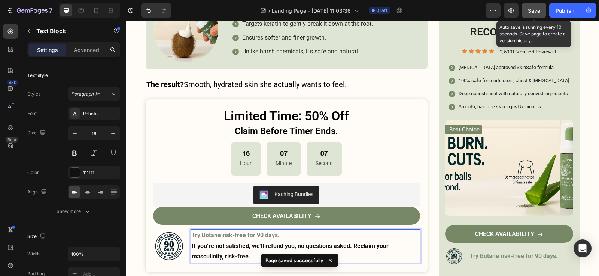
click at [534, 6] on button "Save" at bounding box center [533, 10] width 25 height 15
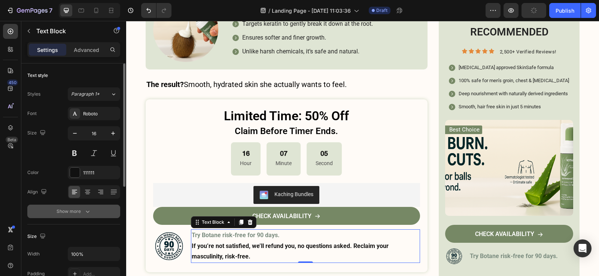
click at [85, 208] on icon "button" at bounding box center [87, 211] width 7 height 7
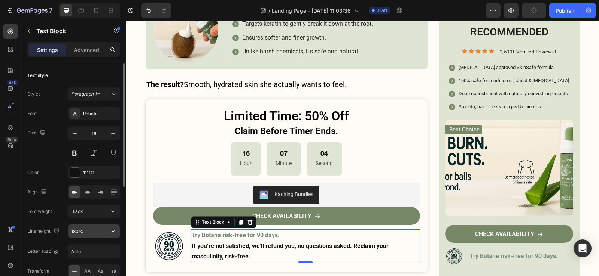
click at [100, 230] on input "180%" at bounding box center [94, 231] width 52 height 13
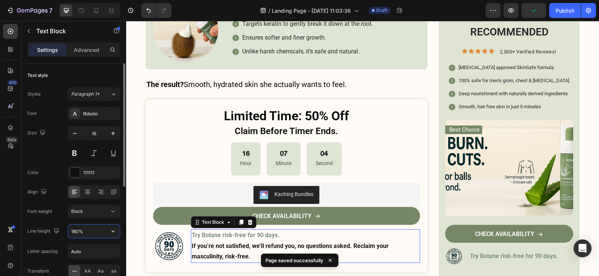
click at [113, 233] on icon "button" at bounding box center [112, 231] width 7 height 7
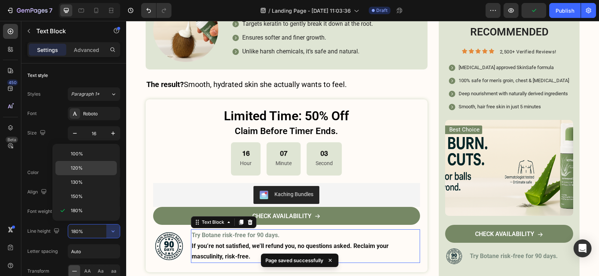
click at [97, 166] on p "120%" at bounding box center [92, 168] width 43 height 7
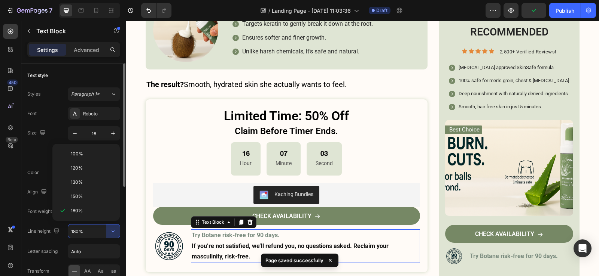
type input "120%"
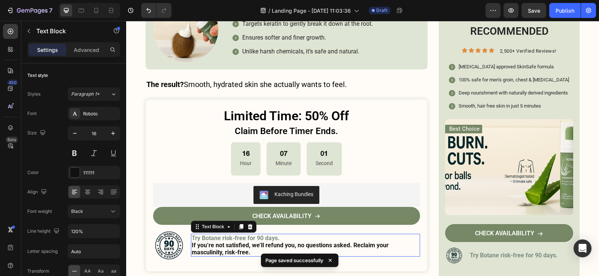
click at [529, 14] on div "Save" at bounding box center [533, 11] width 12 height 8
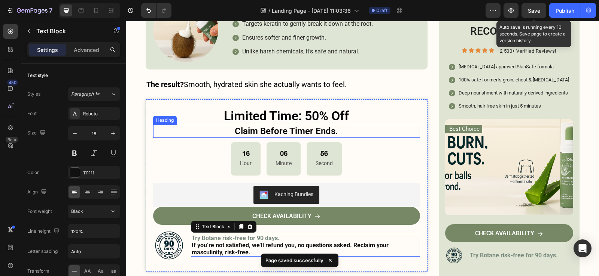
click at [303, 125] on h3 "Claim Before Timer Ends." at bounding box center [286, 131] width 267 height 13
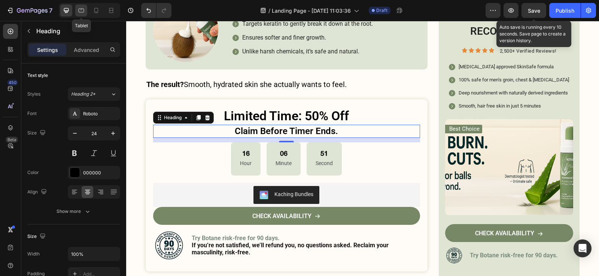
click at [77, 6] on div at bounding box center [81, 10] width 12 height 12
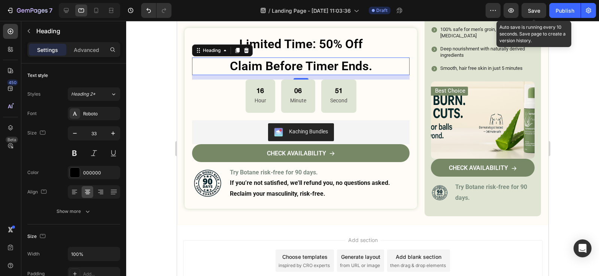
scroll to position [2645, 0]
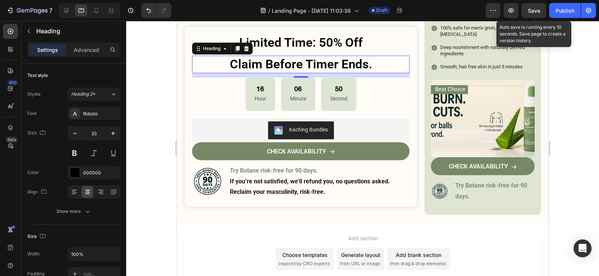
click at [295, 56] on h3 "Claim Before Timer Ends." at bounding box center [300, 65] width 217 height 18
click at [92, 133] on input "33" at bounding box center [94, 133] width 25 height 13
type input "24"
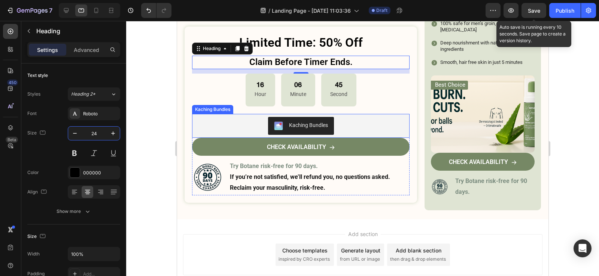
click at [380, 117] on div "Kaching Bundles" at bounding box center [300, 126] width 211 height 18
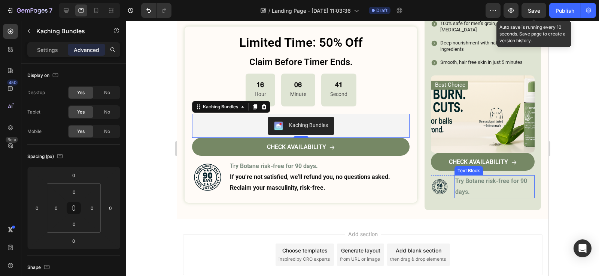
click at [495, 178] on strong "Try Botane risk-free for 90 days." at bounding box center [491, 187] width 72 height 18
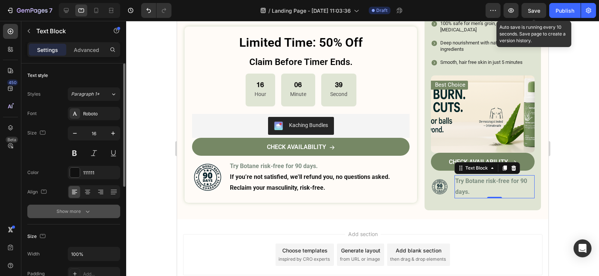
click at [92, 211] on button "Show more" at bounding box center [73, 211] width 93 height 13
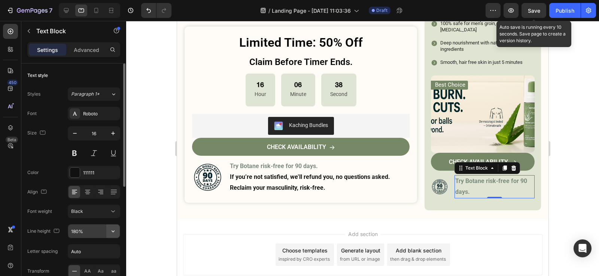
click at [110, 236] on button "button" at bounding box center [112, 231] width 13 height 13
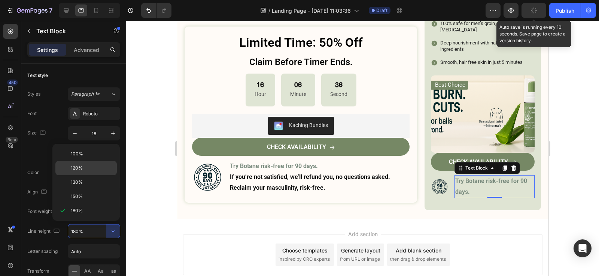
click at [81, 171] on span "120%" at bounding box center [77, 168] width 12 height 7
type input "120%"
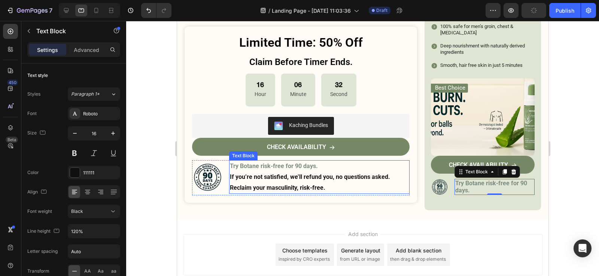
click at [246, 172] on p "If you’re not satisfied, we’ll refund you, no questions asked. Reclaim your mas…" at bounding box center [318, 183] width 179 height 22
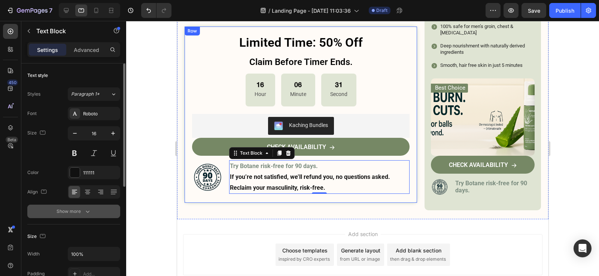
click at [88, 207] on button "Show more" at bounding box center [73, 211] width 93 height 13
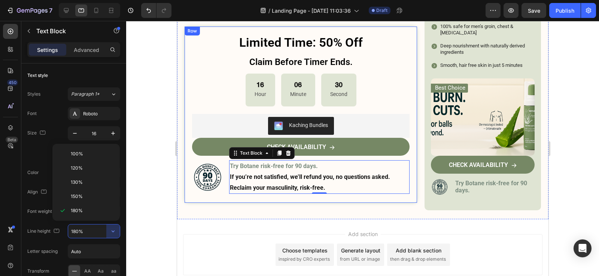
drag, startPoint x: 83, startPoint y: 166, endPoint x: 159, endPoint y: 168, distance: 76.0
click at [83, 166] on p "120%" at bounding box center [92, 168] width 43 height 7
type input "120%"
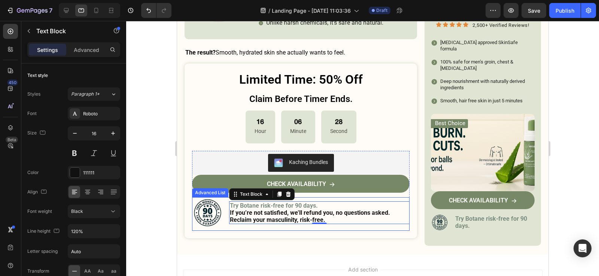
scroll to position [2607, 0]
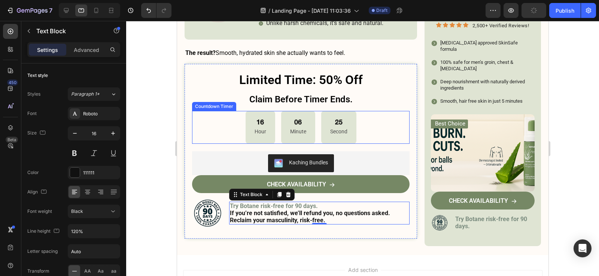
click at [332, 127] on p "Second" at bounding box center [338, 131] width 17 height 9
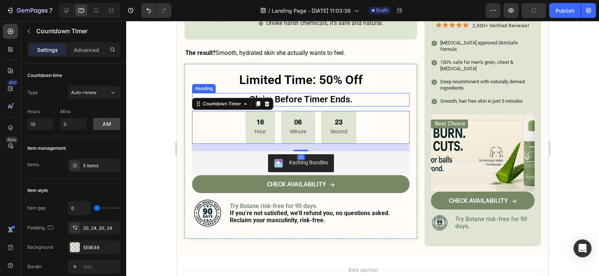
click at [339, 94] on p "Claim Before Timer Ends." at bounding box center [300, 100] width 216 height 12
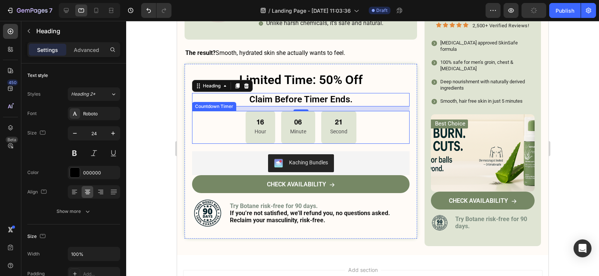
click at [223, 123] on div "16 Hour 06 Minute 21 Second" at bounding box center [300, 127] width 217 height 33
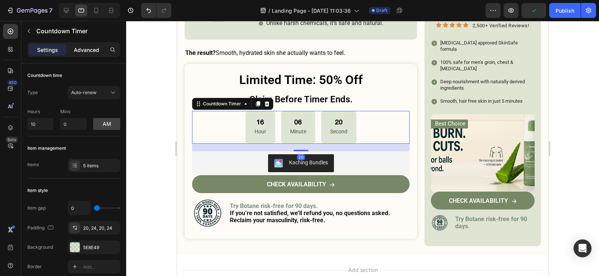
click at [85, 53] on div "Advanced" at bounding box center [86, 50] width 37 height 12
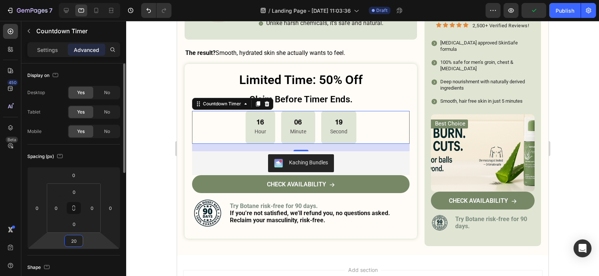
click at [77, 238] on input "20" at bounding box center [73, 241] width 15 height 11
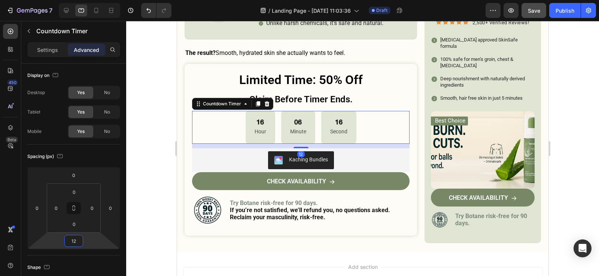
type input "12"
click at [540, 8] on button "Save" at bounding box center [533, 10] width 25 height 15
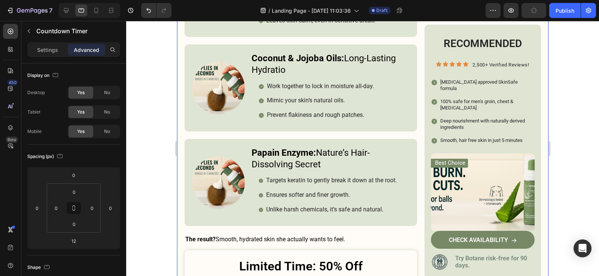
scroll to position [2420, 0]
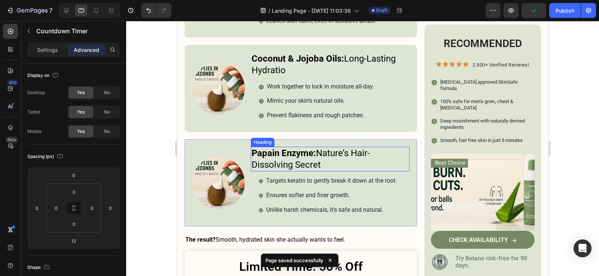
click at [315, 149] on strong "Papain Enzyme:" at bounding box center [283, 153] width 64 height 10
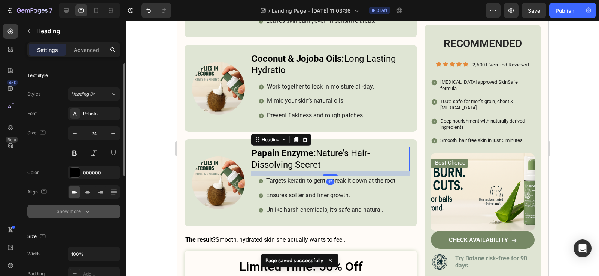
click at [73, 214] on div "Show more" at bounding box center [73, 211] width 35 height 7
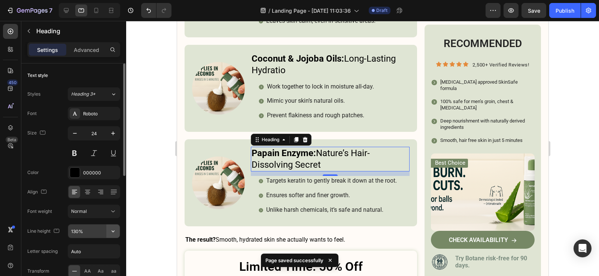
click at [110, 229] on icon "button" at bounding box center [112, 231] width 7 height 7
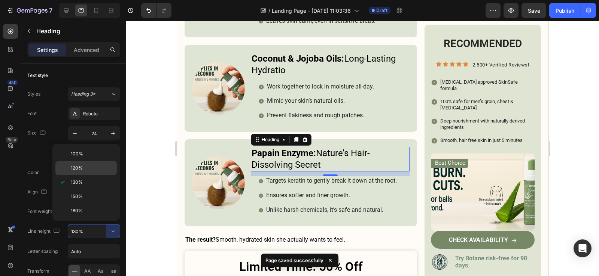
click at [86, 169] on p "120%" at bounding box center [92, 168] width 43 height 7
type input "120%"
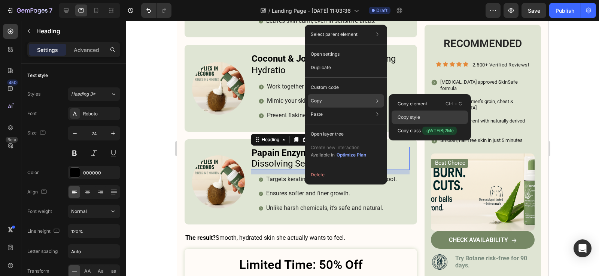
drag, startPoint x: 415, startPoint y: 116, endPoint x: 235, endPoint y: 95, distance: 181.5
click at [415, 116] on p "Copy style" at bounding box center [408, 117] width 22 height 7
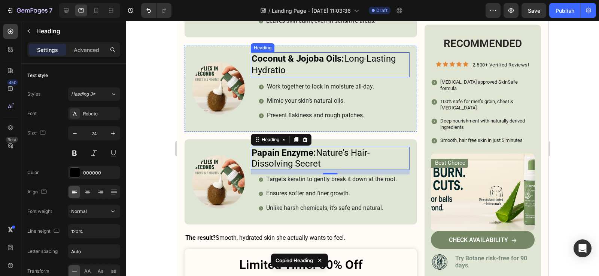
click at [286, 53] on strong "Coconut & Jojoba Oils:" at bounding box center [297, 58] width 92 height 10
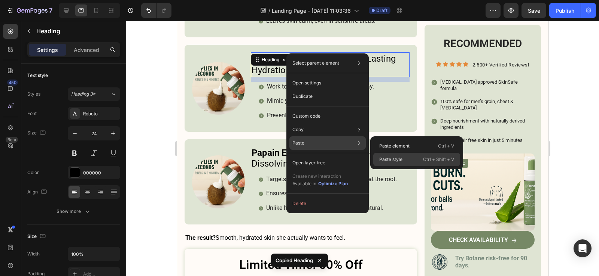
click at [391, 155] on div "Paste style Ctrl + Shift + V" at bounding box center [416, 159] width 87 height 13
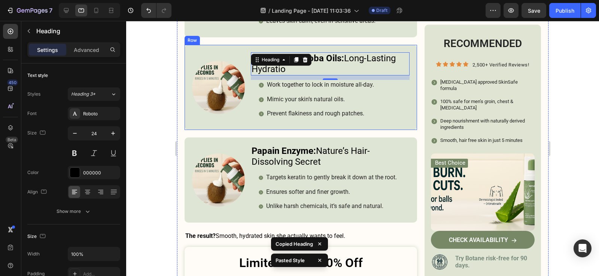
scroll to position [2271, 0]
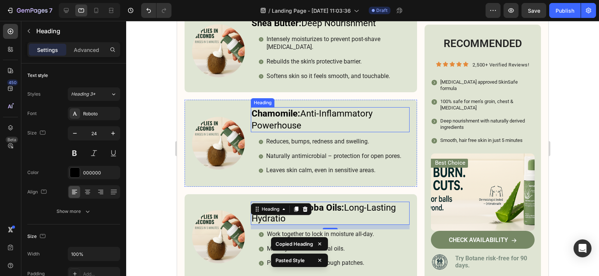
click at [291, 108] on strong "Chamomile:" at bounding box center [275, 113] width 49 height 10
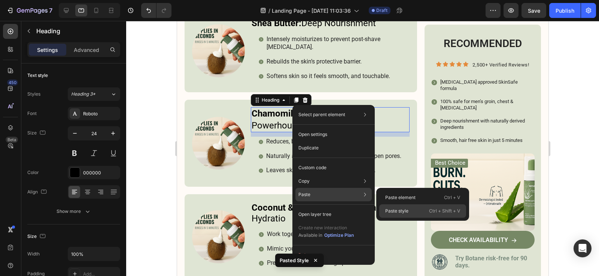
click at [404, 208] on p "Paste style" at bounding box center [396, 211] width 23 height 7
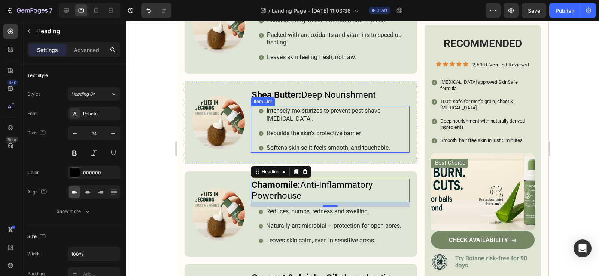
scroll to position [2196, 0]
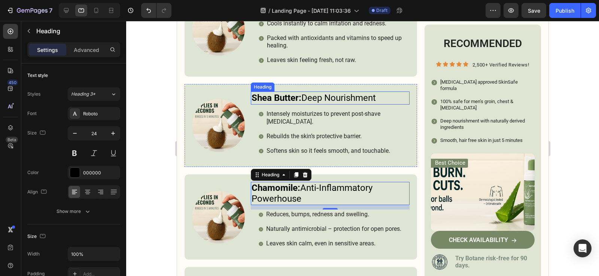
click at [330, 92] on h3 "Shea Butter: Deep Nourishment" at bounding box center [329, 98] width 159 height 13
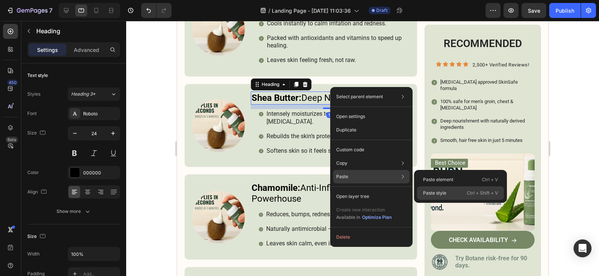
click at [439, 194] on p "Paste style" at bounding box center [434, 193] width 23 height 7
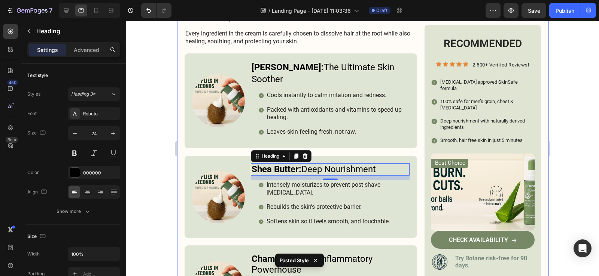
scroll to position [2121, 0]
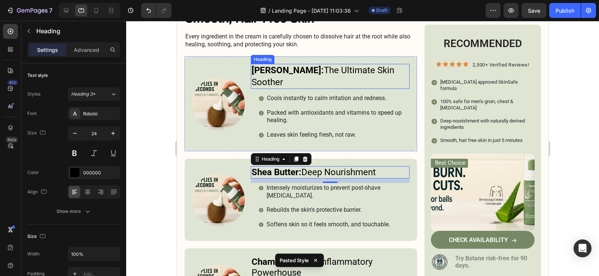
click at [330, 73] on h3 "Aloe Vera: The Ultimate Skin Soother" at bounding box center [329, 76] width 159 height 25
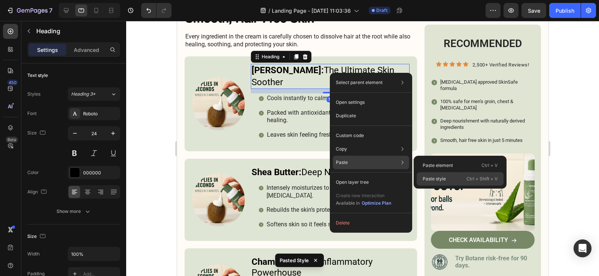
click at [429, 176] on p "Paste style" at bounding box center [433, 179] width 23 height 7
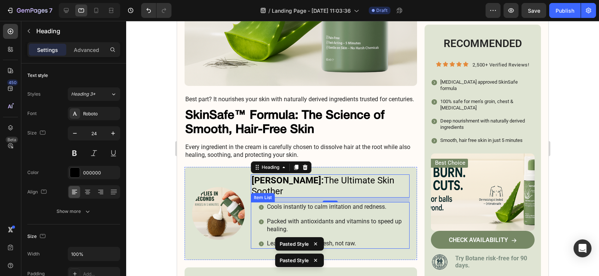
scroll to position [2009, 0]
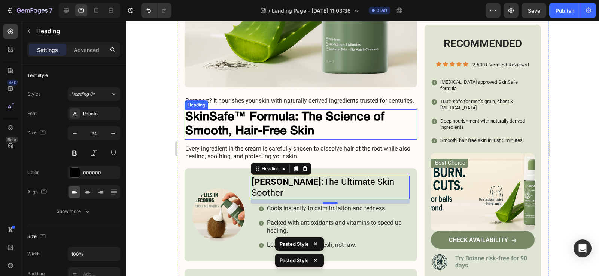
click at [296, 126] on h2 "SkinSafe™ Formula: The Science of Smooth, Hair-Free Skin" at bounding box center [300, 125] width 232 height 30
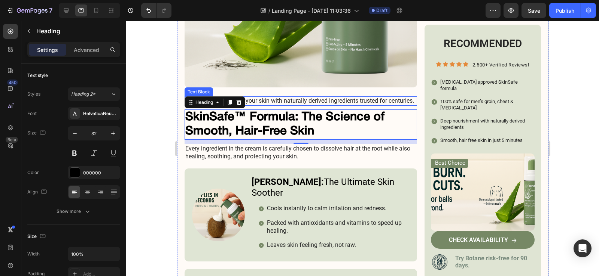
click at [345, 101] on p "Best part? It nourishes your skin with naturally derived ingredients trusted fo…" at bounding box center [300, 101] width 231 height 8
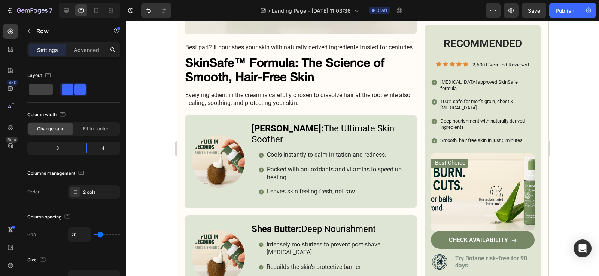
scroll to position [2121, 0]
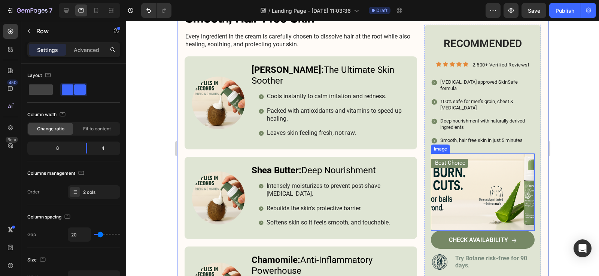
click at [514, 214] on img at bounding box center [482, 192] width 104 height 77
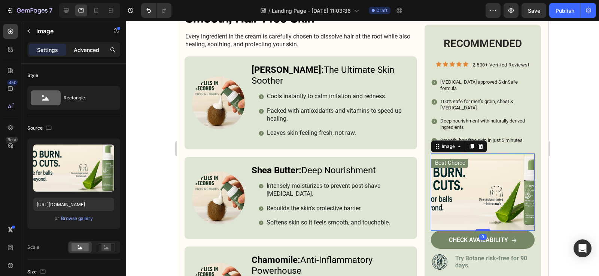
click at [83, 50] on p "Advanced" at bounding box center [86, 50] width 25 height 8
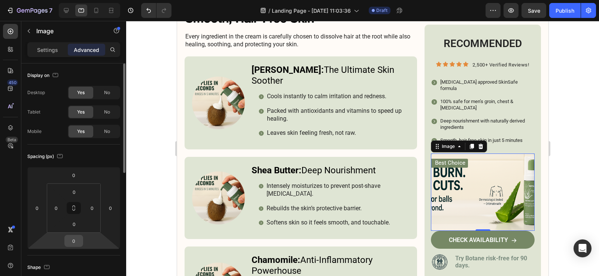
click at [76, 238] on input "0" at bounding box center [73, 241] width 15 height 11
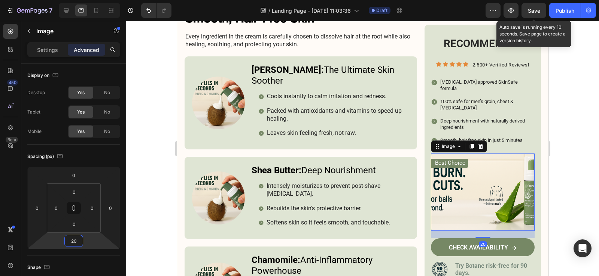
type input "20"
click at [531, 10] on span "Save" at bounding box center [533, 10] width 12 height 6
click at [488, 64] on span "2,500+ Verified Reviews!" at bounding box center [500, 65] width 56 height 6
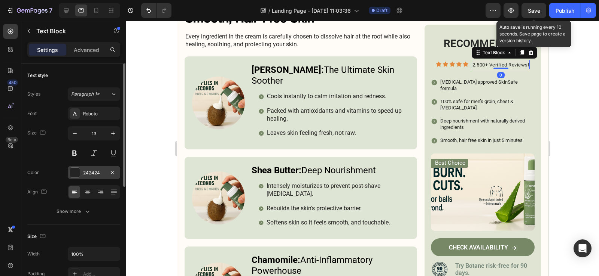
click at [74, 174] on div at bounding box center [75, 173] width 10 height 10
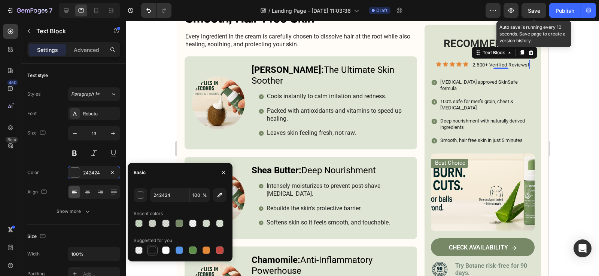
click at [148, 251] on div at bounding box center [152, 250] width 9 height 9
type input "151515"
click at [155, 251] on div at bounding box center [152, 250] width 7 height 7
click at [53, 174] on div "Color 151515" at bounding box center [73, 172] width 93 height 13
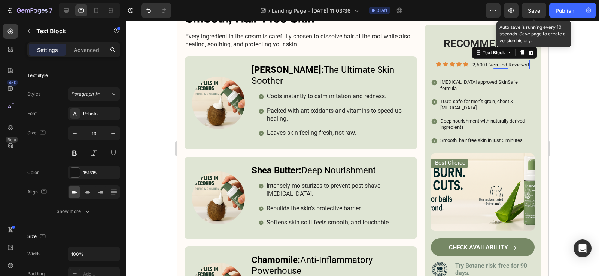
click at [535, 9] on span "Save" at bounding box center [533, 10] width 12 height 6
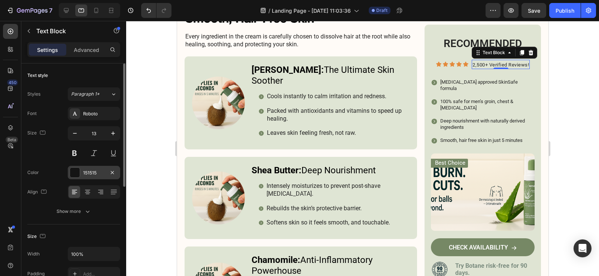
click at [82, 173] on div "151515" at bounding box center [94, 172] width 52 height 13
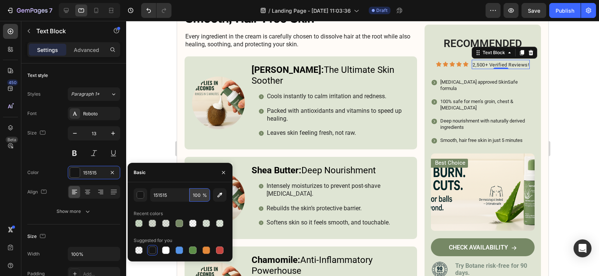
click at [201, 195] on input "100" at bounding box center [199, 195] width 21 height 13
click at [199, 195] on input "100" at bounding box center [199, 195] width 21 height 13
click at [199, 195] on input "10006" at bounding box center [199, 195] width 21 height 13
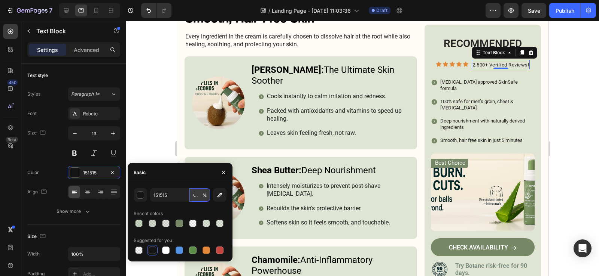
scroll to position [0, 0]
type input "2"
type input "50"
click at [60, 155] on div "Size 13" at bounding box center [73, 143] width 93 height 34
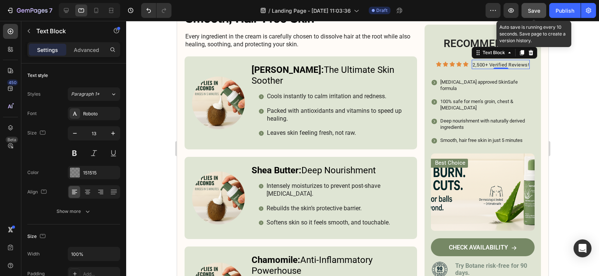
click at [526, 11] on button "Save" at bounding box center [533, 10] width 25 height 15
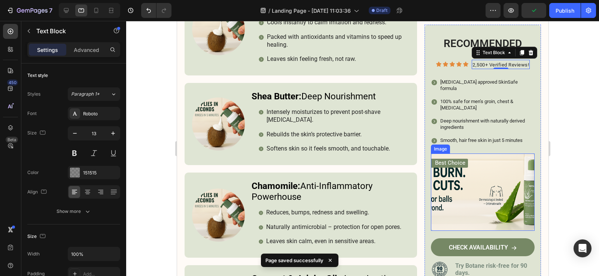
scroll to position [2196, 0]
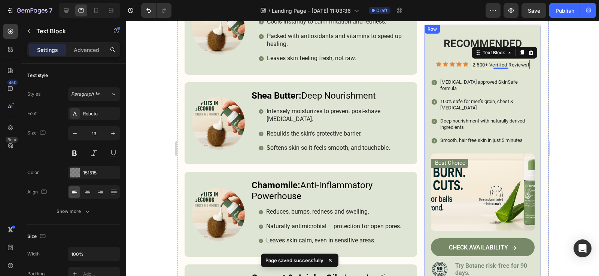
click at [500, 263] on strong "Try Botane risk-free for 90 days." at bounding box center [491, 270] width 72 height 14
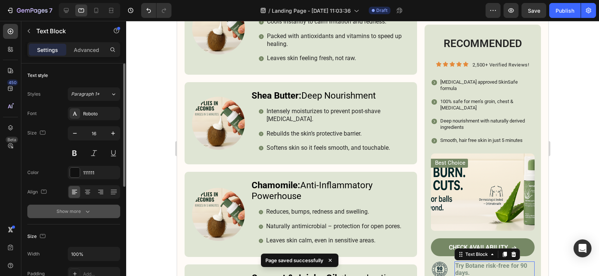
click at [75, 215] on div "Show more" at bounding box center [73, 211] width 35 height 7
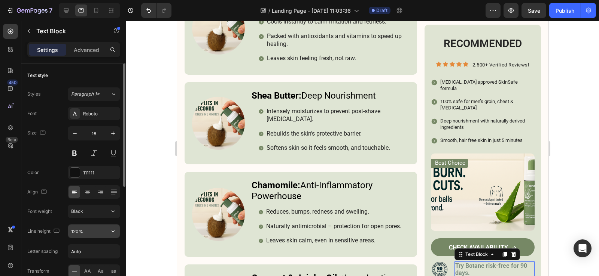
click at [116, 229] on icon "button" at bounding box center [112, 231] width 7 height 7
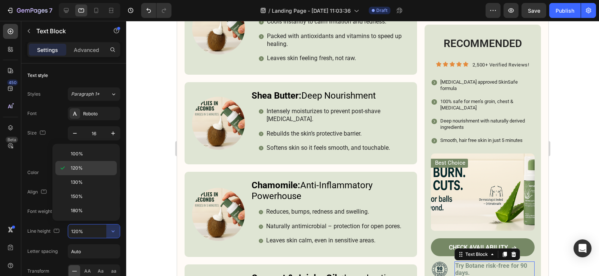
click at [82, 166] on span "120%" at bounding box center [77, 168] width 12 height 7
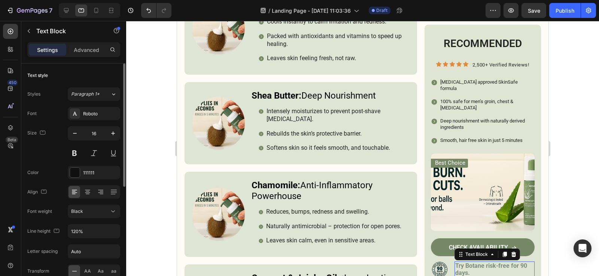
click at [50, 155] on div "Size 16" at bounding box center [73, 143] width 93 height 34
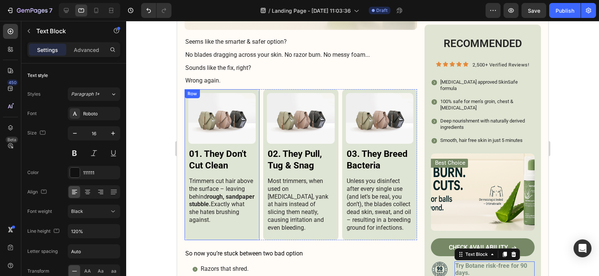
scroll to position [1186, 0]
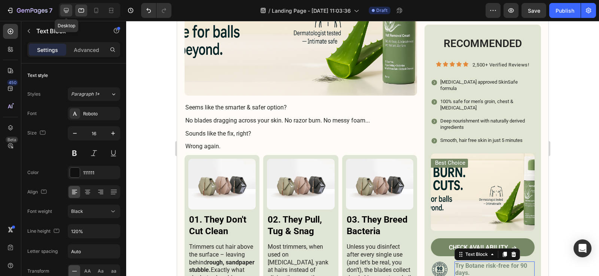
click at [67, 10] on icon at bounding box center [65, 10] width 7 height 7
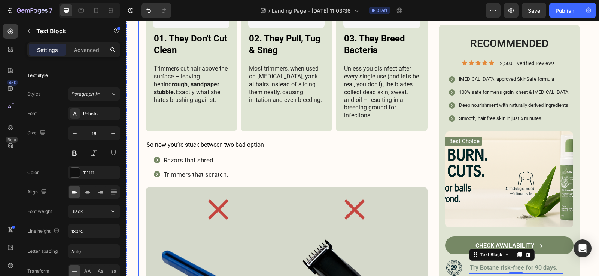
scroll to position [1607, 0]
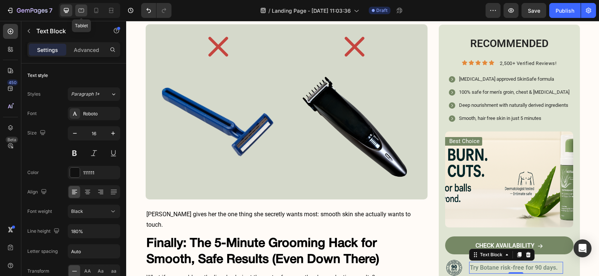
click at [83, 9] on icon at bounding box center [82, 11] width 6 height 4
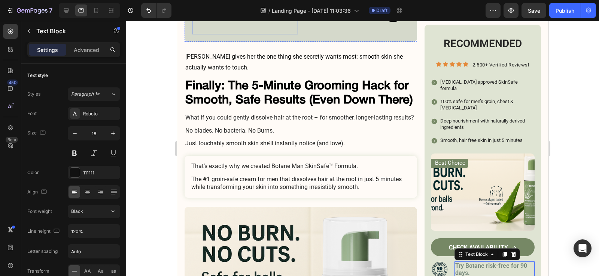
scroll to position [1719, 0]
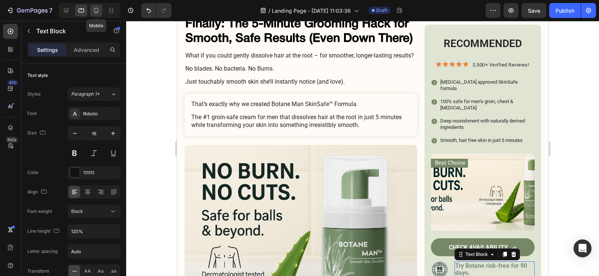
drag, startPoint x: 97, startPoint y: 11, endPoint x: 82, endPoint y: 81, distance: 71.4
click at [97, 11] on icon at bounding box center [95, 10] width 7 height 7
type input "150%"
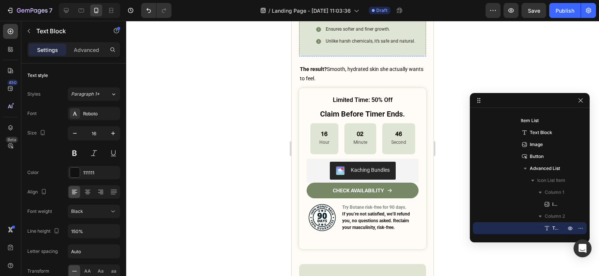
scroll to position [3612, 0]
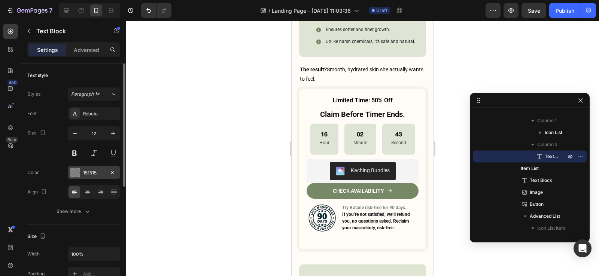
click at [78, 174] on div at bounding box center [75, 173] width 10 height 10
click at [61, 169] on div "Color 151515" at bounding box center [73, 172] width 93 height 13
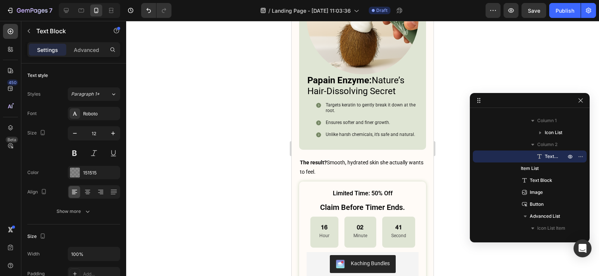
scroll to position [3500, 0]
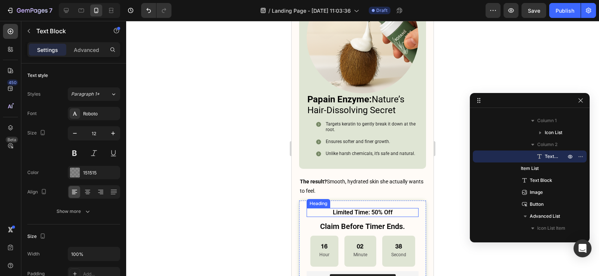
click at [353, 208] on h3 "Limited Time: 50% Off" at bounding box center [362, 212] width 112 height 9
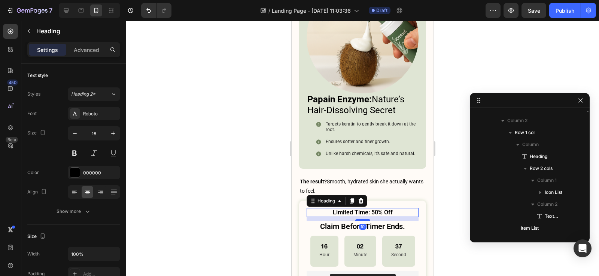
scroll to position [549, 0]
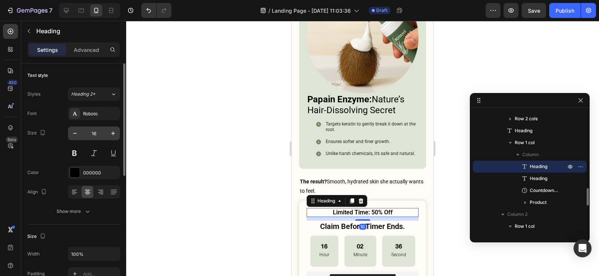
click at [92, 129] on input "16" at bounding box center [94, 133] width 25 height 13
type input "28"
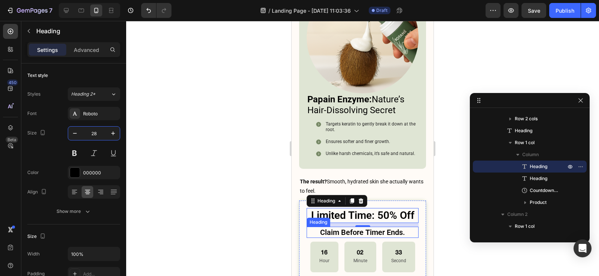
click at [351, 228] on p "Claim Before Timer Ends." at bounding box center [362, 233] width 110 height 10
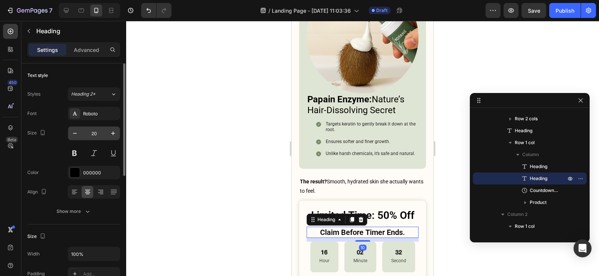
click at [91, 137] on input "20" at bounding box center [94, 133] width 25 height 13
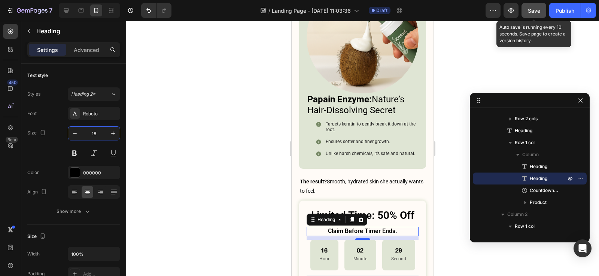
type input "16"
click at [537, 15] on button "Save" at bounding box center [533, 10] width 25 height 15
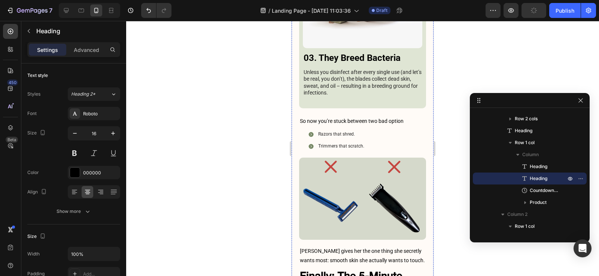
scroll to position [1742, 0]
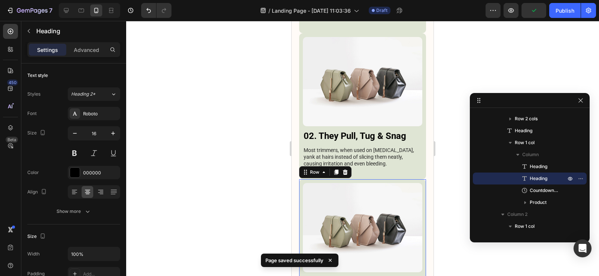
click at [416, 180] on div "Image 03. They Breed Bacteria Heading Unless you disinfect after every single u…" at bounding box center [362, 256] width 127 height 153
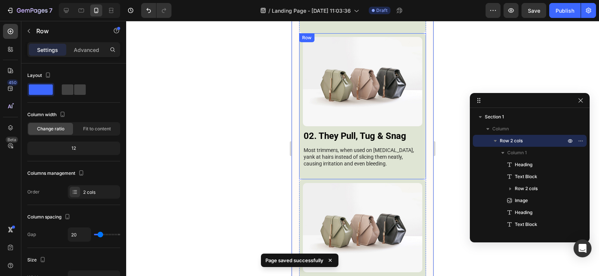
click at [418, 141] on div "Image 02. They Pull, Tug & Snag Heading Most trimmers, when used on sensitive s…" at bounding box center [362, 106] width 127 height 147
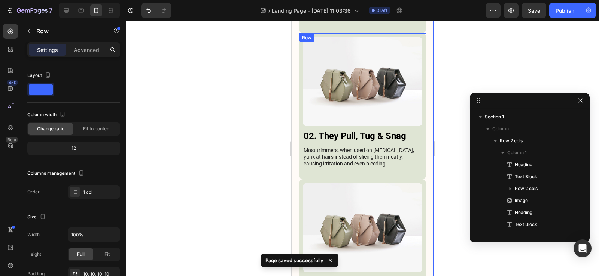
scroll to position [333, 0]
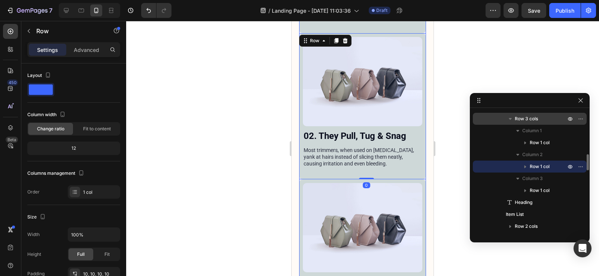
click at [526, 120] on span "Row 3 cols" at bounding box center [525, 118] width 23 height 7
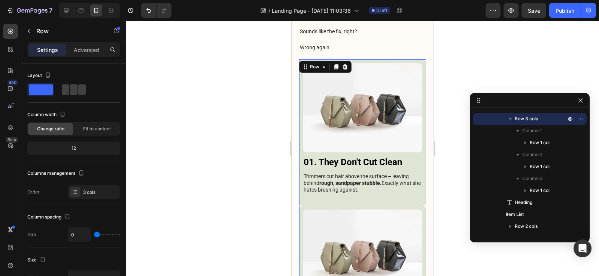
scroll to position [1552, 0]
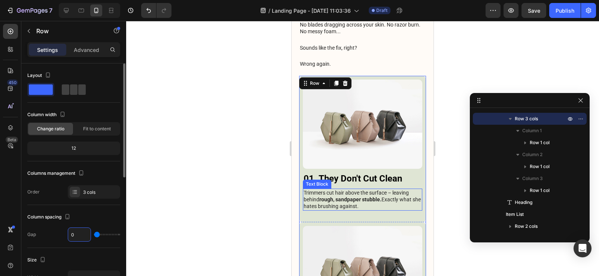
click at [80, 232] on input "0" at bounding box center [79, 234] width 22 height 13
type input "2"
type input "20"
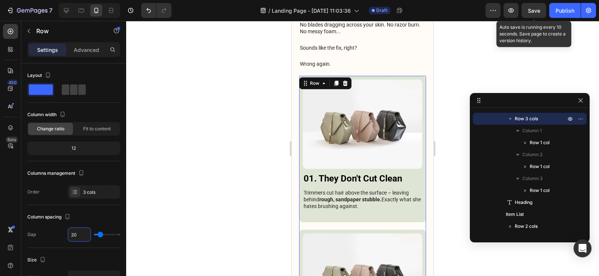
type input "20"
click at [532, 9] on span "Save" at bounding box center [533, 10] width 12 height 6
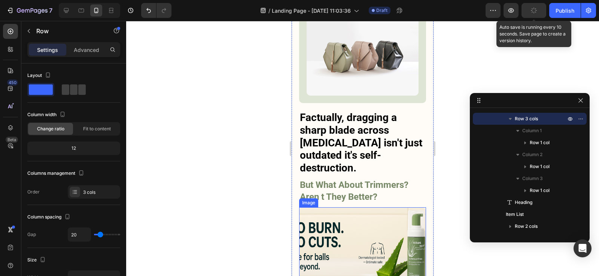
scroll to position [1253, 0]
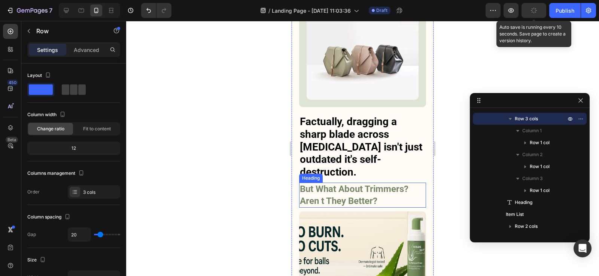
click at [357, 183] on h3 "But What About Trimmers? Aren t They Better?" at bounding box center [362, 195] width 127 height 25
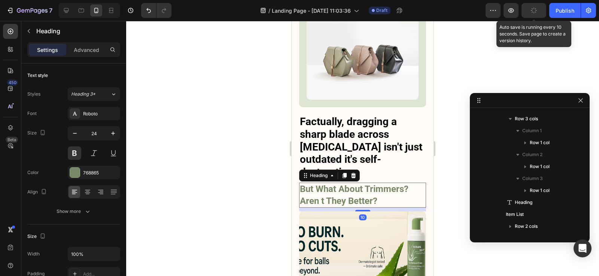
scroll to position [214, 0]
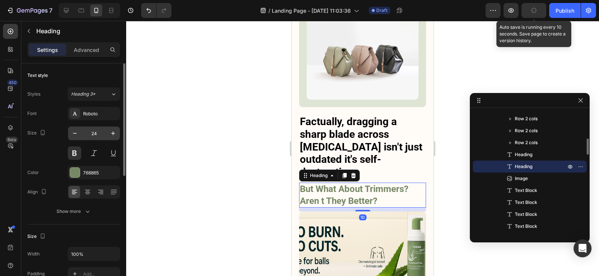
click at [92, 130] on input "24" at bounding box center [94, 133] width 25 height 13
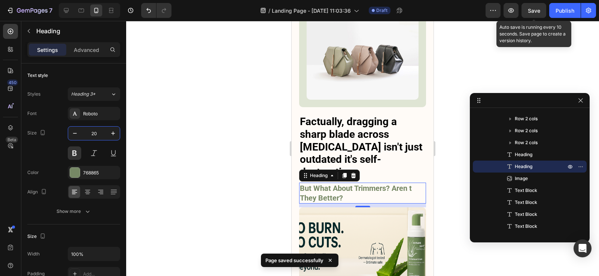
type input "20"
click at [531, 5] on button "Save" at bounding box center [533, 10] width 25 height 15
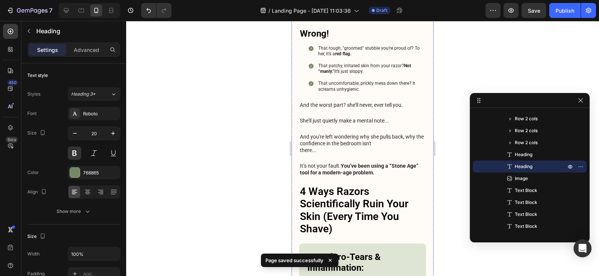
scroll to position [355, 0]
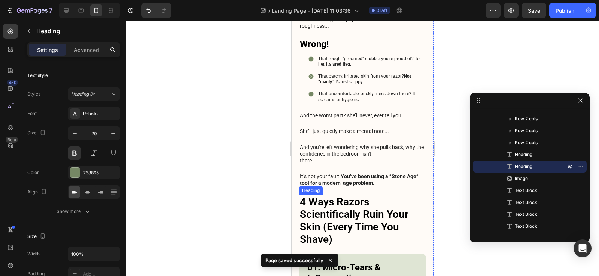
click at [342, 208] on h3 "4 Ways Razors Scientifically Ruin Your Skin (Every Time You Shave)" at bounding box center [362, 221] width 127 height 52
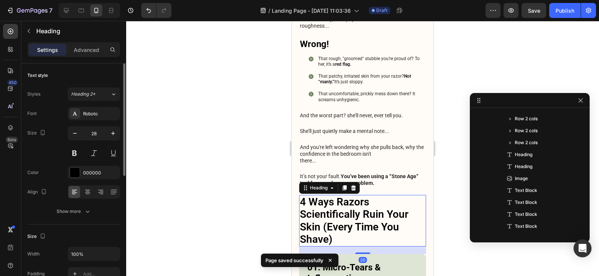
scroll to position [142, 0]
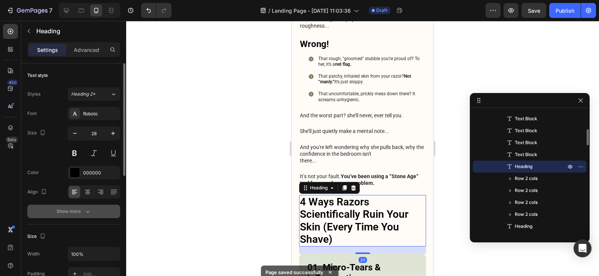
click at [71, 210] on div "Show more" at bounding box center [73, 211] width 35 height 7
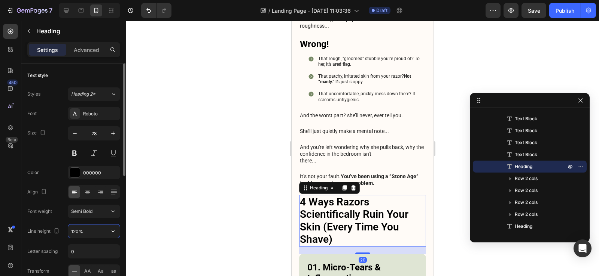
click at [102, 231] on input "120%" at bounding box center [94, 231] width 52 height 13
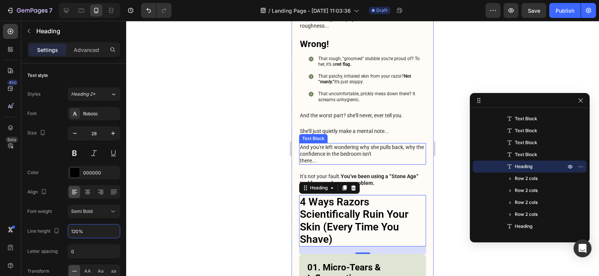
click at [382, 144] on p "And you're left wondering why she pulls back, why the confidence in the bedroom…" at bounding box center [362, 154] width 125 height 21
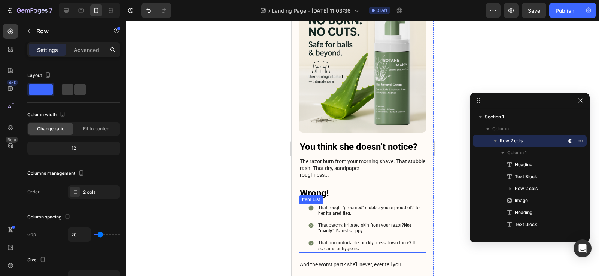
scroll to position [206, 0]
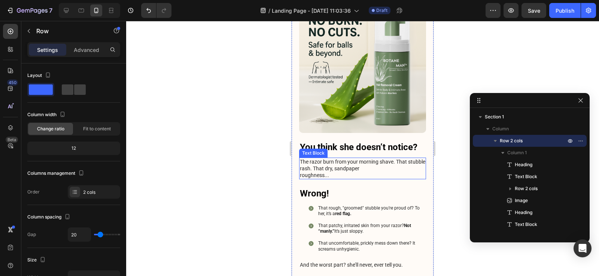
click at [337, 162] on p "The razor burn from your morning shave. That stubble rash. That dry, sandpaper …" at bounding box center [362, 169] width 125 height 21
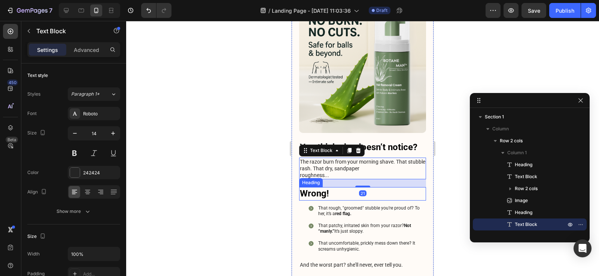
click at [338, 187] on h3 "Wrong!" at bounding box center [362, 193] width 127 height 13
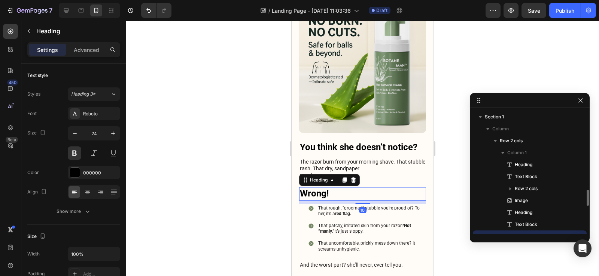
scroll to position [70, 0]
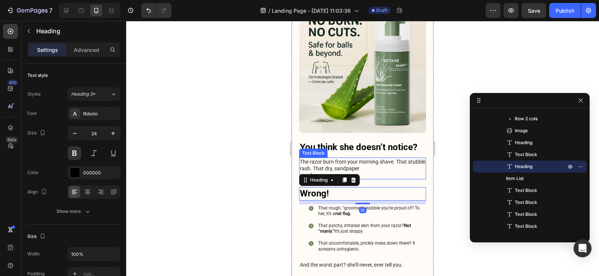
click at [368, 159] on p "The razor burn from your morning shave. That stubble rash. That dry, sandpaper …" at bounding box center [362, 169] width 125 height 21
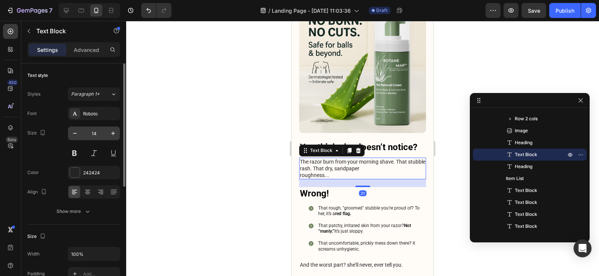
click at [91, 134] on input "14" at bounding box center [94, 133] width 25 height 13
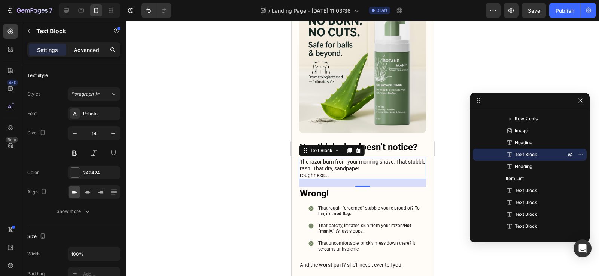
click at [89, 47] on p "Advanced" at bounding box center [86, 50] width 25 height 8
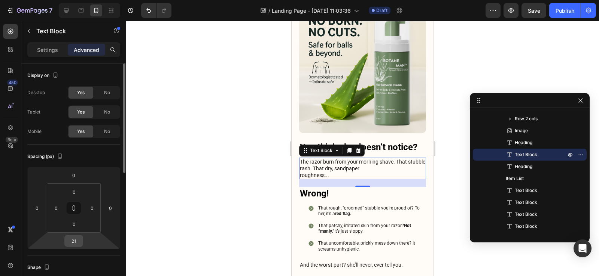
click at [77, 241] on input "21" at bounding box center [73, 241] width 15 height 11
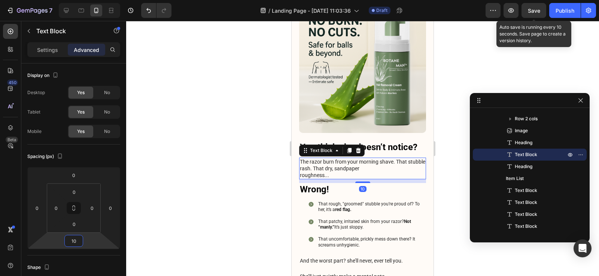
type input "10"
click at [534, 13] on span "Save" at bounding box center [533, 10] width 12 height 6
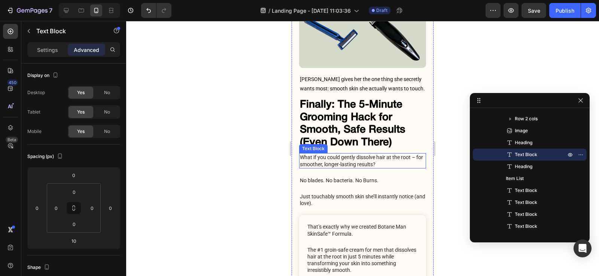
scroll to position [2207, 0]
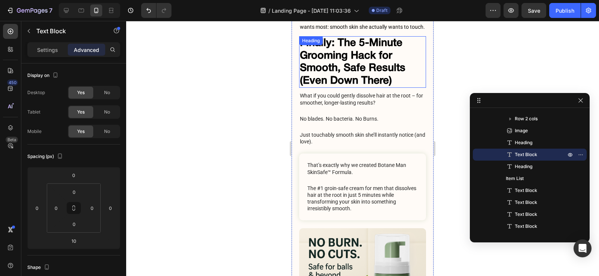
click at [368, 38] on h2 "Finally: The 5-Minute Grooming Hack for Smooth, Safe Results (Even Down There)" at bounding box center [362, 62] width 127 height 52
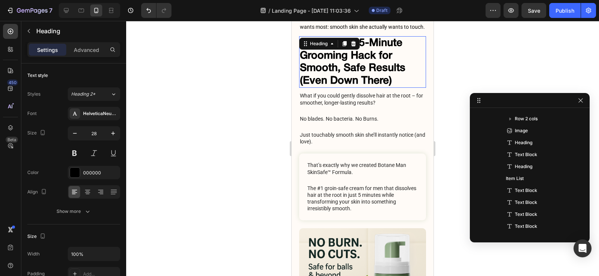
scroll to position [417, 0]
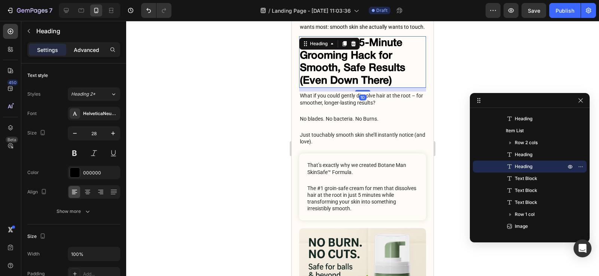
click at [81, 50] on p "Advanced" at bounding box center [86, 50] width 25 height 8
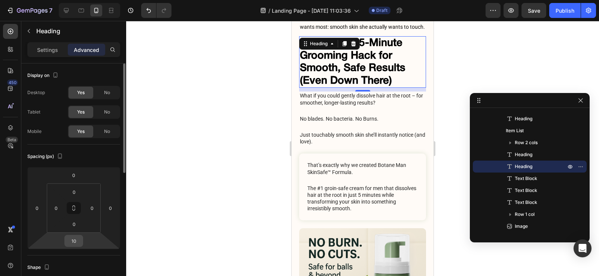
click at [71, 243] on input "10" at bounding box center [73, 241] width 15 height 11
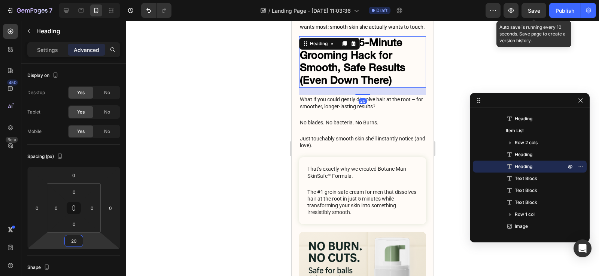
type input "20"
click at [529, 12] on span "Save" at bounding box center [533, 10] width 12 height 6
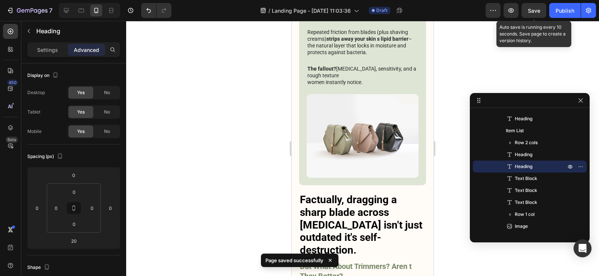
scroll to position [1235, 0]
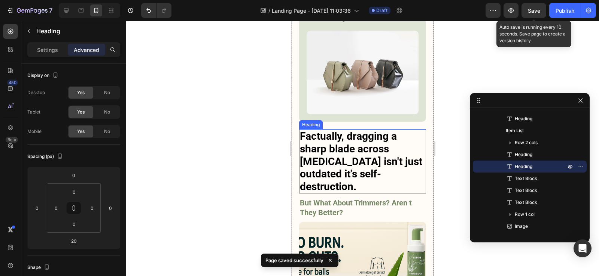
click at [345, 156] on h3 "Factually, dragging a sharp blade across sensitive skin isn't just outdated it'…" at bounding box center [362, 161] width 127 height 64
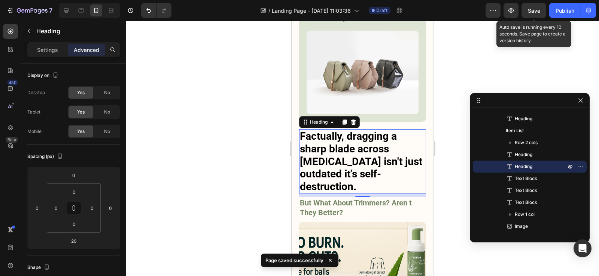
scroll to position [202, 0]
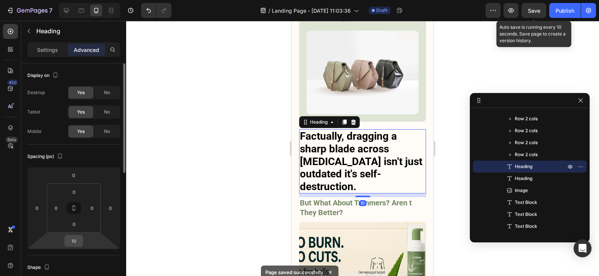
click at [75, 244] on input "10" at bounding box center [73, 241] width 15 height 11
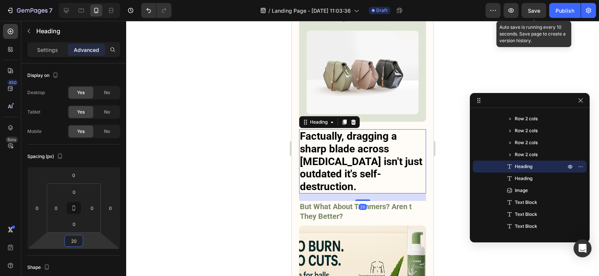
type input "20"
click at [533, 8] on span "Save" at bounding box center [533, 10] width 12 height 6
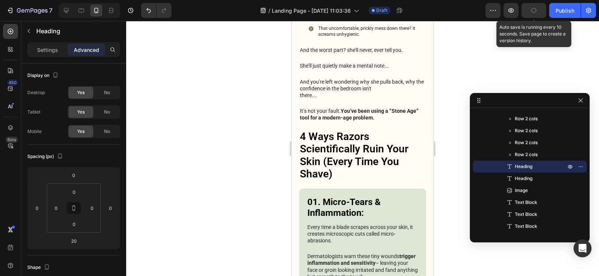
scroll to position [412, 0]
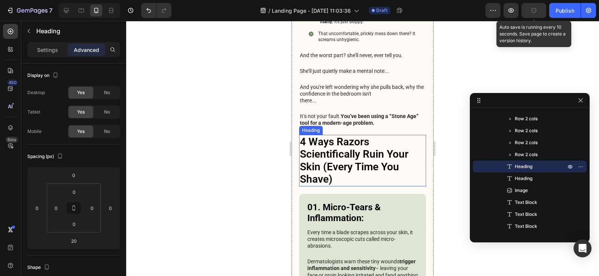
click at [345, 142] on h3 "4 Ways Razors Scientifically Ruin Your Skin (Every Time You Shave)" at bounding box center [362, 161] width 127 height 52
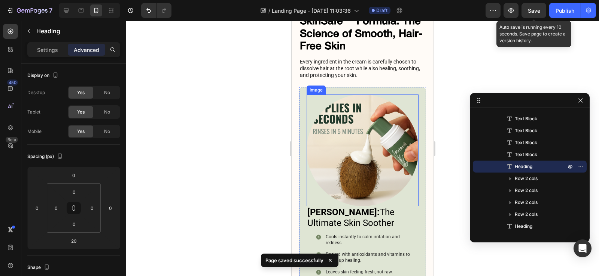
scroll to position [2506, 0]
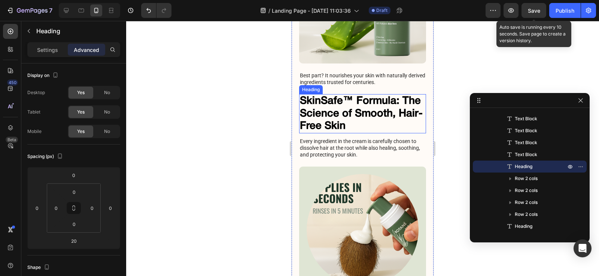
click at [354, 94] on h2 "SkinSafe™ Formula: The Science of Smooth, Hair-Free Skin" at bounding box center [362, 113] width 127 height 39
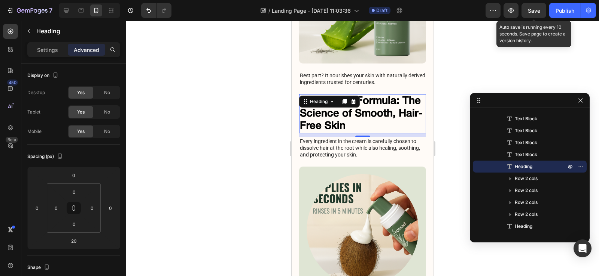
scroll to position [501, 0]
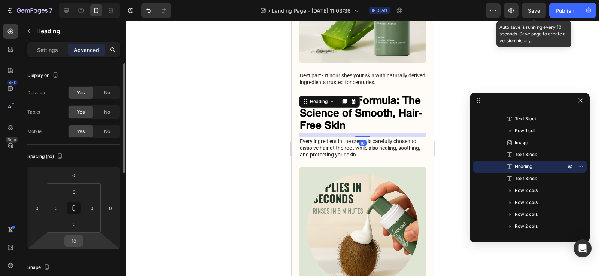
click at [74, 239] on input "10" at bounding box center [73, 241] width 15 height 11
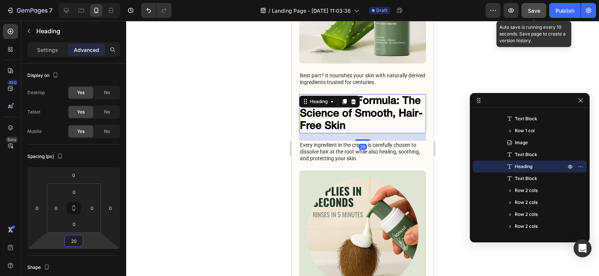
type input "20"
click at [531, 15] on button "Save" at bounding box center [533, 10] width 25 height 15
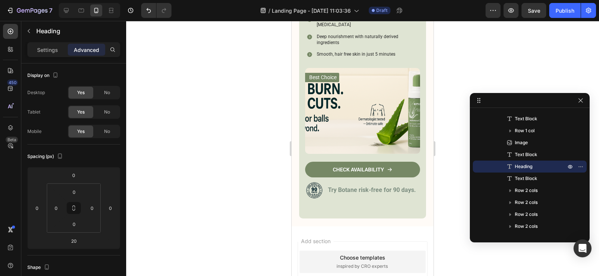
scroll to position [3866, 0]
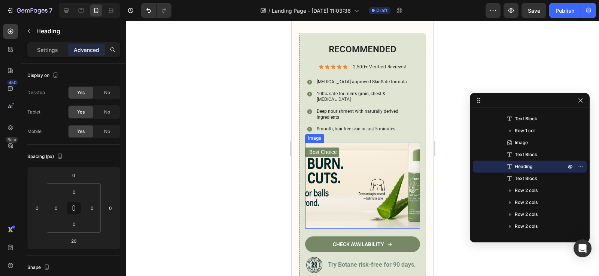
click at [376, 147] on img at bounding box center [362, 186] width 115 height 86
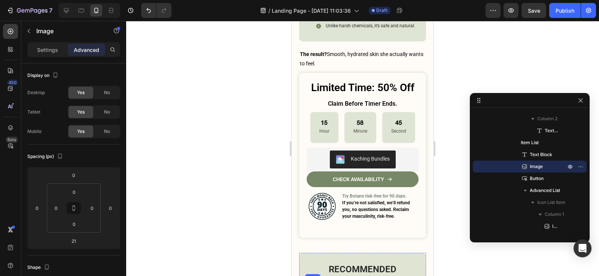
scroll to position [3642, 0]
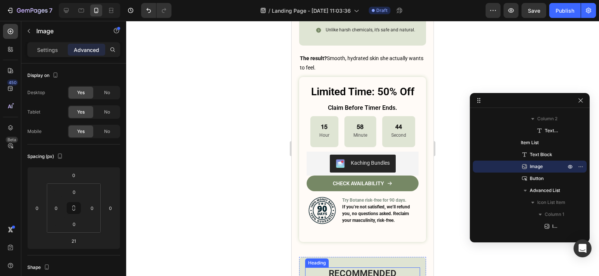
click at [376, 268] on h2 "Recommended" at bounding box center [362, 274] width 115 height 12
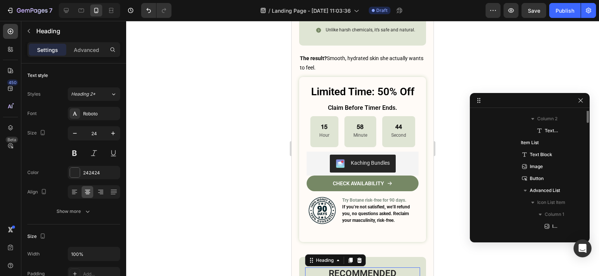
scroll to position [704, 0]
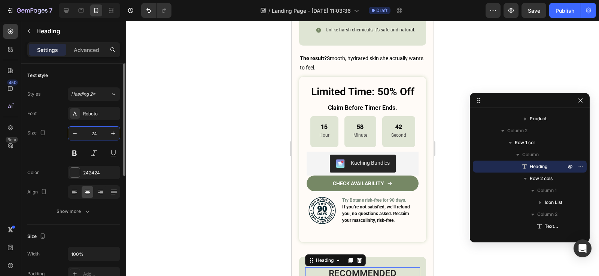
click at [95, 132] on input "24" at bounding box center [94, 133] width 25 height 13
type input "20"
click at [184, 153] on div at bounding box center [362, 149] width 472 height 256
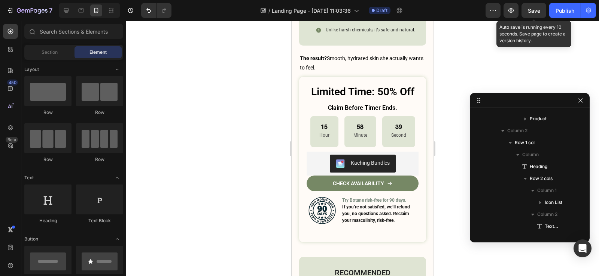
click at [538, 12] on span "Save" at bounding box center [533, 10] width 12 height 6
click at [81, 8] on icon at bounding box center [80, 10] width 7 height 7
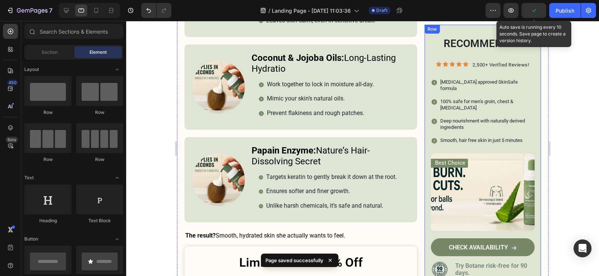
scroll to position [2413, 0]
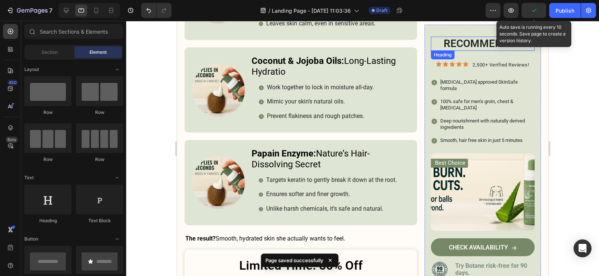
click at [462, 46] on h2 "Recommended" at bounding box center [482, 44] width 104 height 14
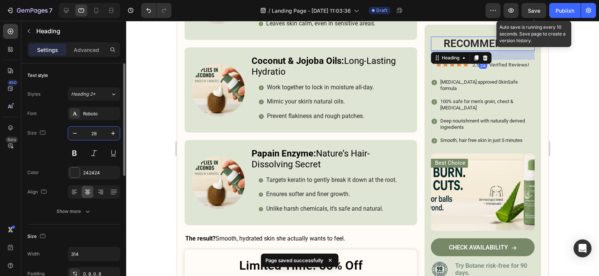
click at [95, 135] on input "28" at bounding box center [94, 133] width 25 height 13
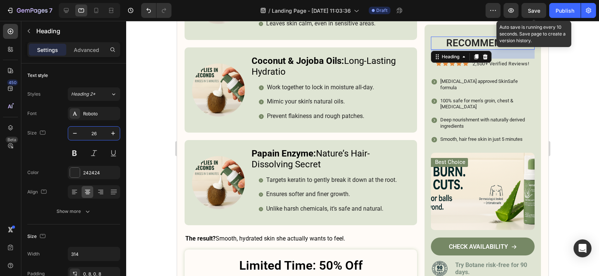
type input "26"
click at [538, 7] on div "Save" at bounding box center [533, 11] width 12 height 8
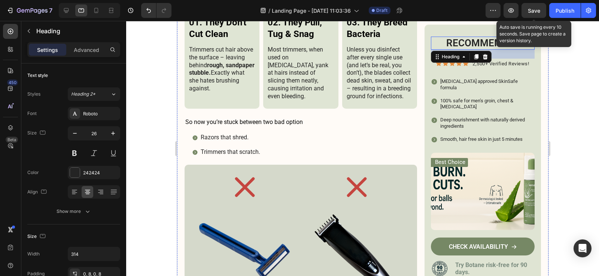
scroll to position [1366, 0]
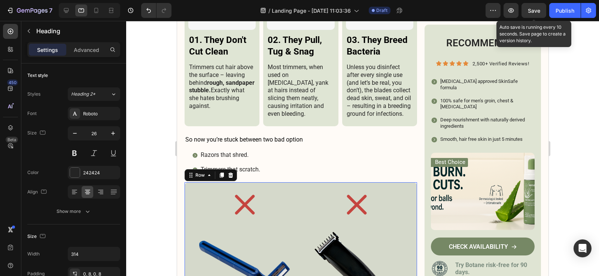
click at [355, 183] on div "Icon Image Icon Image Row 24" at bounding box center [300, 258] width 232 height 151
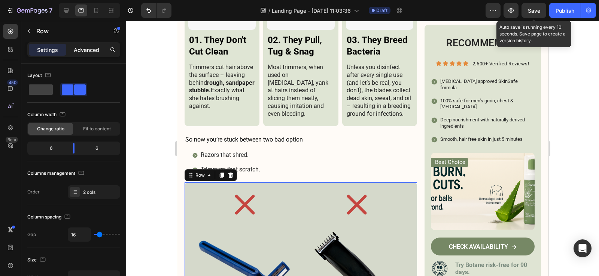
click at [87, 45] on div "Advanced" at bounding box center [86, 50] width 37 height 12
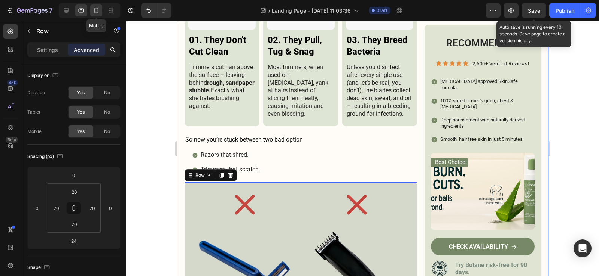
click at [97, 12] on icon at bounding box center [95, 10] width 7 height 7
type input "16"
type input "0"
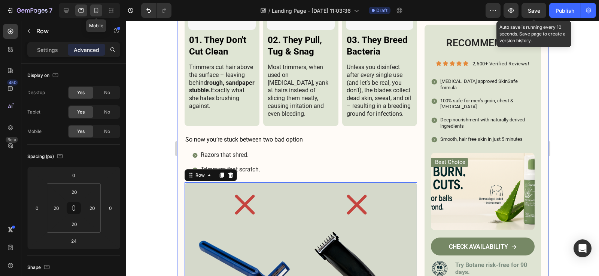
type input "0"
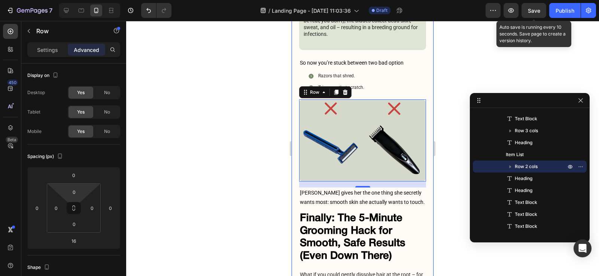
scroll to position [2046, 0]
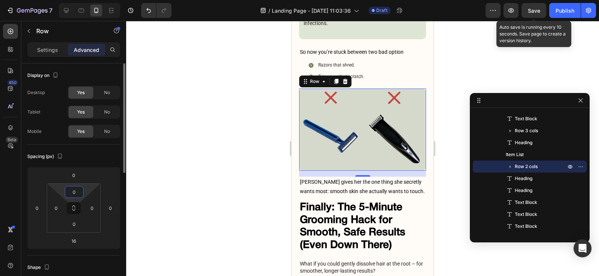
click at [74, 193] on input "0" at bounding box center [74, 192] width 15 height 11
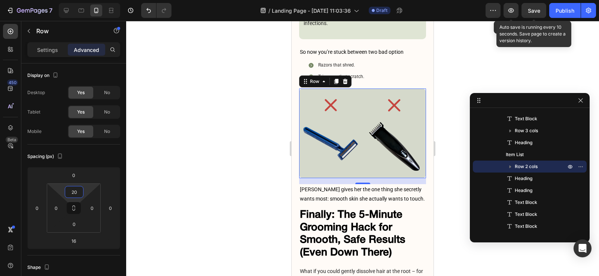
type input "20"
click at [532, 13] on span "Save" at bounding box center [533, 10] width 12 height 6
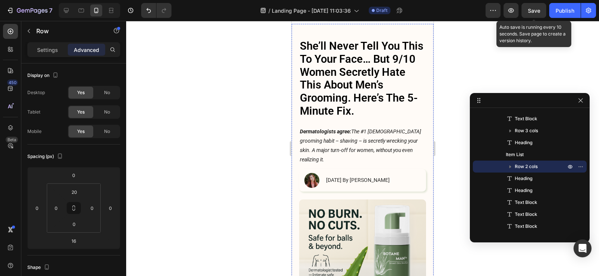
scroll to position [0, 0]
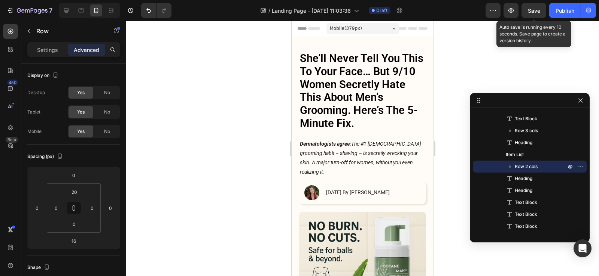
click at [532, 13] on span "Save" at bounding box center [533, 10] width 12 height 6
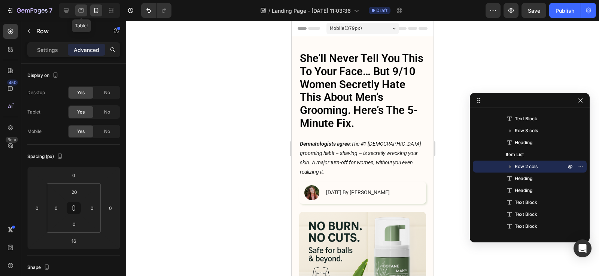
click at [79, 10] on icon at bounding box center [82, 11] width 6 height 4
type input "24"
type input "20"
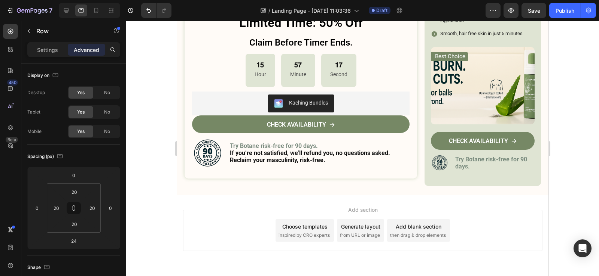
scroll to position [2675, 0]
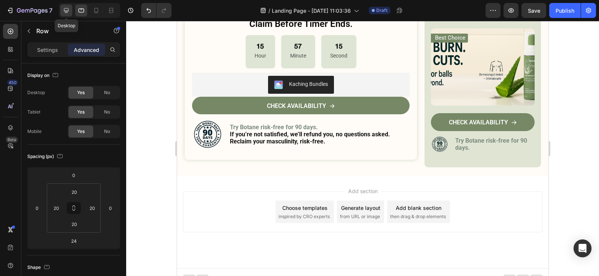
click at [64, 10] on icon at bounding box center [66, 10] width 5 height 5
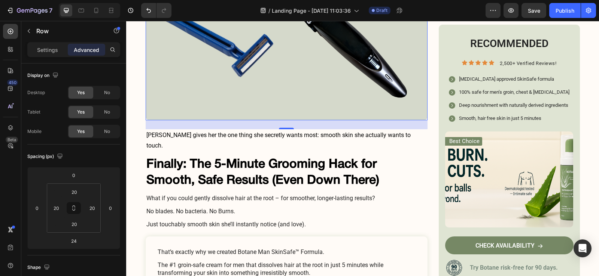
scroll to position [1640, 0]
